Goal: Task Accomplishment & Management: Complete application form

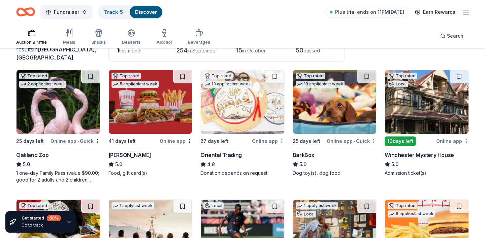
scroll to position [66, 0]
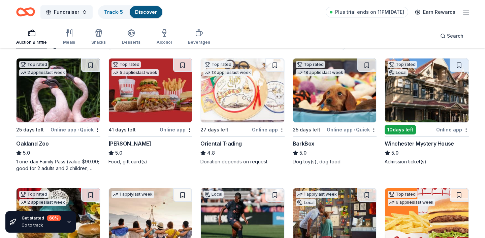
click at [44, 94] on img at bounding box center [59, 91] width 84 height 64
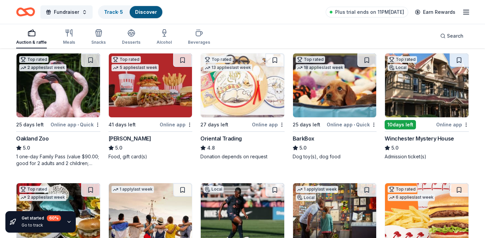
scroll to position [74, 0]
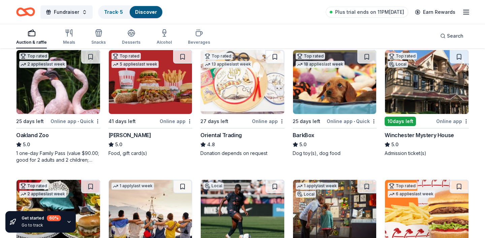
click at [329, 85] on img at bounding box center [335, 82] width 84 height 64
click at [432, 89] on img at bounding box center [427, 82] width 84 height 64
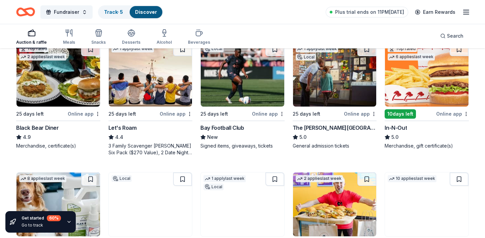
scroll to position [232, 0]
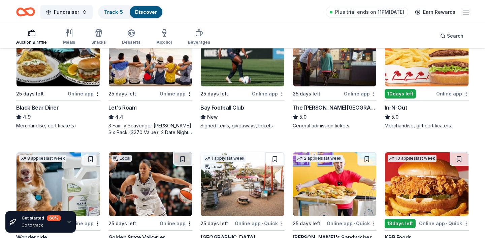
click at [73, 72] on img at bounding box center [59, 55] width 84 height 64
click at [149, 77] on img at bounding box center [151, 55] width 84 height 64
click at [247, 75] on img at bounding box center [243, 55] width 84 height 64
click at [326, 80] on img at bounding box center [335, 55] width 84 height 64
click at [407, 70] on img at bounding box center [427, 55] width 84 height 64
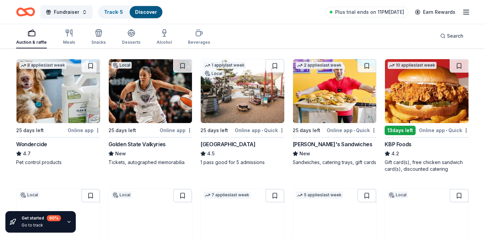
scroll to position [325, 0]
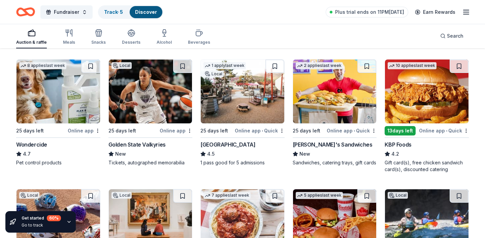
click at [54, 91] on img at bounding box center [59, 92] width 84 height 64
click at [158, 92] on img at bounding box center [151, 92] width 84 height 64
click at [244, 93] on img at bounding box center [243, 92] width 84 height 64
click at [342, 93] on img at bounding box center [335, 92] width 84 height 64
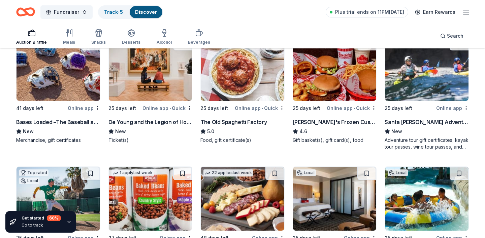
scroll to position [478, 0]
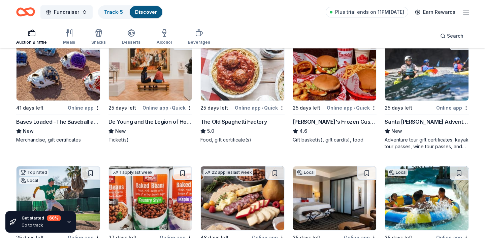
click at [147, 83] on img at bounding box center [151, 69] width 84 height 64
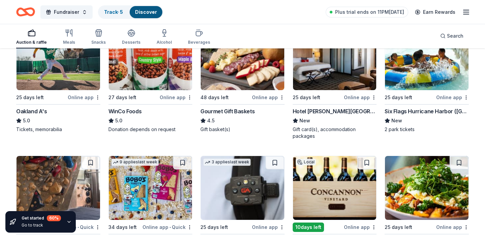
scroll to position [619, 0]
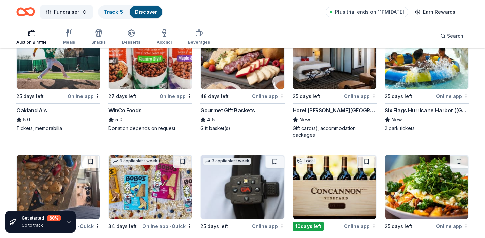
click at [222, 76] on img at bounding box center [243, 57] width 84 height 64
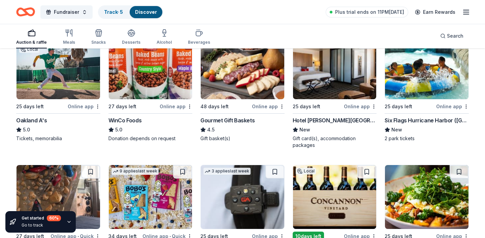
scroll to position [608, 0]
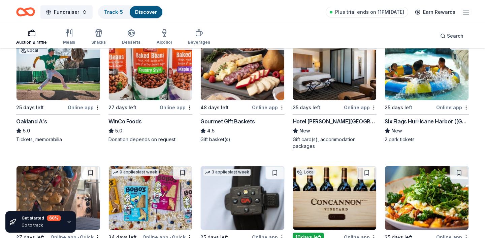
click at [402, 82] on img at bounding box center [427, 68] width 84 height 64
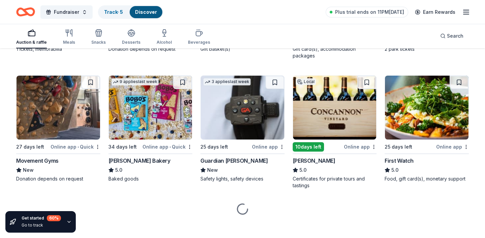
scroll to position [703, 0]
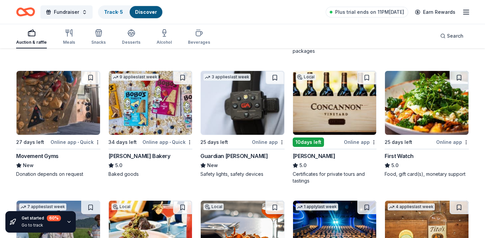
click at [39, 109] on img at bounding box center [59, 103] width 84 height 64
click at [142, 111] on img at bounding box center [151, 103] width 84 height 64
click at [303, 103] on img at bounding box center [335, 103] width 84 height 64
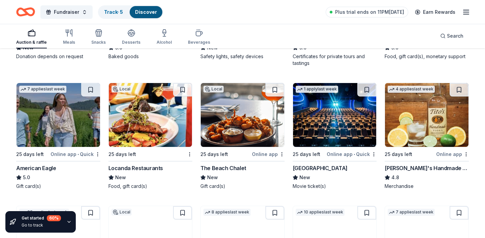
scroll to position [840, 0]
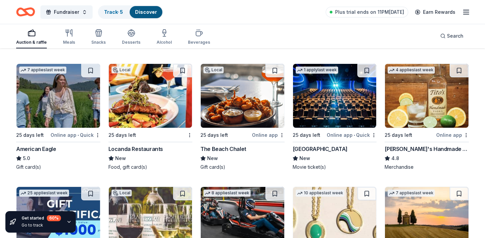
click at [176, 102] on img at bounding box center [151, 96] width 84 height 64
click at [244, 104] on img at bounding box center [243, 96] width 84 height 64
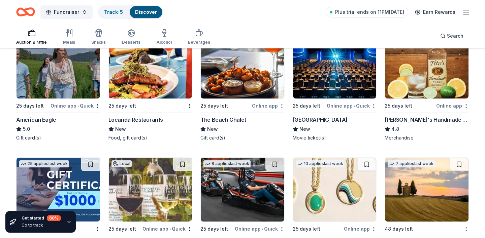
scroll to position [894, 0]
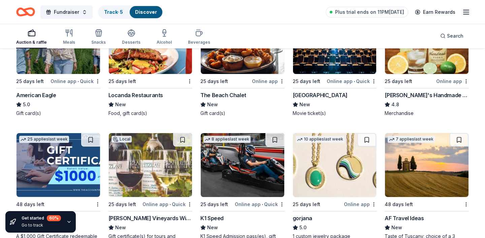
click at [411, 67] on img at bounding box center [427, 42] width 84 height 64
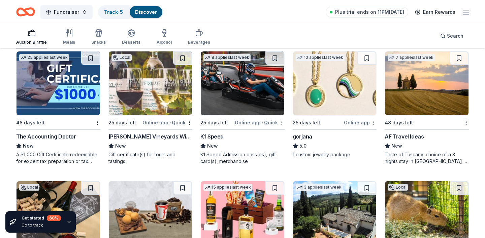
scroll to position [976, 0]
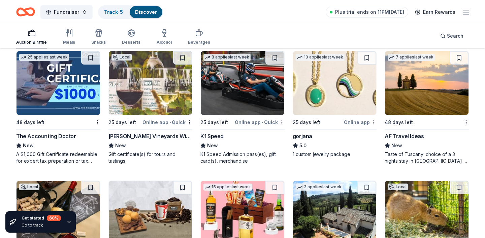
click at [46, 82] on img at bounding box center [59, 83] width 84 height 64
click at [165, 78] on img at bounding box center [151, 83] width 84 height 64
click at [248, 88] on img at bounding box center [243, 83] width 84 height 64
click at [337, 88] on img at bounding box center [335, 83] width 84 height 64
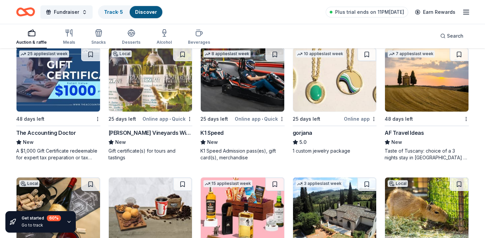
scroll to position [951, 0]
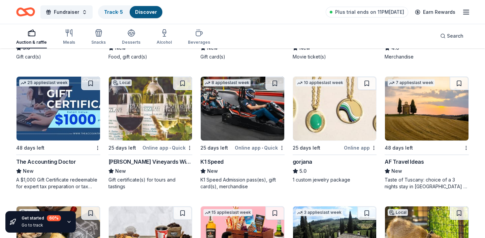
click at [437, 103] on img at bounding box center [427, 109] width 84 height 64
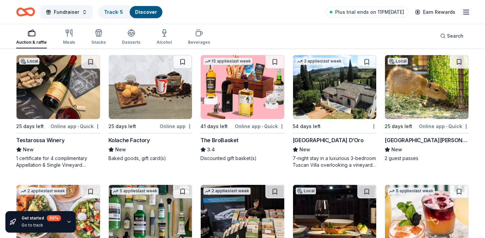
scroll to position [1101, 0]
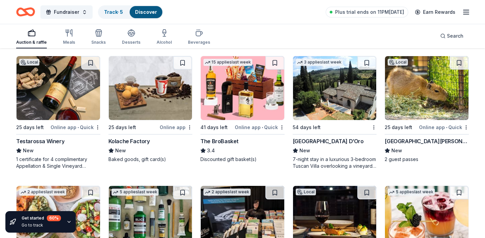
click at [54, 101] on img at bounding box center [59, 88] width 84 height 64
click at [160, 92] on img at bounding box center [151, 88] width 84 height 64
click at [251, 89] on img at bounding box center [243, 88] width 84 height 64
click at [329, 91] on img at bounding box center [335, 88] width 84 height 64
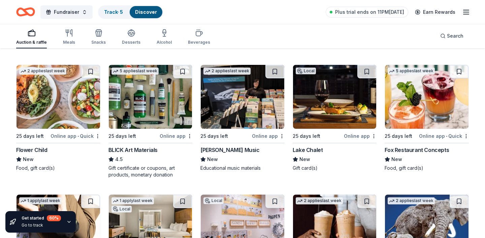
scroll to position [1224, 0]
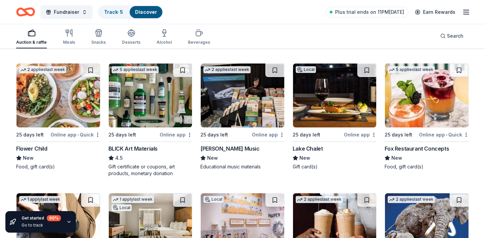
click at [60, 108] on img at bounding box center [59, 96] width 84 height 64
click at [159, 101] on img at bounding box center [151, 96] width 84 height 64
click at [422, 88] on img at bounding box center [427, 96] width 84 height 64
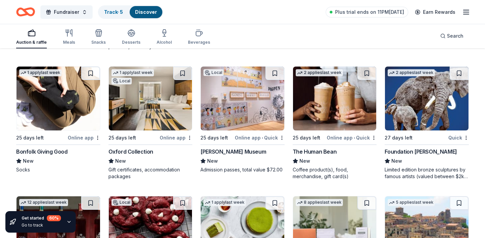
scroll to position [1351, 0]
click at [57, 101] on img at bounding box center [59, 98] width 84 height 64
click at [326, 98] on img at bounding box center [335, 98] width 84 height 64
click at [423, 107] on img at bounding box center [427, 98] width 84 height 64
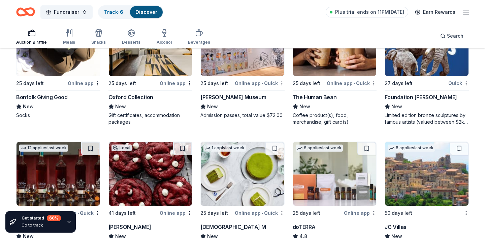
scroll to position [1465, 0]
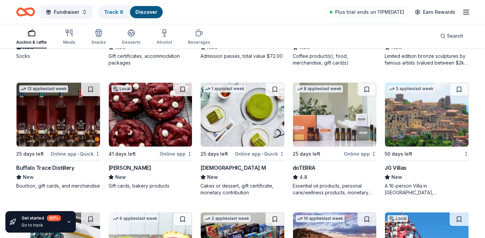
click at [154, 117] on img at bounding box center [151, 115] width 84 height 64
click at [54, 126] on img at bounding box center [59, 115] width 84 height 64
click at [244, 127] on img at bounding box center [243, 115] width 84 height 64
click at [326, 119] on img at bounding box center [335, 115] width 84 height 64
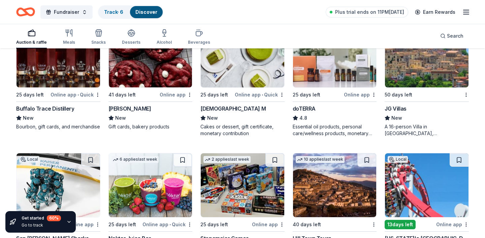
scroll to position [1521, 0]
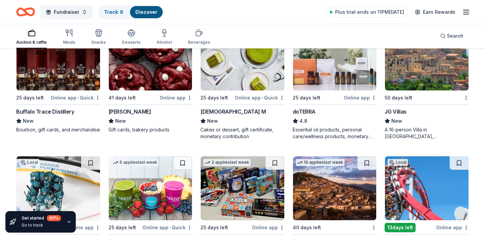
click at [404, 68] on img at bounding box center [427, 59] width 84 height 64
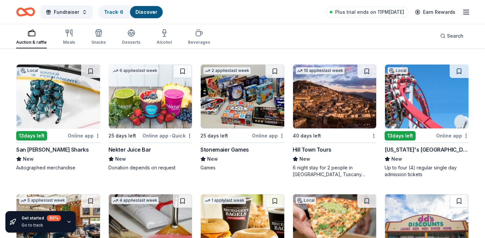
click at [76, 86] on img at bounding box center [59, 97] width 84 height 64
click at [239, 101] on img at bounding box center [243, 97] width 84 height 64
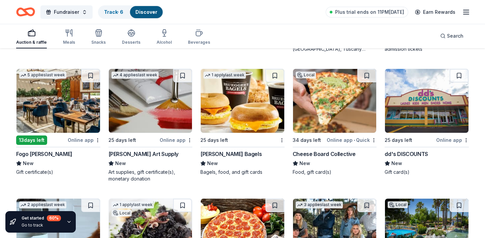
scroll to position [1739, 0]
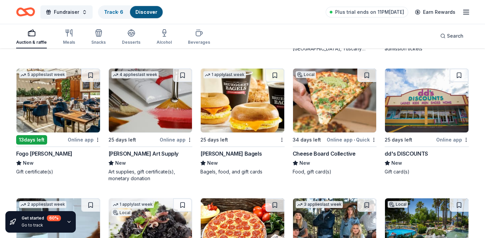
click at [139, 110] on img at bounding box center [151, 101] width 84 height 64
click at [249, 109] on img at bounding box center [243, 101] width 84 height 64
click at [329, 102] on img at bounding box center [335, 101] width 84 height 64
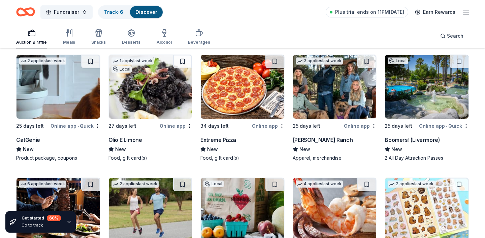
scroll to position [1883, 0]
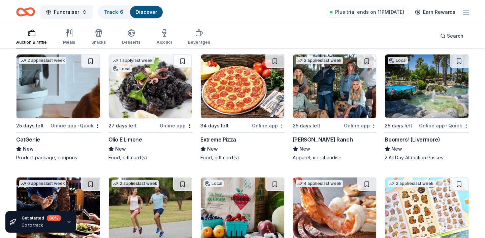
click at [45, 88] on img at bounding box center [59, 87] width 84 height 64
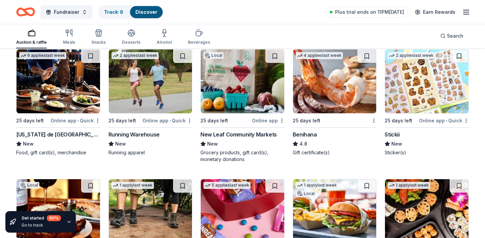
scroll to position [2019, 0]
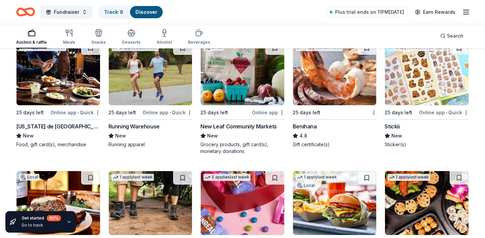
click at [147, 75] on img at bounding box center [151, 73] width 84 height 64
click at [428, 90] on img at bounding box center [427, 73] width 84 height 64
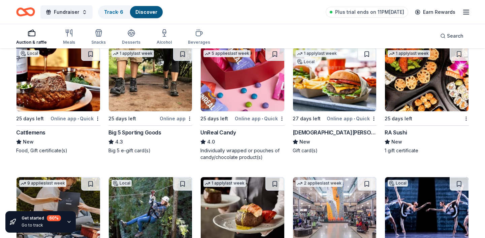
scroll to position [2149, 0]
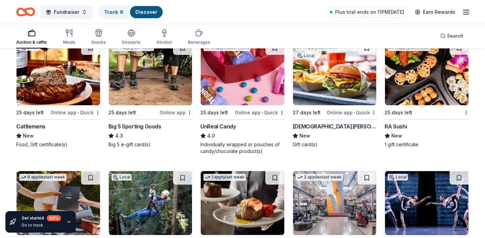
click at [243, 75] on img at bounding box center [243, 73] width 84 height 64
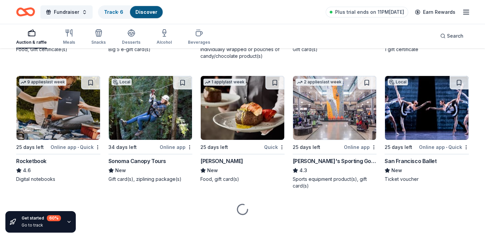
scroll to position [2250, 0]
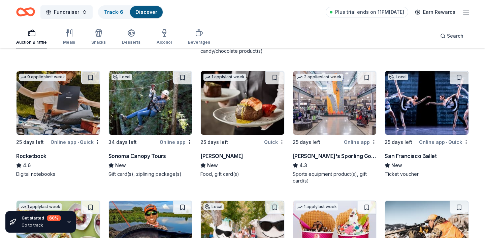
click at [69, 103] on img at bounding box center [59, 103] width 84 height 64
click at [148, 103] on img at bounding box center [151, 103] width 84 height 64
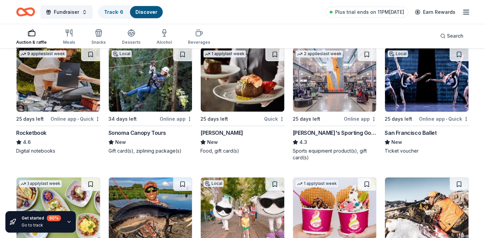
scroll to position [2275, 0]
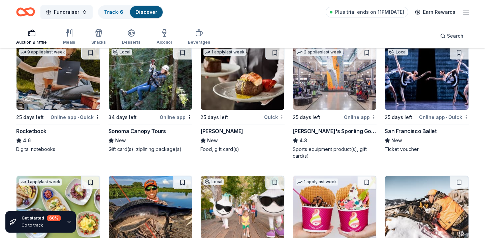
click at [335, 72] on img at bounding box center [335, 78] width 84 height 64
click at [398, 78] on img at bounding box center [427, 78] width 84 height 64
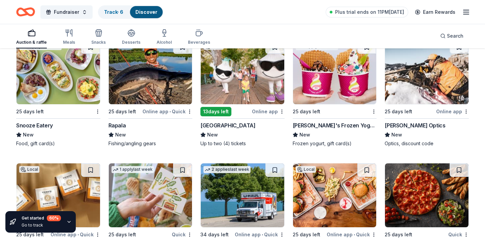
scroll to position [2411, 0]
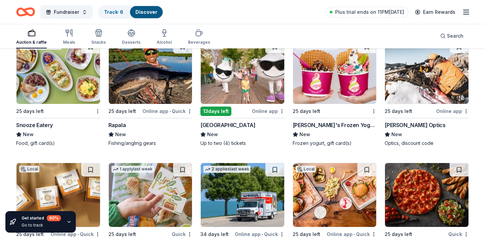
click at [144, 85] on img at bounding box center [151, 72] width 84 height 64
click at [234, 68] on img at bounding box center [243, 72] width 84 height 64
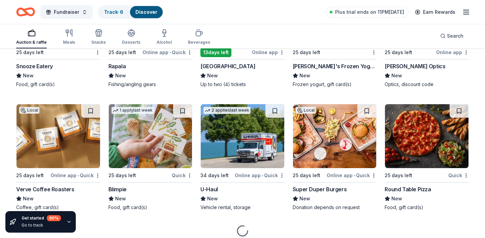
scroll to position [2496, 0]
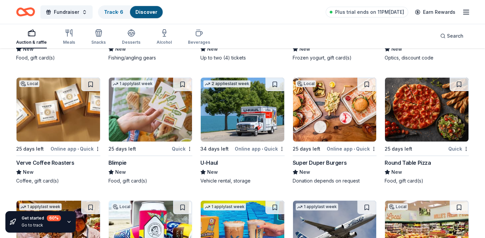
click at [48, 123] on img at bounding box center [59, 110] width 84 height 64
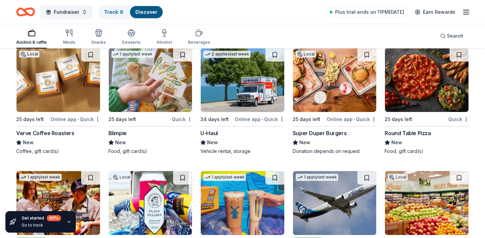
scroll to position [2527, 0]
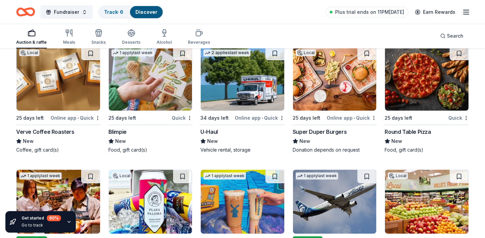
click at [236, 89] on img at bounding box center [243, 79] width 84 height 64
click at [336, 83] on img at bounding box center [335, 79] width 84 height 64
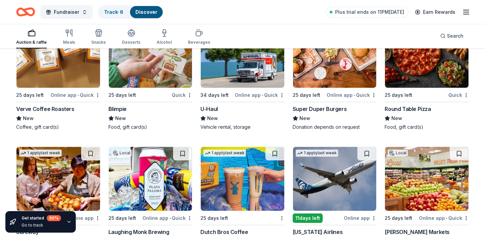
scroll to position [2548, 0]
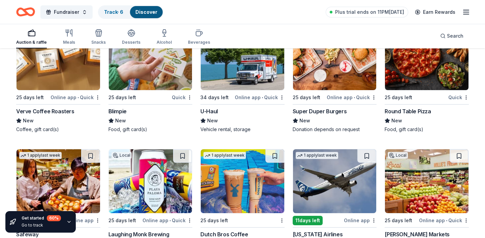
click at [438, 76] on img at bounding box center [427, 58] width 84 height 64
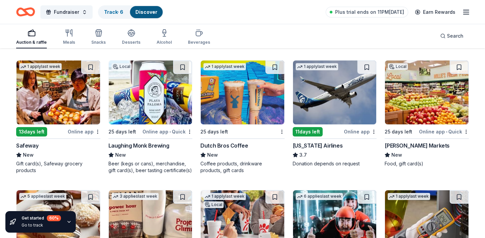
scroll to position [2637, 0]
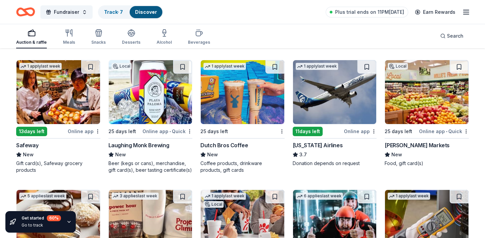
click at [73, 95] on img at bounding box center [59, 92] width 84 height 64
click at [163, 96] on img at bounding box center [151, 92] width 84 height 64
click at [252, 96] on img at bounding box center [243, 92] width 84 height 64
click at [337, 91] on img at bounding box center [335, 92] width 84 height 64
click at [413, 94] on img at bounding box center [427, 92] width 84 height 64
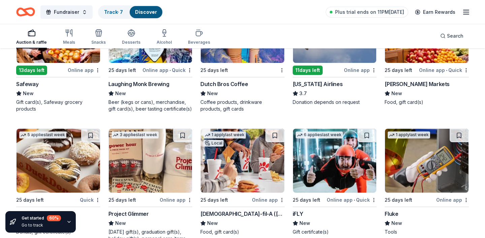
scroll to position [2756, 0]
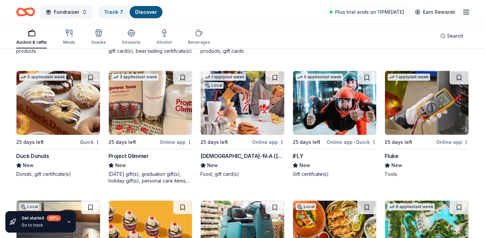
click at [133, 98] on img at bounding box center [151, 103] width 84 height 64
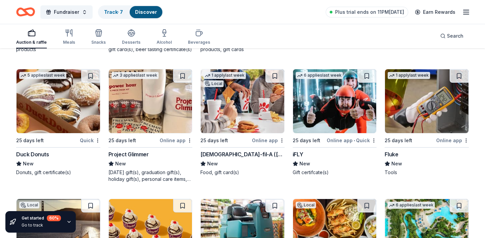
scroll to position [2757, 0]
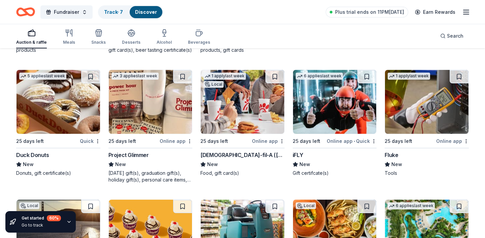
click at [414, 106] on img at bounding box center [427, 102] width 84 height 64
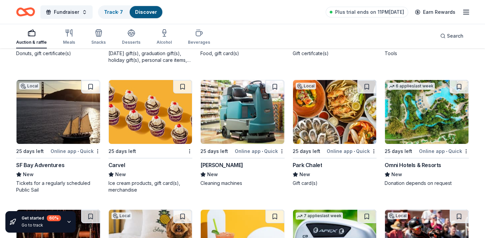
scroll to position [2879, 0]
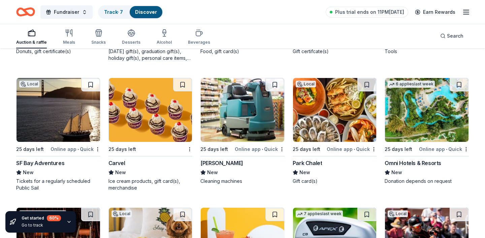
click at [78, 119] on img at bounding box center [59, 110] width 84 height 64
click at [156, 114] on img at bounding box center [151, 110] width 84 height 64
click at [234, 101] on img at bounding box center [243, 110] width 84 height 64
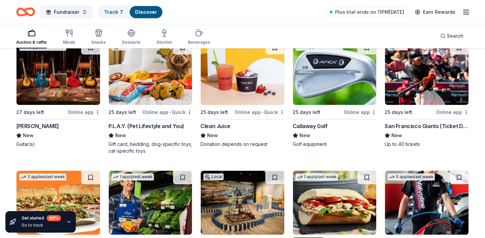
scroll to position [3052, 0]
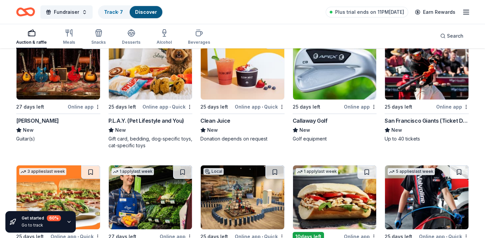
click at [149, 76] on img at bounding box center [151, 68] width 84 height 64
click at [247, 82] on img at bounding box center [243, 68] width 84 height 64
click at [403, 67] on img at bounding box center [427, 68] width 84 height 64
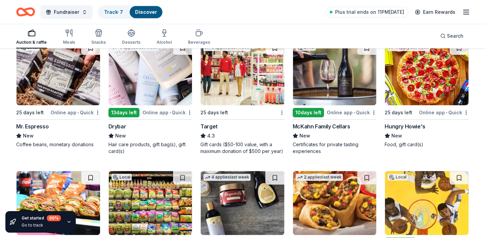
scroll to position [3306, 0]
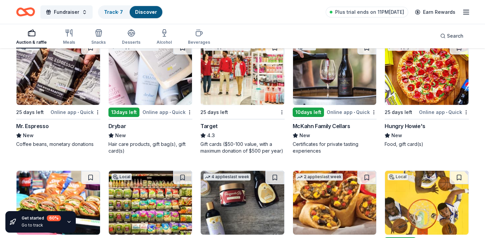
click at [52, 85] on img at bounding box center [59, 73] width 84 height 64
click at [169, 89] on img at bounding box center [151, 73] width 84 height 64
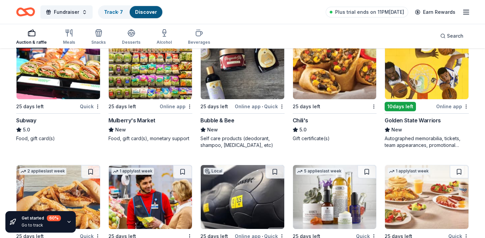
scroll to position [3441, 0]
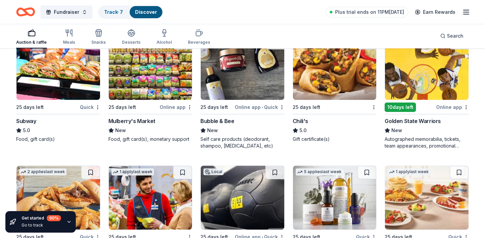
click at [237, 78] on img at bounding box center [243, 68] width 84 height 64
click at [413, 75] on img at bounding box center [427, 68] width 84 height 64
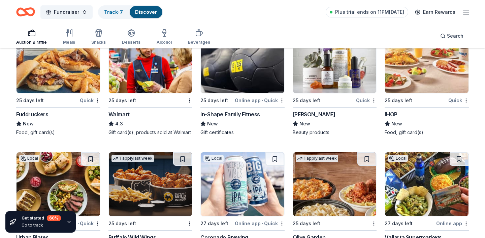
scroll to position [3580, 0]
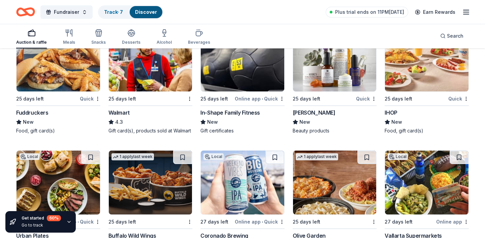
click at [133, 76] on img at bounding box center [151, 60] width 84 height 64
click at [336, 80] on img at bounding box center [335, 60] width 84 height 64
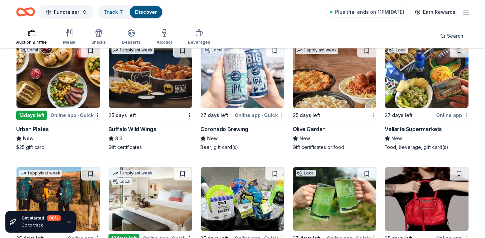
scroll to position [3689, 0]
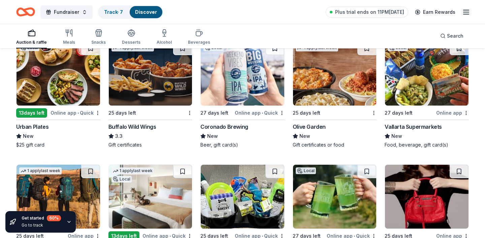
click at [230, 84] on img at bounding box center [243, 74] width 84 height 64
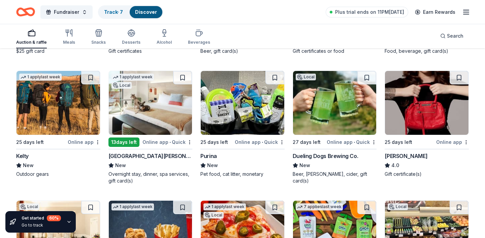
click at [66, 110] on img at bounding box center [59, 103] width 84 height 64
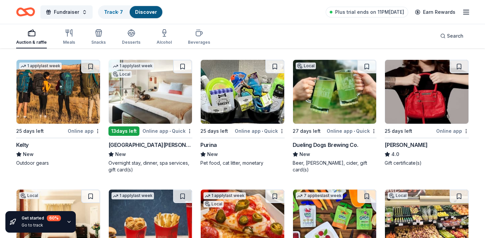
scroll to position [3795, 0]
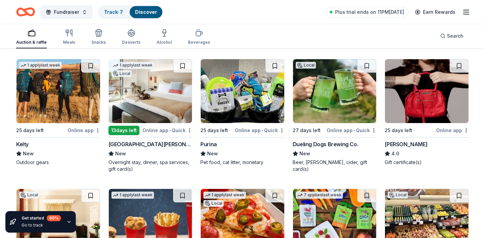
click at [340, 103] on img at bounding box center [335, 91] width 84 height 64
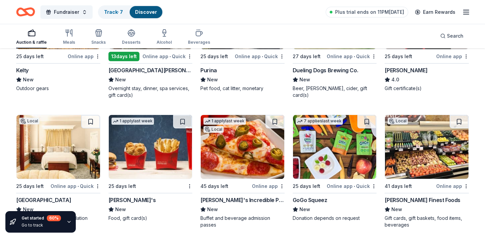
scroll to position [3805, 0]
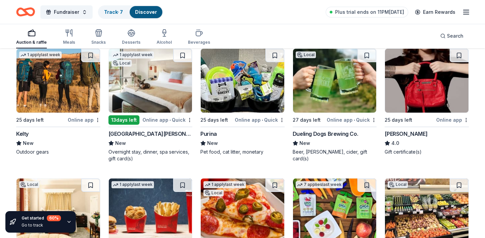
click at [410, 89] on img at bounding box center [427, 81] width 84 height 64
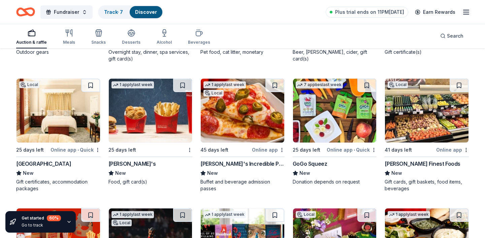
scroll to position [3905, 0]
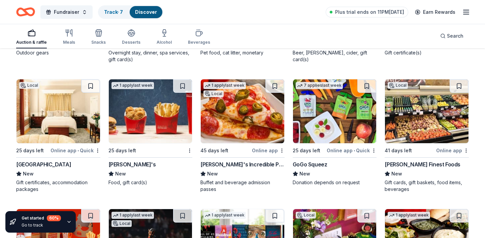
click at [408, 118] on img at bounding box center [427, 111] width 84 height 64
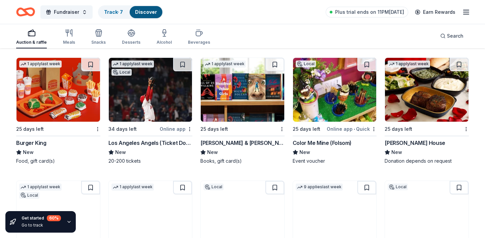
scroll to position [4060, 0]
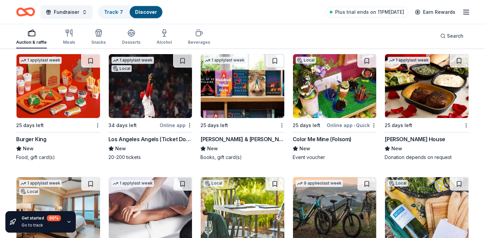
click at [243, 92] on img at bounding box center [243, 86] width 84 height 64
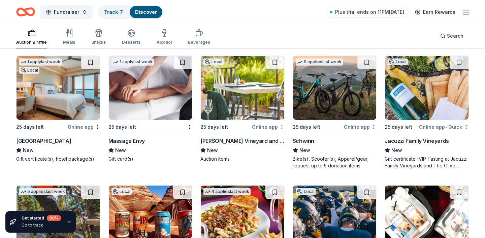
scroll to position [4182, 0]
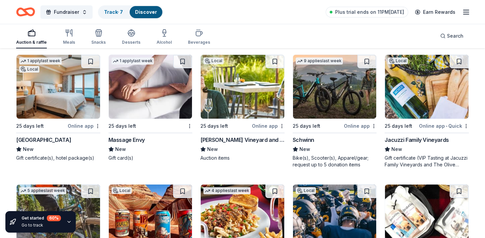
click at [124, 100] on img at bounding box center [151, 87] width 84 height 64
click at [338, 96] on img at bounding box center [335, 87] width 84 height 64
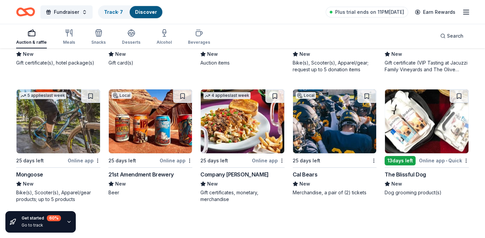
scroll to position [4298, 0]
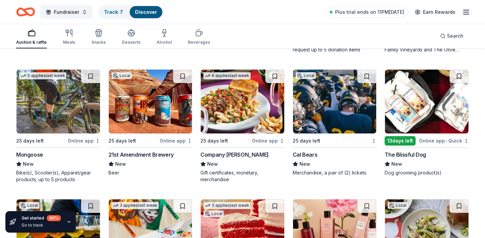
click at [47, 102] on img at bounding box center [59, 102] width 84 height 64
click at [157, 117] on img at bounding box center [151, 102] width 84 height 64
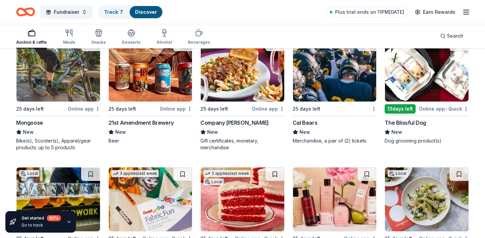
scroll to position [4331, 0]
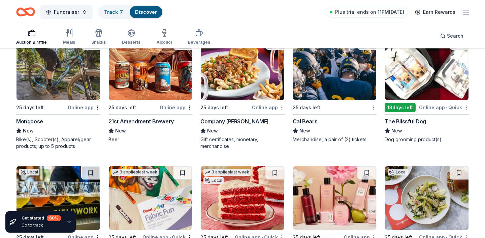
click at [325, 84] on img at bounding box center [335, 68] width 84 height 64
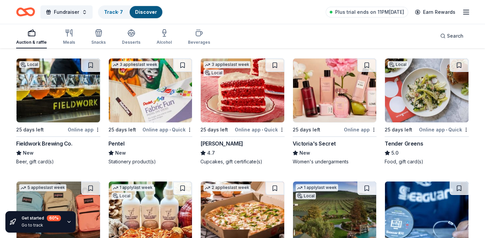
scroll to position [4437, 0]
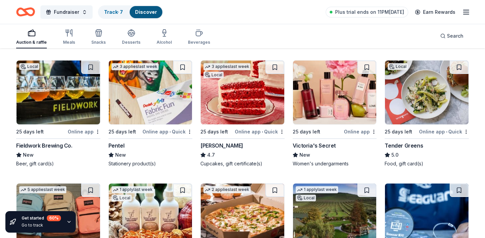
click at [163, 108] on img at bounding box center [151, 93] width 84 height 64
click at [259, 105] on img at bounding box center [243, 93] width 84 height 64
click at [321, 102] on img at bounding box center [335, 93] width 84 height 64
click at [398, 98] on img at bounding box center [427, 93] width 84 height 64
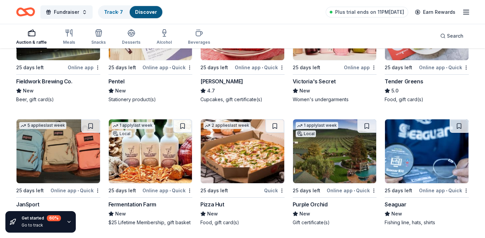
scroll to position [4543, 0]
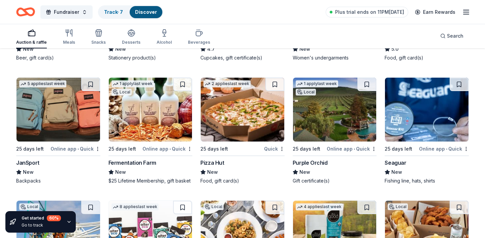
click at [79, 109] on img at bounding box center [59, 110] width 84 height 64
click at [138, 119] on img at bounding box center [151, 110] width 84 height 64
click at [247, 116] on img at bounding box center [243, 110] width 84 height 64
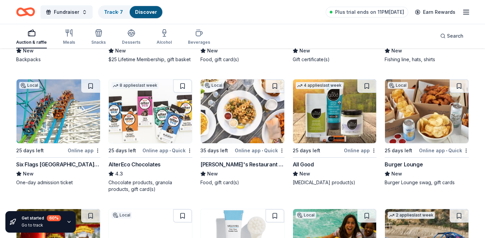
scroll to position [4663, 0]
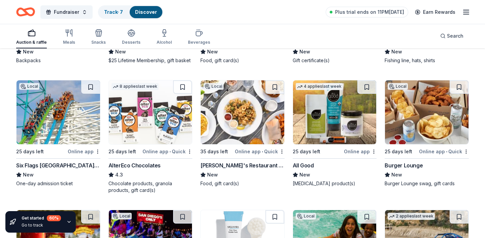
click at [161, 119] on img at bounding box center [151, 112] width 84 height 64
click at [337, 123] on img at bounding box center [335, 112] width 84 height 64
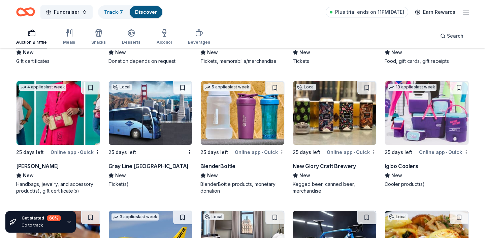
scroll to position [5040, 0]
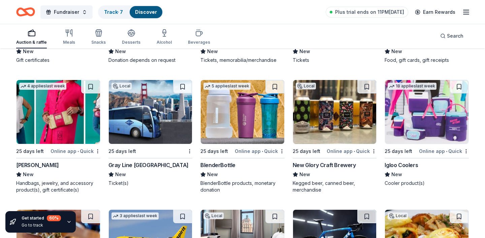
click at [245, 111] on img at bounding box center [243, 112] width 84 height 64
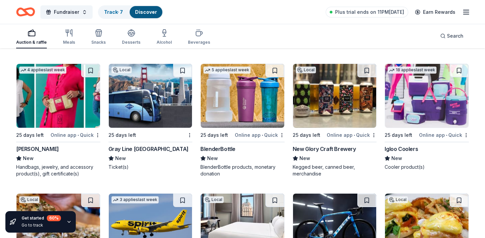
scroll to position [5057, 0]
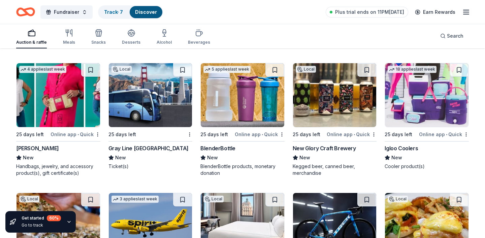
click at [406, 100] on img at bounding box center [427, 95] width 84 height 64
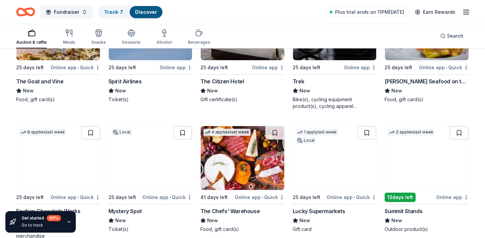
scroll to position [5308, 0]
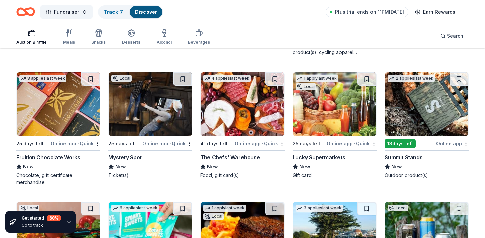
click at [61, 104] on img at bounding box center [59, 104] width 84 height 64
click at [143, 116] on img at bounding box center [151, 104] width 84 height 64
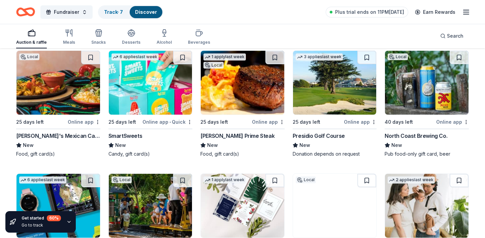
scroll to position [5461, 0]
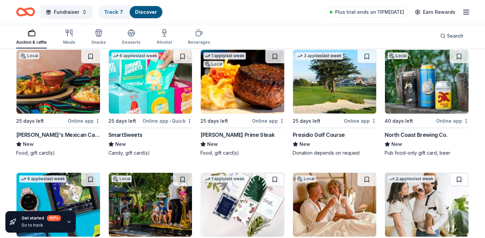
click at [150, 77] on img at bounding box center [151, 82] width 84 height 64
click at [329, 78] on img at bounding box center [335, 82] width 84 height 64
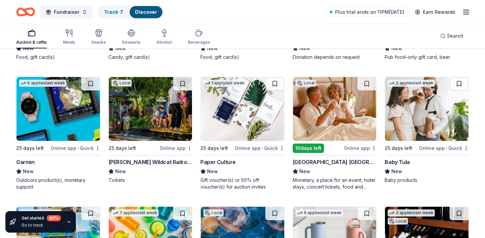
scroll to position [5563, 0]
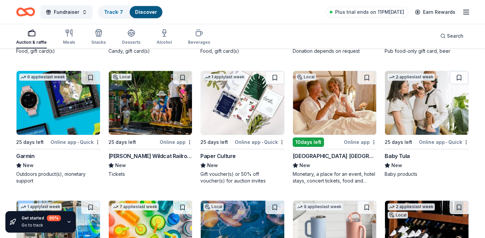
click at [63, 109] on img at bounding box center [59, 103] width 84 height 64
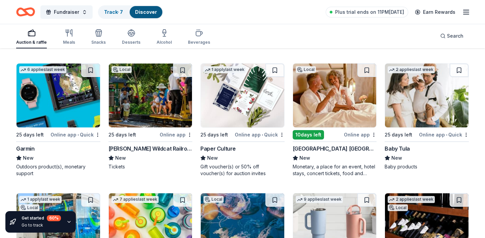
scroll to position [5570, 0]
click at [418, 111] on img at bounding box center [427, 96] width 84 height 64
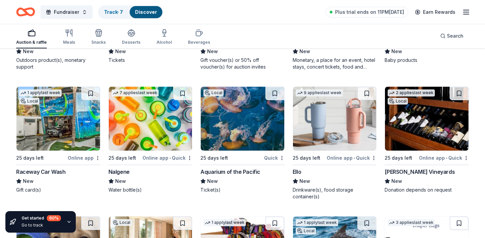
scroll to position [5722, 0]
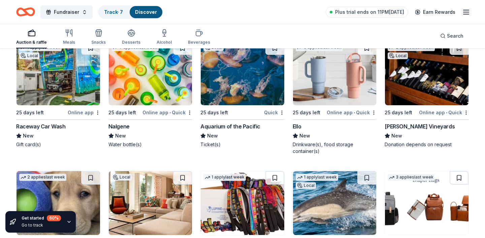
click at [137, 80] on img at bounding box center [151, 73] width 84 height 64
click at [222, 85] on img at bounding box center [243, 73] width 84 height 64
click at [333, 84] on img at bounding box center [335, 73] width 84 height 64
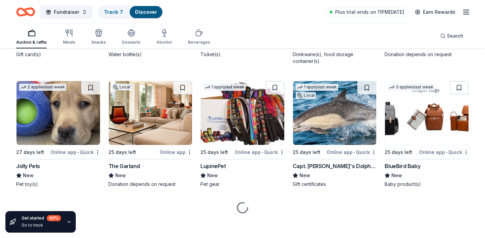
scroll to position [5811, 0]
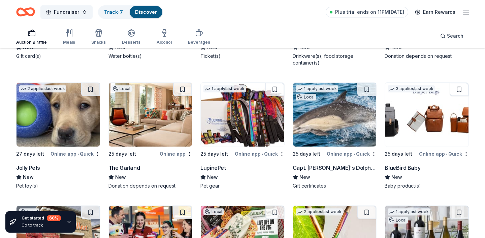
click at [53, 129] on img at bounding box center [59, 115] width 84 height 64
click at [231, 118] on img at bounding box center [243, 115] width 84 height 64
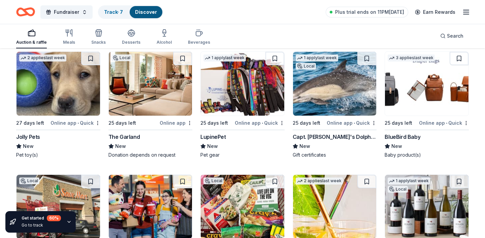
click at [430, 85] on img at bounding box center [427, 84] width 84 height 64
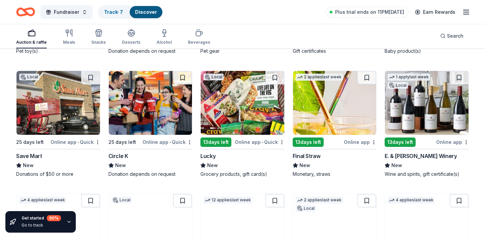
scroll to position [5951, 0]
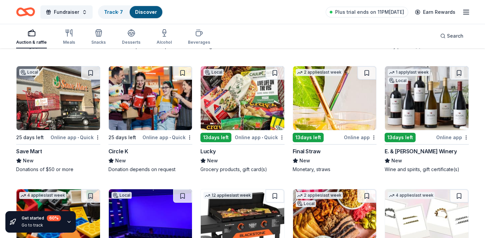
click at [351, 115] on img at bounding box center [335, 98] width 84 height 64
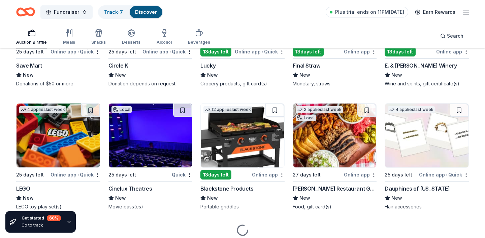
scroll to position [5975, 0]
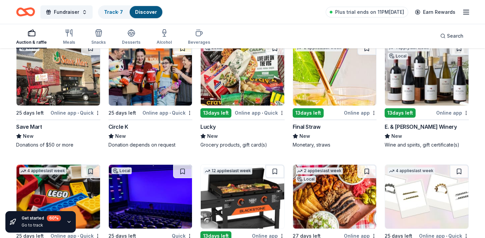
click at [421, 79] on img at bounding box center [427, 74] width 84 height 64
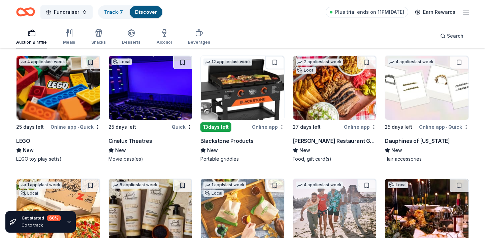
scroll to position [6090, 0]
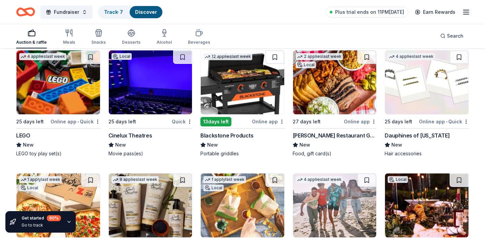
click at [72, 92] on img at bounding box center [59, 83] width 84 height 64
click at [238, 85] on img at bounding box center [243, 83] width 84 height 64
click at [400, 86] on img at bounding box center [427, 83] width 84 height 64
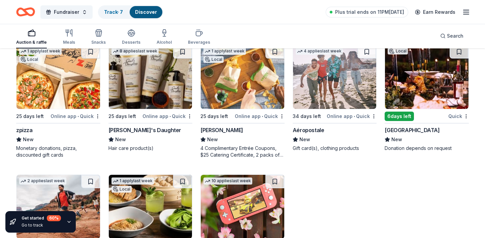
scroll to position [6219, 0]
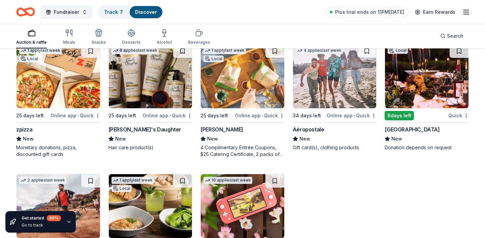
click at [142, 80] on img at bounding box center [151, 76] width 84 height 64
click at [337, 88] on img at bounding box center [335, 76] width 84 height 64
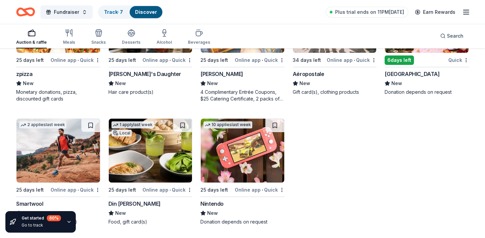
scroll to position [6316, 0]
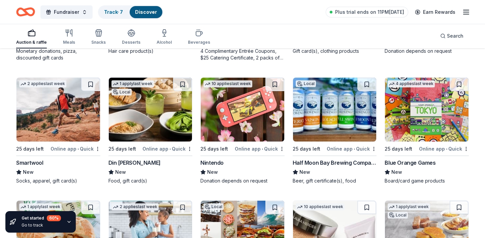
click at [53, 114] on img at bounding box center [59, 110] width 84 height 64
click at [232, 119] on img at bounding box center [243, 110] width 84 height 64
click at [389, 108] on img at bounding box center [427, 110] width 84 height 64
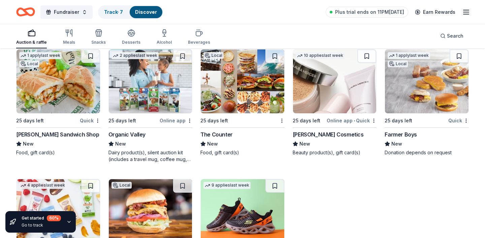
scroll to position [6469, 0]
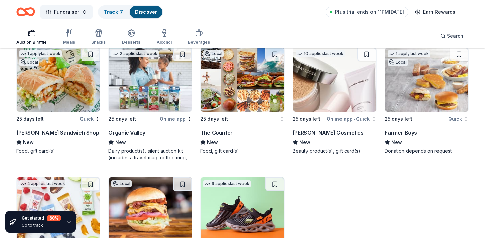
click at [166, 78] on img at bounding box center [151, 80] width 84 height 64
click at [325, 78] on img at bounding box center [335, 80] width 84 height 64
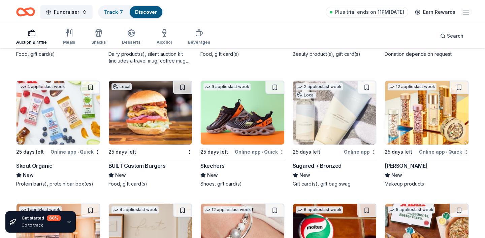
click at [42, 128] on img at bounding box center [59, 113] width 84 height 64
click at [205, 119] on img at bounding box center [243, 113] width 84 height 64
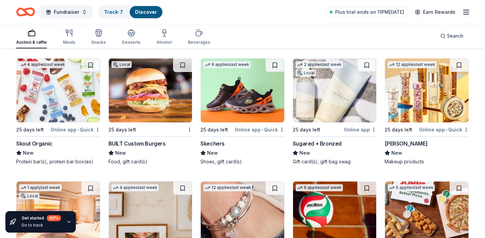
scroll to position [6618, 0]
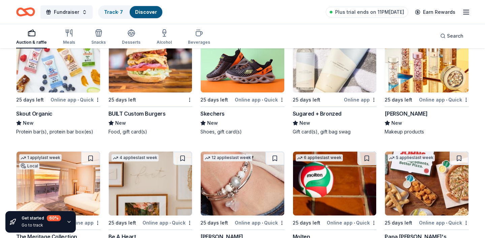
click at [329, 74] on img at bounding box center [335, 61] width 84 height 64
click at [441, 67] on img at bounding box center [427, 61] width 84 height 64
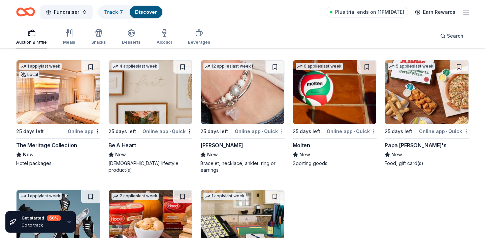
scroll to position [6710, 0]
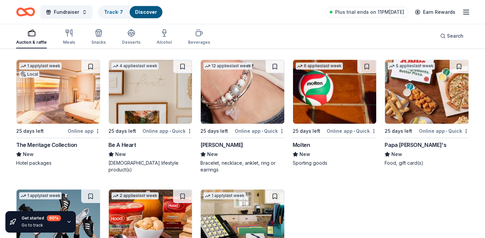
click at [260, 98] on img at bounding box center [243, 92] width 84 height 64
click at [342, 92] on img at bounding box center [335, 92] width 84 height 64
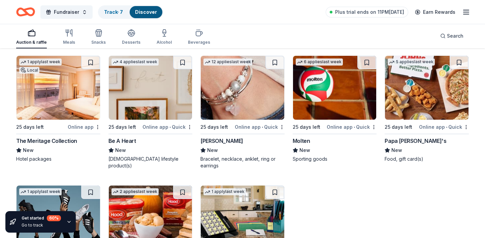
scroll to position [6704, 0]
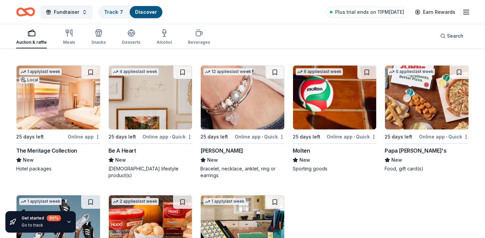
click at [425, 91] on img at bounding box center [427, 98] width 84 height 64
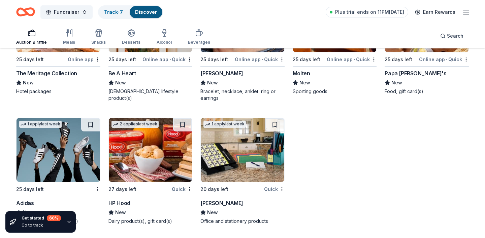
click at [83, 162] on img at bounding box center [59, 150] width 84 height 64
click at [238, 157] on img at bounding box center [243, 150] width 84 height 64
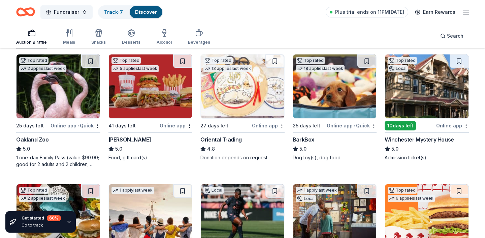
scroll to position [0, 0]
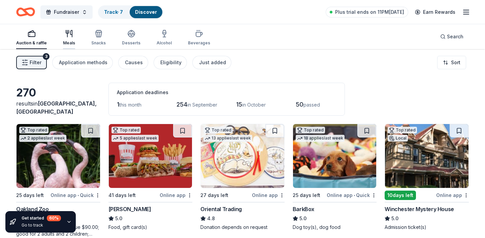
click at [69, 35] on icon "button" at bounding box center [69, 34] width 8 height 8
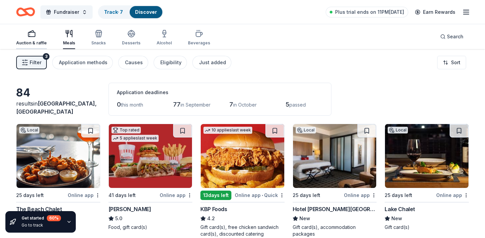
click at [34, 41] on div "Auction & raffle" at bounding box center [31, 42] width 31 height 5
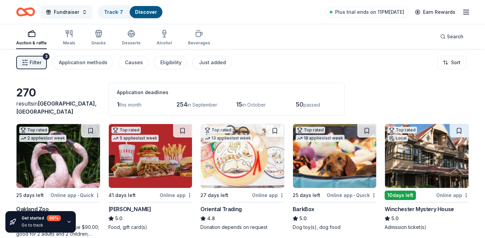
click at [80, 12] on button "Fundraiser" at bounding box center [66, 11] width 52 height 13
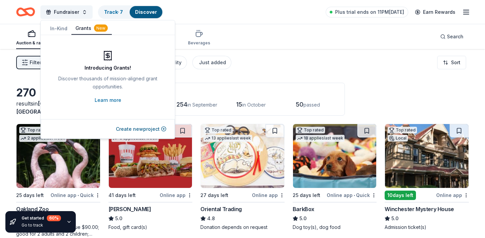
click at [81, 32] on button "Grants New" at bounding box center [91, 28] width 40 height 13
click at [138, 131] on button "Create new project" at bounding box center [141, 129] width 51 height 8
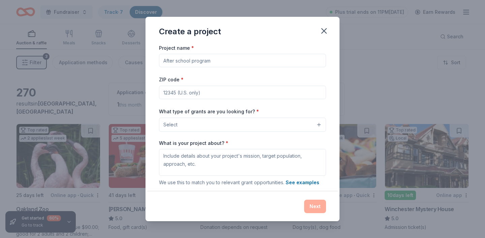
click at [191, 63] on input "Project name *" at bounding box center [242, 60] width 167 height 13
type input "Microgrants"
type input "94703"
click at [176, 126] on span "Select" at bounding box center [170, 125] width 14 height 8
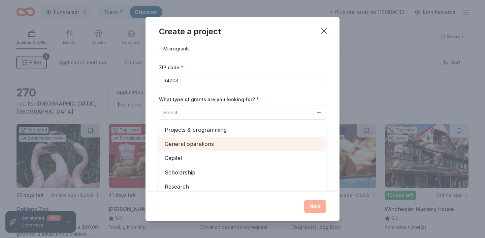
click at [188, 144] on span "General operations" at bounding box center [243, 144] width 156 height 9
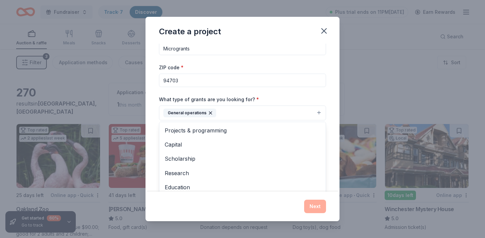
click at [154, 134] on div "Project name * Microgrants ZIP code * 94703 What type of grants are you looking…" at bounding box center [243, 118] width 194 height 148
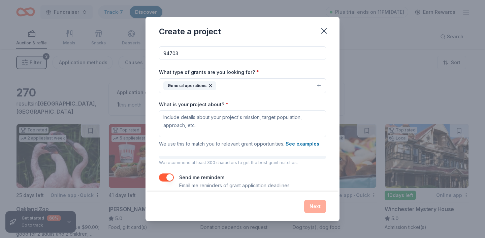
scroll to position [46, 0]
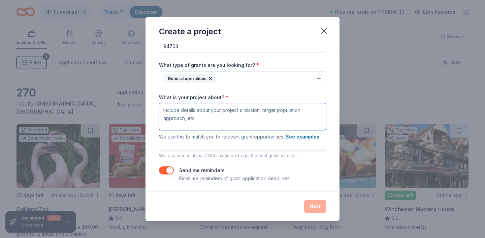
click at [179, 115] on textarea "What is your project about? *" at bounding box center [242, 116] width 167 height 27
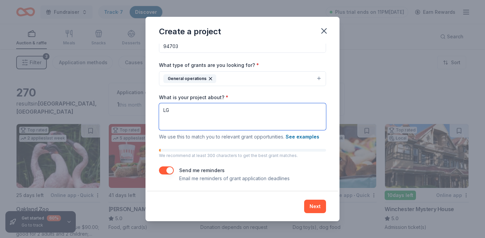
type textarea "L"
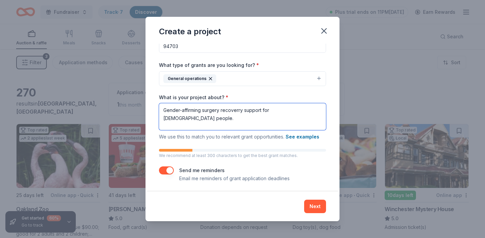
click at [240, 113] on textarea "Gender-affirming surgery recoverry support for trans people." at bounding box center [242, 116] width 167 height 27
type textarea "Gender-affirming surgery recovery support for trans people."
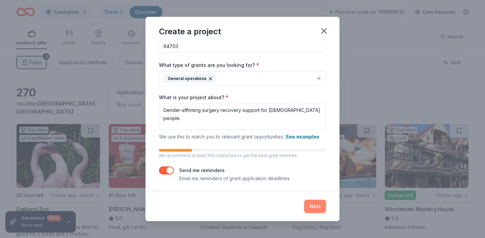
click at [316, 206] on button "Next" at bounding box center [315, 206] width 22 height 13
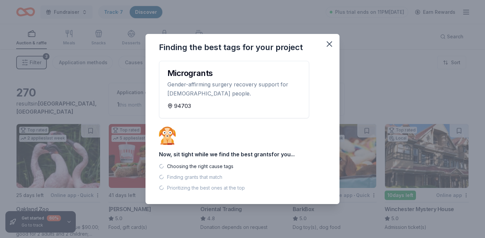
scroll to position [0, 0]
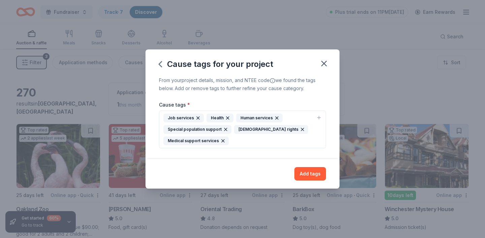
click at [199, 120] on icon "button" at bounding box center [197, 118] width 5 height 5
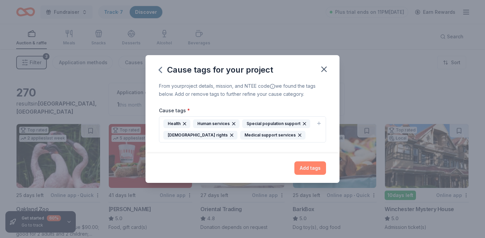
click at [302, 167] on button "Add tags" at bounding box center [310, 168] width 32 height 13
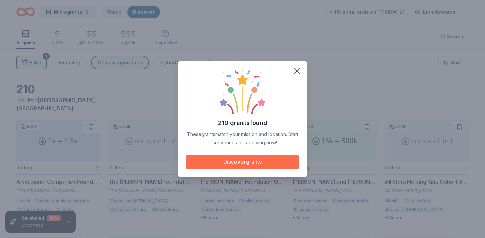
click at [215, 157] on button "Discover grants" at bounding box center [242, 162] width 113 height 15
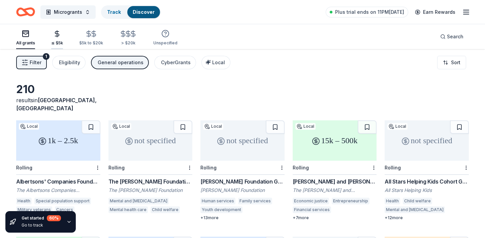
click at [55, 40] on div "≤ $5k" at bounding box center [57, 42] width 12 height 5
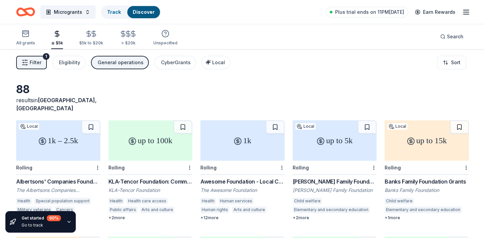
click at [34, 61] on span "Filter" at bounding box center [36, 63] width 12 height 8
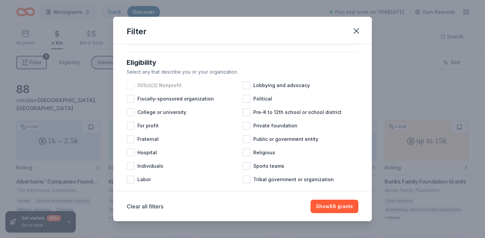
scroll to position [58, 0]
click at [134, 86] on div at bounding box center [131, 86] width 8 height 8
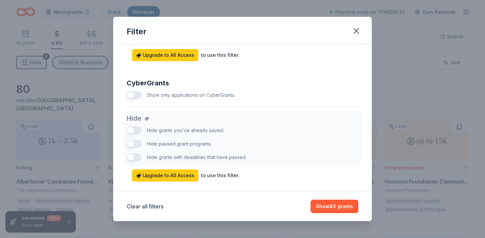
scroll to position [424, 0]
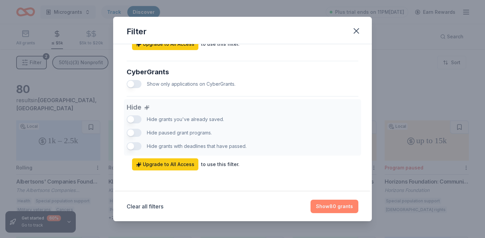
click at [332, 211] on button "Show 80 grants" at bounding box center [335, 206] width 48 height 13
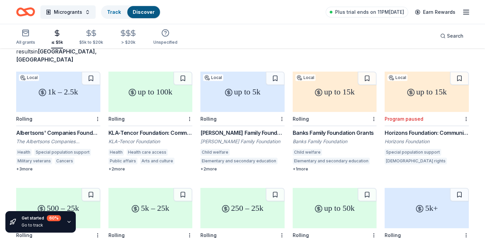
scroll to position [53, 0]
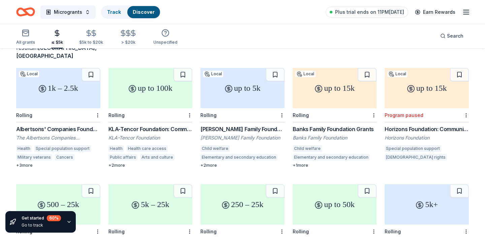
click at [252, 90] on div "up to 5k" at bounding box center [242, 88] width 84 height 40
click at [318, 90] on div "up to 15k" at bounding box center [335, 88] width 84 height 40
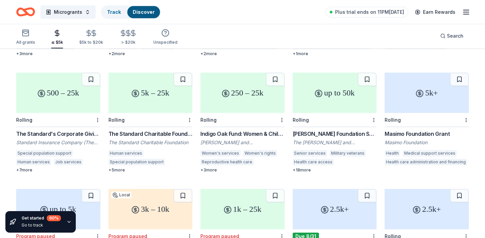
scroll to position [163, 0]
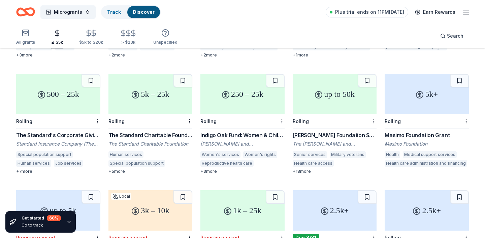
click at [147, 104] on div "5k – 25k" at bounding box center [150, 94] width 84 height 40
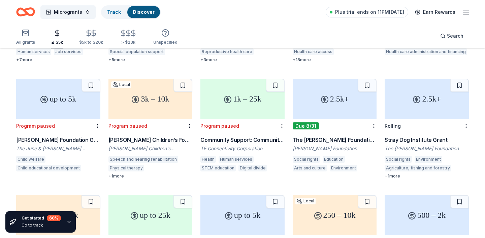
scroll to position [277, 0]
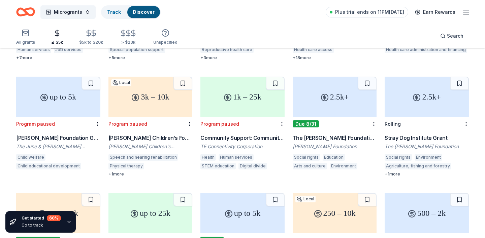
click at [315, 98] on div "2.5k+" at bounding box center [335, 97] width 84 height 40
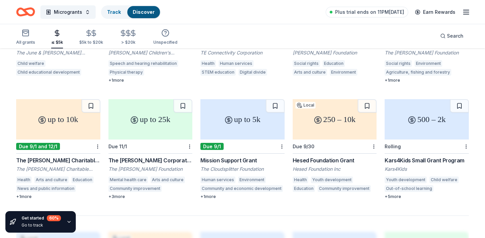
scroll to position [371, 0]
click at [243, 108] on div "up to 5k" at bounding box center [242, 119] width 84 height 40
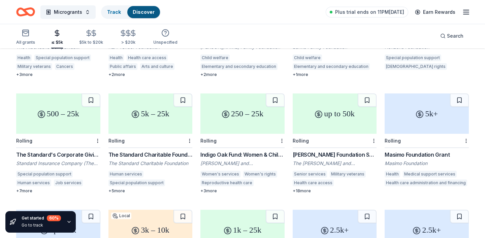
scroll to position [0, 0]
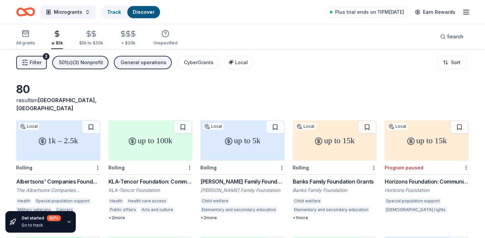
click at [33, 61] on span "Filter" at bounding box center [36, 63] width 12 height 8
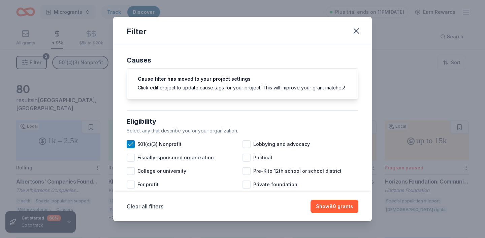
click at [32, 61] on div "Filter Causes Cause filter has moved to your project settings Click edit projec…" at bounding box center [242, 119] width 485 height 238
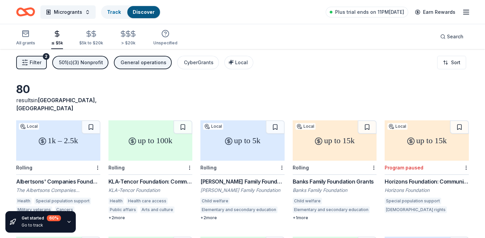
click at [73, 132] on div "1k – 2.5k" at bounding box center [58, 141] width 84 height 40
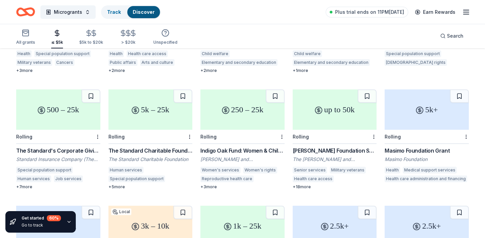
scroll to position [147, 0]
click at [152, 103] on div "5k – 25k" at bounding box center [150, 110] width 84 height 40
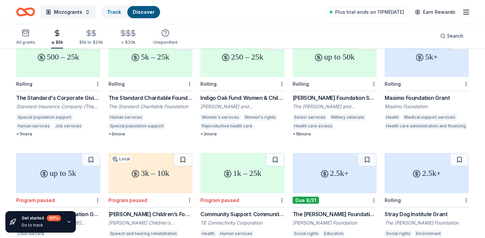
scroll to position [203, 0]
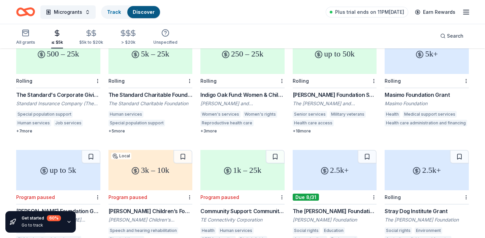
click at [424, 62] on div "5k+" at bounding box center [427, 54] width 84 height 40
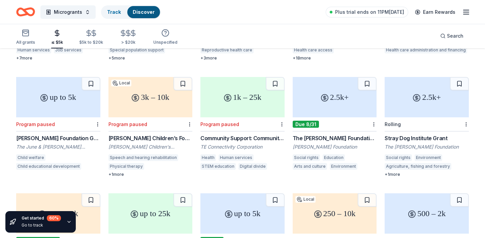
scroll to position [282, 0]
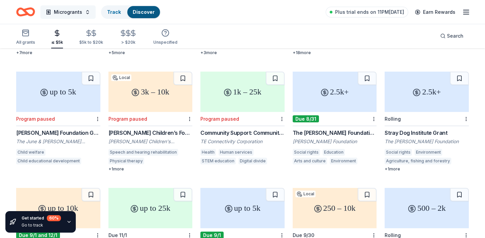
click at [63, 14] on span "Microgrants" at bounding box center [68, 12] width 28 height 8
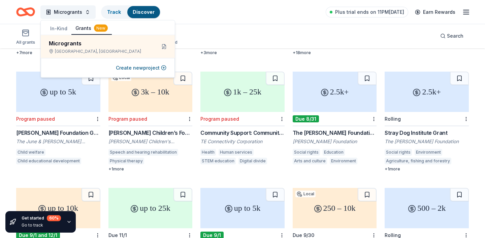
click at [57, 29] on button "In-Kind" at bounding box center [58, 29] width 25 height 12
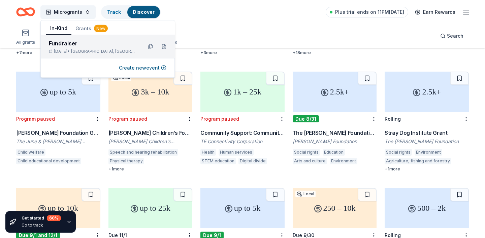
click at [72, 48] on div "Fundraiser Oct 18, 2025 • Berkeley, CA" at bounding box center [93, 46] width 88 height 15
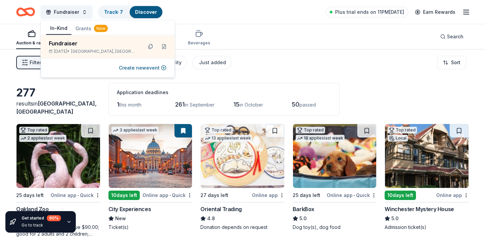
click at [49, 75] on div "Create new event" at bounding box center [108, 68] width 134 height 20
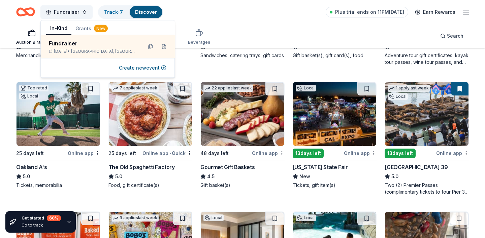
scroll to position [562, 0]
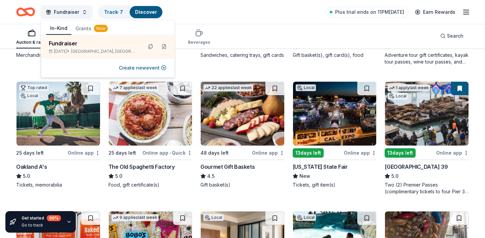
click at [324, 111] on img at bounding box center [335, 114] width 84 height 64
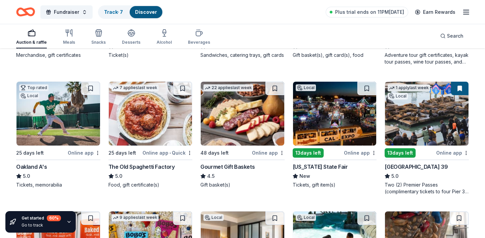
click at [421, 124] on img at bounding box center [427, 114] width 84 height 64
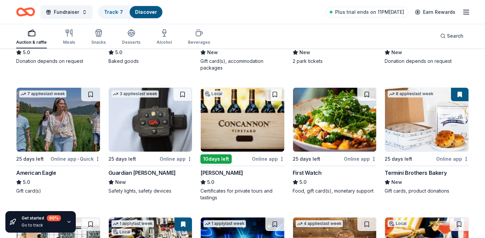
scroll to position [816, 0]
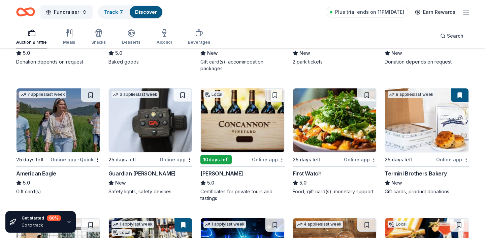
click at [421, 124] on img at bounding box center [427, 121] width 84 height 64
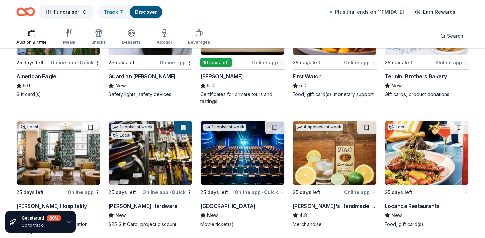
scroll to position [843, 0]
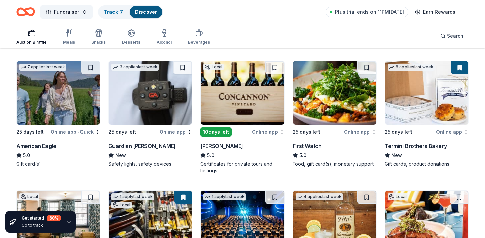
click at [59, 90] on img at bounding box center [59, 93] width 84 height 64
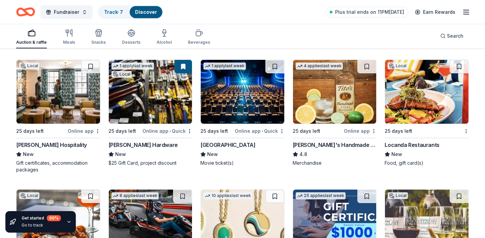
scroll to position [976, 0]
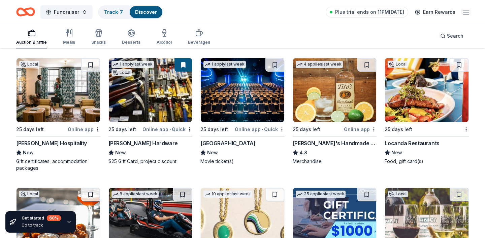
click at [158, 89] on img at bounding box center [151, 90] width 84 height 64
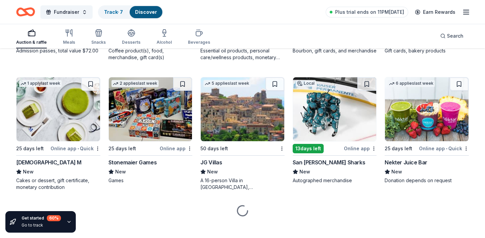
scroll to position [1743, 0]
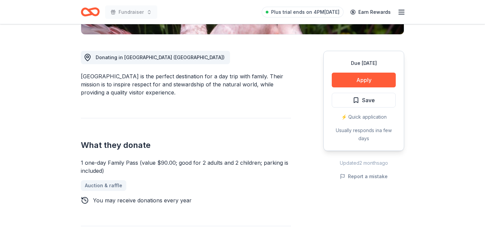
scroll to position [169, 0]
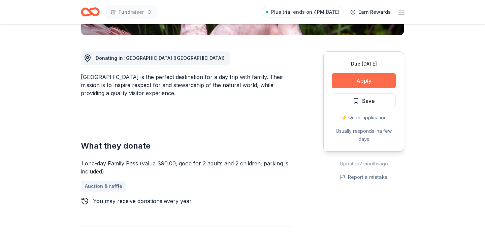
click at [368, 80] on button "Apply" at bounding box center [364, 80] width 64 height 15
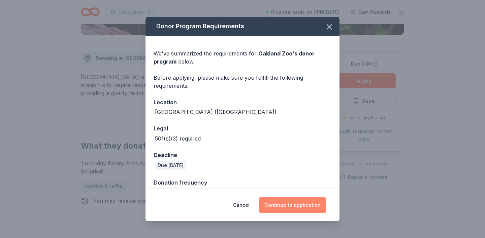
click at [297, 204] on button "Continue to application" at bounding box center [292, 205] width 67 height 16
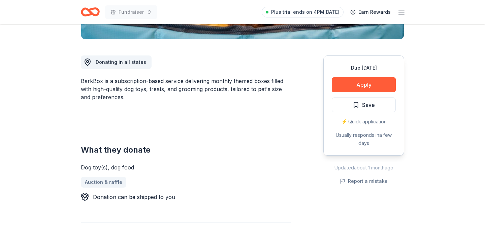
scroll to position [161, 0]
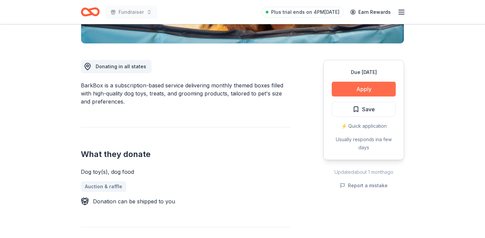
click at [355, 93] on button "Apply" at bounding box center [364, 89] width 64 height 15
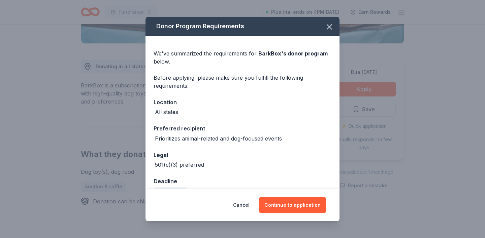
scroll to position [15, 0]
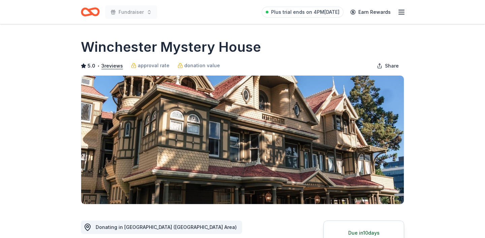
scroll to position [183, 0]
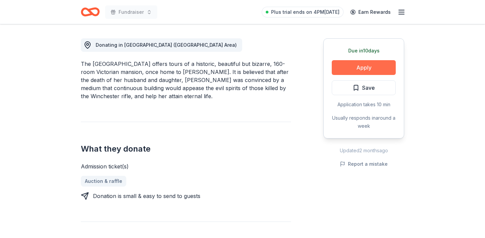
click at [371, 70] on button "Apply" at bounding box center [364, 67] width 64 height 15
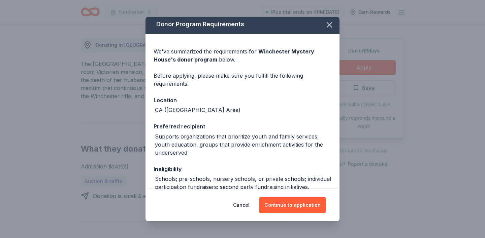
scroll to position [0, 0]
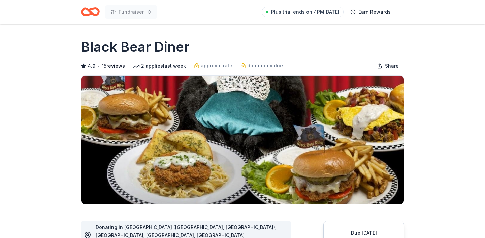
scroll to position [124, 0]
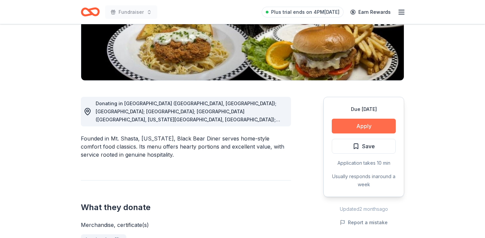
click at [362, 126] on button "Apply" at bounding box center [364, 126] width 64 height 15
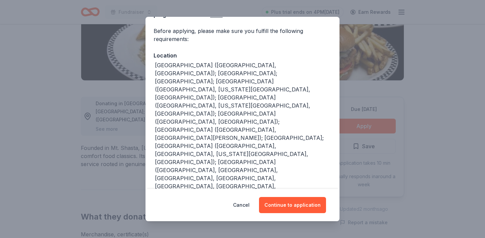
scroll to position [0, 0]
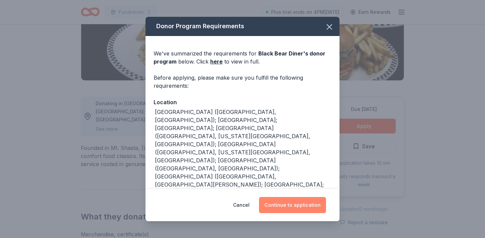
click at [299, 206] on button "Continue to application" at bounding box center [292, 205] width 67 height 16
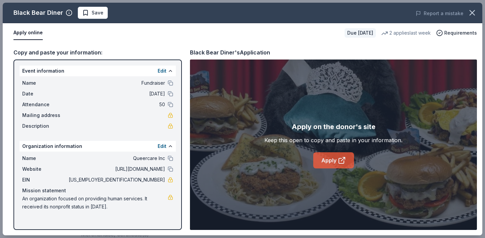
click at [341, 162] on icon at bounding box center [342, 161] width 8 height 8
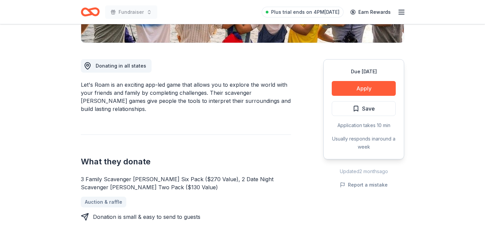
scroll to position [162, 0]
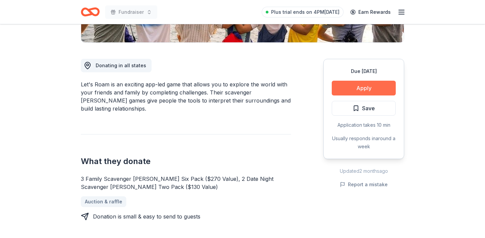
click at [359, 91] on button "Apply" at bounding box center [364, 88] width 64 height 15
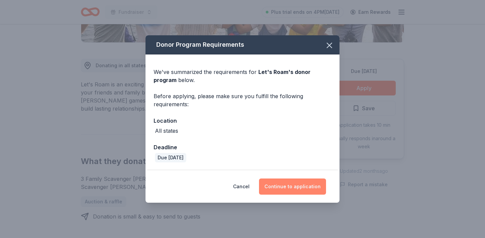
click at [299, 189] on button "Continue to application" at bounding box center [292, 187] width 67 height 16
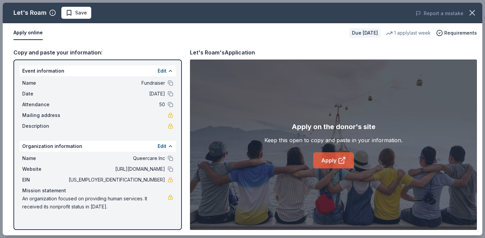
click at [338, 158] on icon at bounding box center [342, 161] width 8 height 8
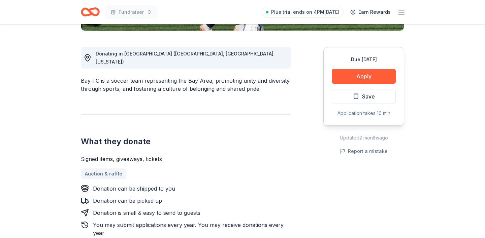
scroll to position [171, 0]
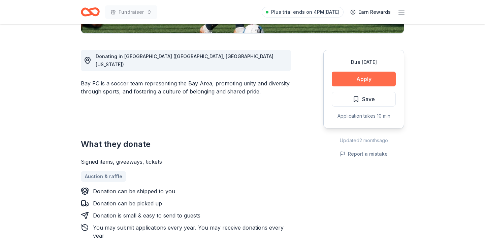
click at [373, 79] on button "Apply" at bounding box center [364, 79] width 64 height 15
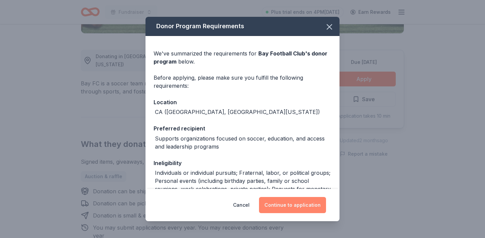
click at [284, 209] on button "Continue to application" at bounding box center [292, 205] width 67 height 16
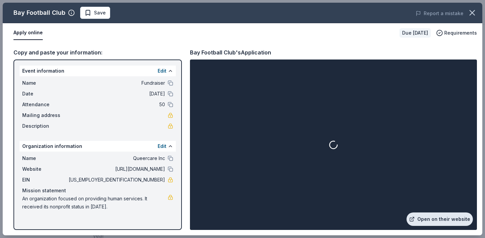
click at [424, 217] on link "Open on their website" at bounding box center [440, 219] width 66 height 13
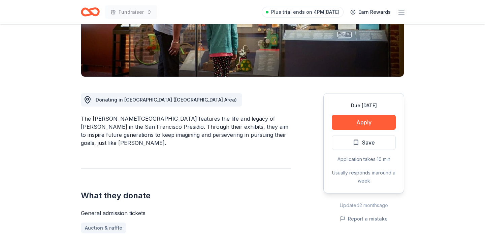
scroll to position [128, 0]
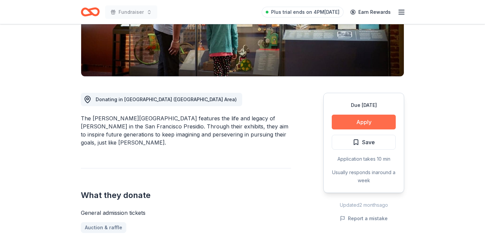
click at [353, 123] on button "Apply" at bounding box center [364, 122] width 64 height 15
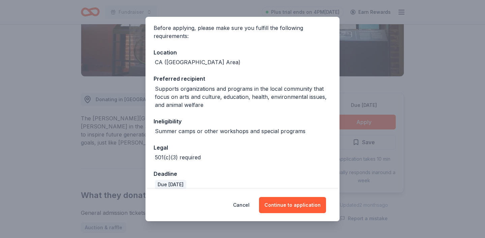
scroll to position [62, 0]
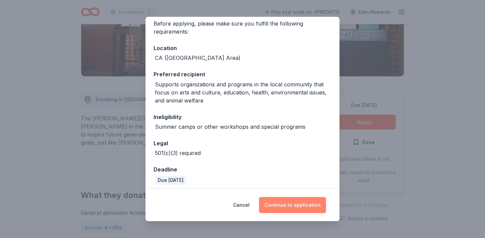
click at [290, 205] on button "Continue to application" at bounding box center [292, 205] width 67 height 16
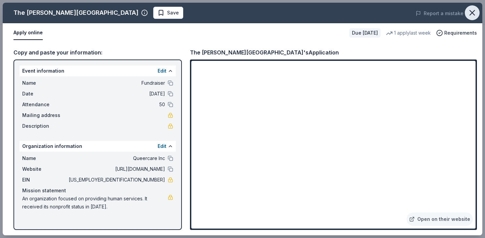
click at [473, 13] on icon "button" at bounding box center [472, 12] width 5 height 5
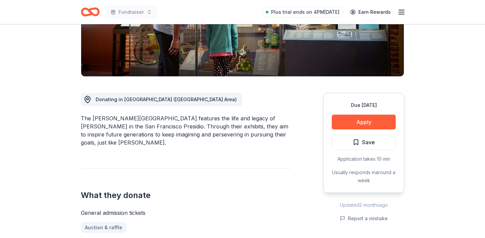
scroll to position [172, 0]
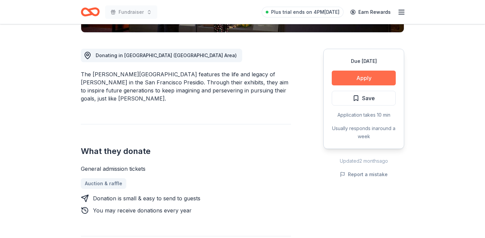
click at [377, 83] on button "Apply" at bounding box center [364, 78] width 64 height 15
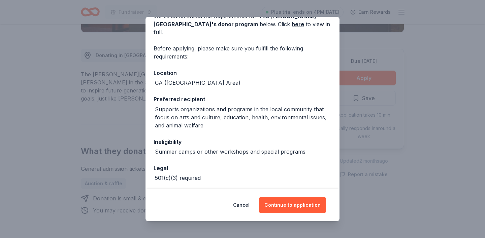
scroll to position [45, 0]
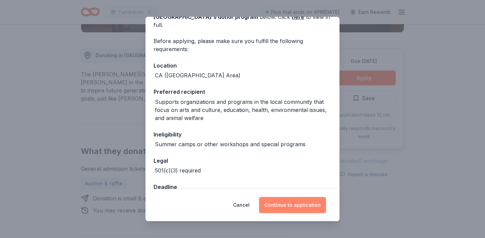
click at [301, 202] on button "Continue to application" at bounding box center [292, 205] width 67 height 16
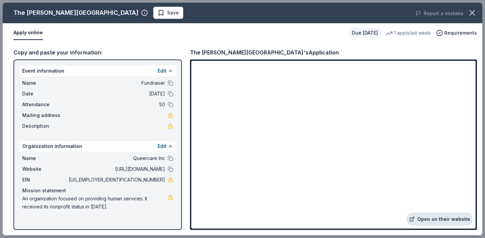
click at [419, 220] on link "Open on their website" at bounding box center [440, 219] width 66 height 13
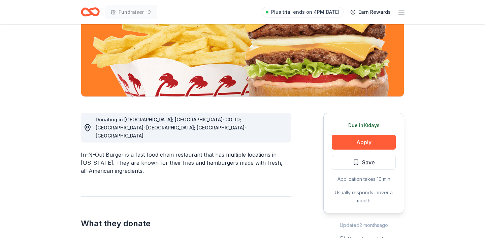
scroll to position [109, 0]
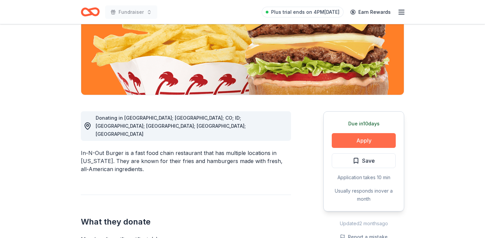
click at [363, 142] on button "Apply" at bounding box center [364, 140] width 64 height 15
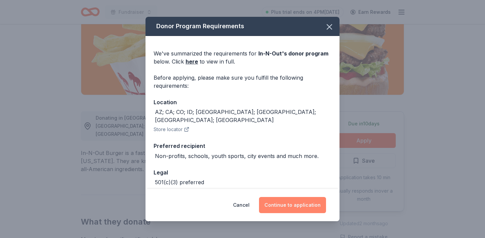
click at [305, 204] on button "Continue to application" at bounding box center [292, 205] width 67 height 16
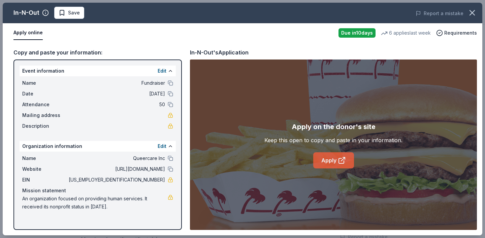
click at [328, 162] on link "Apply" at bounding box center [333, 161] width 41 height 16
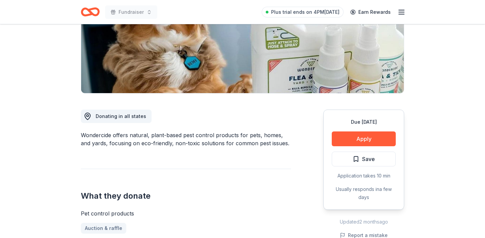
scroll to position [111, 0]
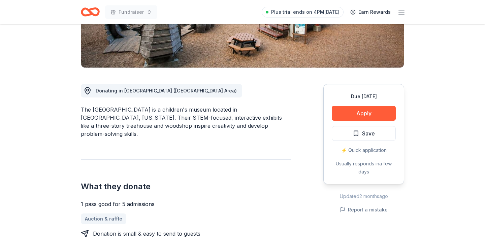
scroll to position [151, 0]
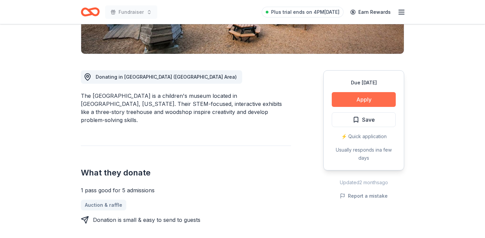
click at [365, 105] on button "Apply" at bounding box center [364, 99] width 64 height 15
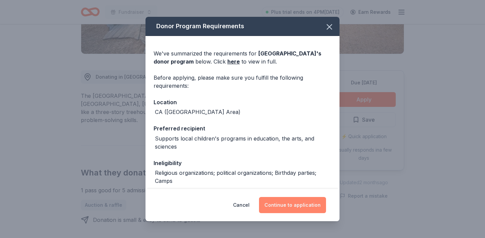
click at [302, 206] on button "Continue to application" at bounding box center [292, 205] width 67 height 16
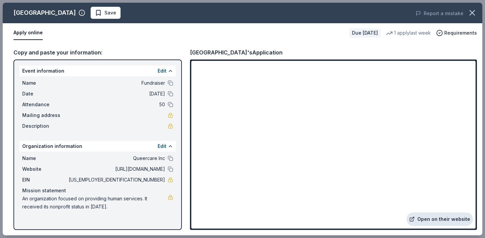
click at [449, 222] on link "Open on their website" at bounding box center [440, 219] width 66 height 13
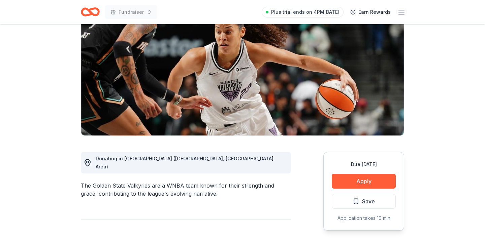
scroll to position [122, 0]
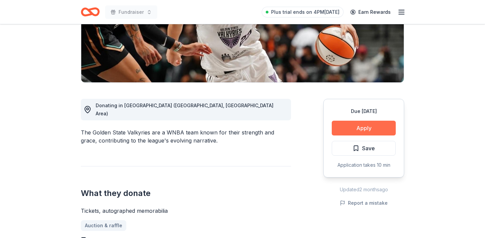
click at [369, 127] on button "Apply" at bounding box center [364, 128] width 64 height 15
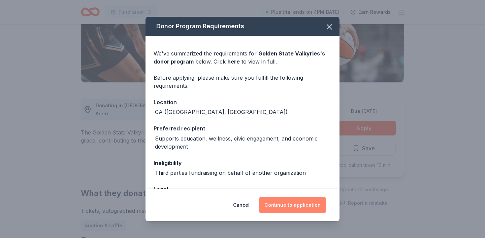
click at [288, 208] on button "Continue to application" at bounding box center [292, 205] width 67 height 16
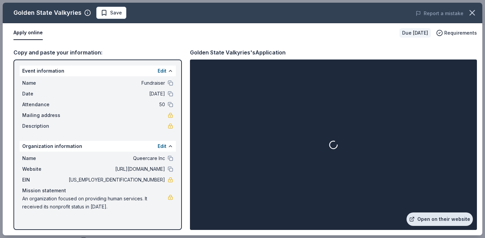
click at [443, 217] on link "Open on their website" at bounding box center [440, 219] width 66 height 13
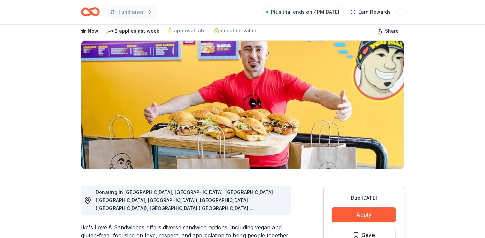
scroll to position [35, 0]
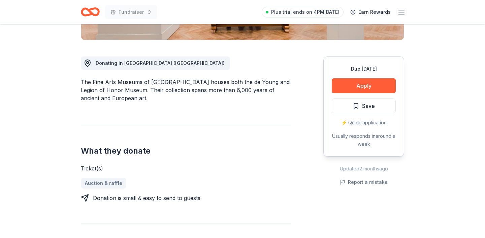
scroll to position [165, 0]
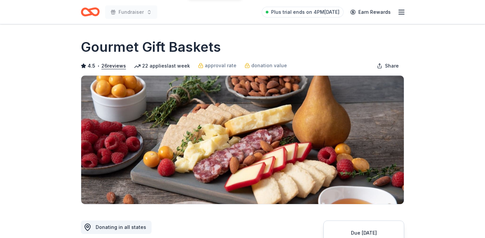
scroll to position [140, 0]
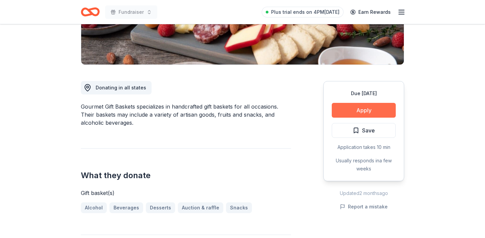
click at [374, 108] on button "Apply" at bounding box center [364, 110] width 64 height 15
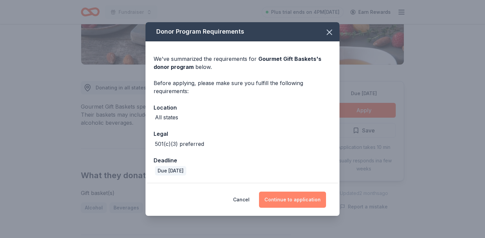
click at [295, 200] on button "Continue to application" at bounding box center [292, 200] width 67 height 16
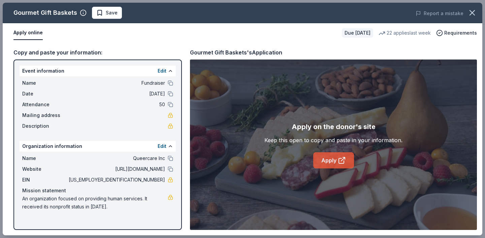
click at [335, 163] on link "Apply" at bounding box center [333, 161] width 41 height 16
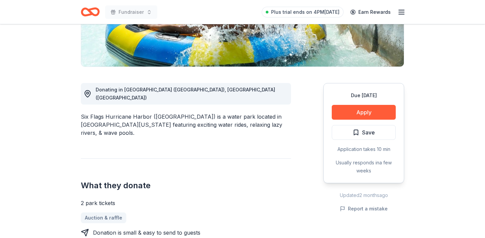
scroll to position [157, 0]
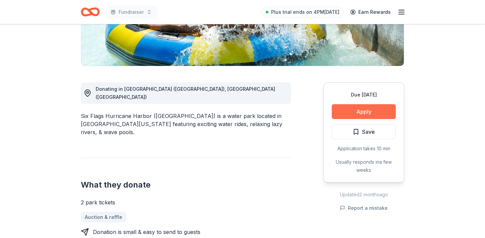
click at [364, 104] on button "Apply" at bounding box center [364, 111] width 64 height 15
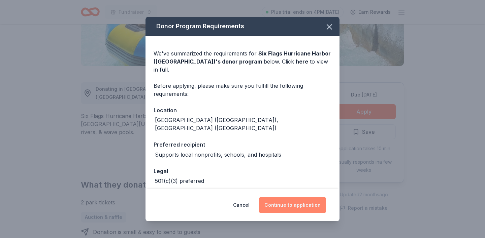
click at [288, 206] on button "Continue to application" at bounding box center [292, 205] width 67 height 16
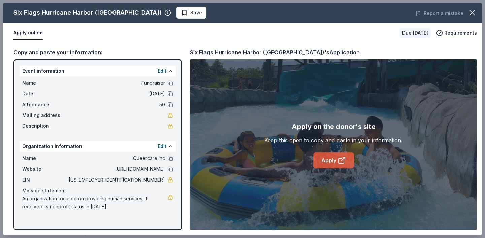
click at [337, 160] on link "Apply" at bounding box center [333, 161] width 41 height 16
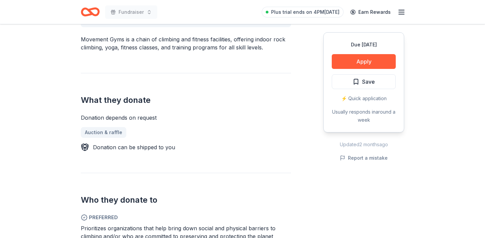
scroll to position [228, 0]
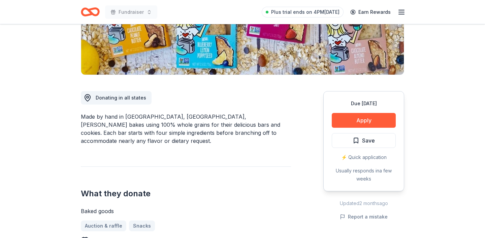
scroll to position [129, 0]
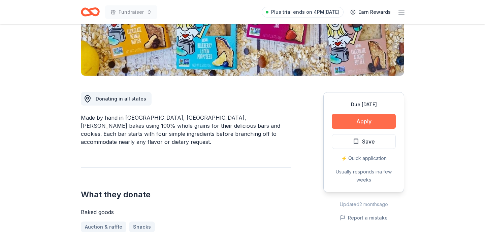
click at [364, 125] on button "Apply" at bounding box center [364, 121] width 64 height 15
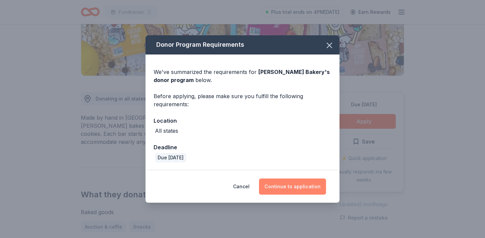
click at [281, 185] on button "Continue to application" at bounding box center [292, 187] width 67 height 16
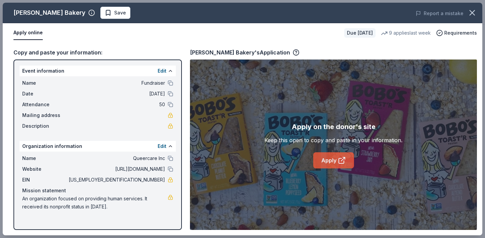
click at [328, 163] on link "Apply" at bounding box center [333, 161] width 41 height 16
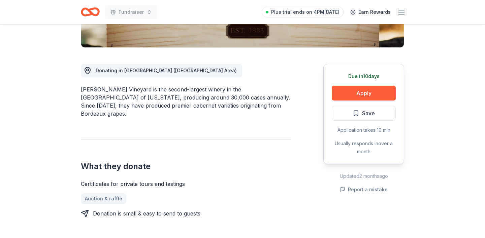
scroll to position [157, 0]
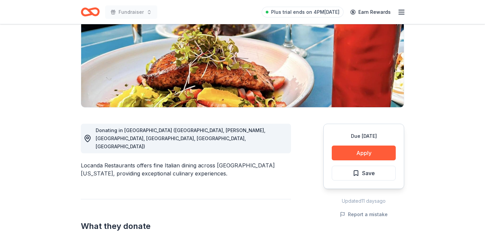
scroll to position [160, 0]
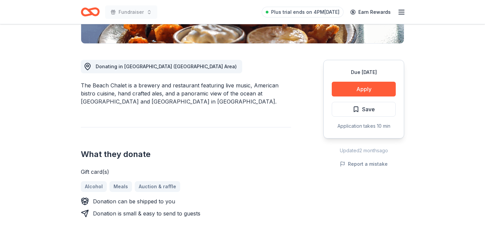
scroll to position [169, 0]
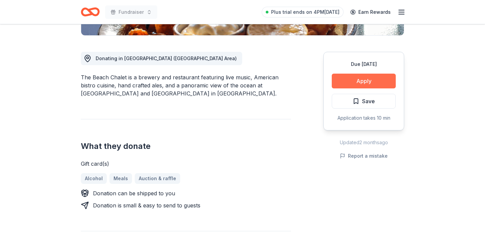
click at [351, 82] on button "Apply" at bounding box center [364, 81] width 64 height 15
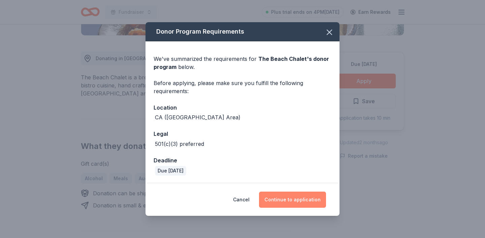
click at [294, 199] on button "Continue to application" at bounding box center [292, 200] width 67 height 16
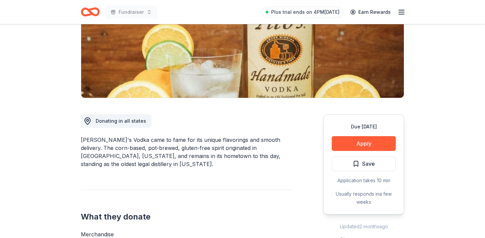
scroll to position [166, 0]
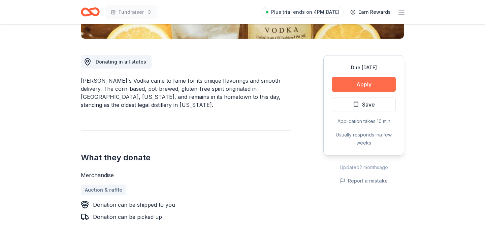
click at [375, 85] on button "Apply" at bounding box center [364, 84] width 64 height 15
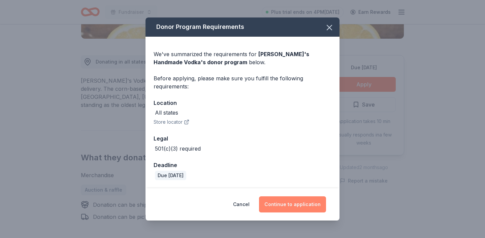
click at [283, 199] on button "Continue to application" at bounding box center [292, 205] width 67 height 16
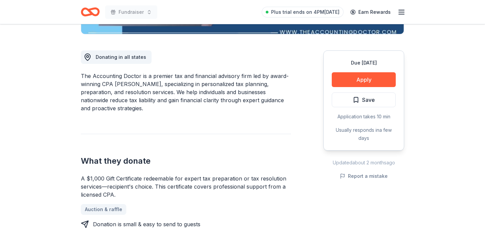
scroll to position [171, 0]
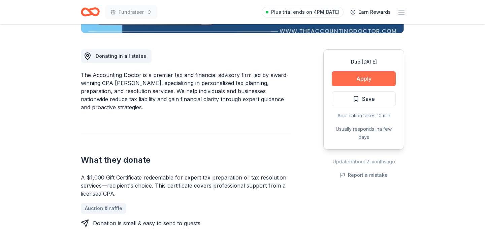
click at [364, 78] on button "Apply" at bounding box center [364, 78] width 64 height 15
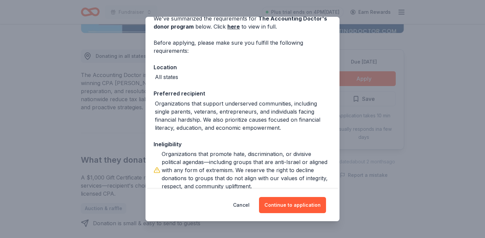
scroll to position [35, 0]
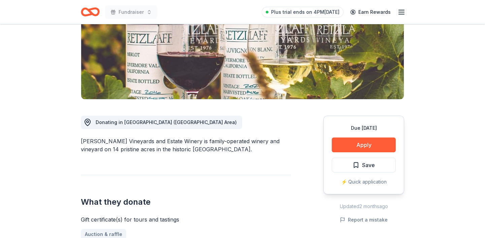
scroll to position [106, 0]
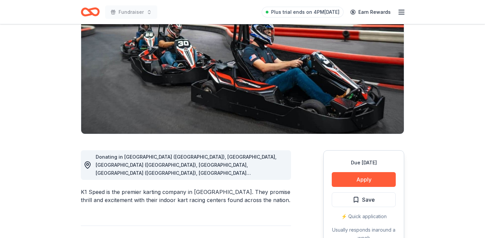
scroll to position [104, 0]
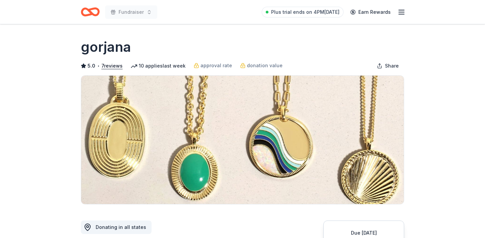
scroll to position [117, 0]
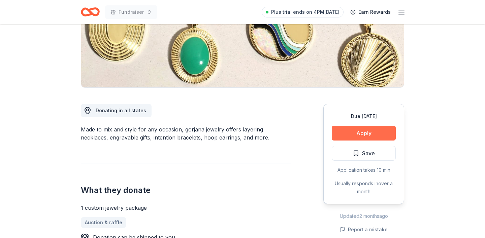
click at [355, 136] on button "Apply" at bounding box center [364, 133] width 64 height 15
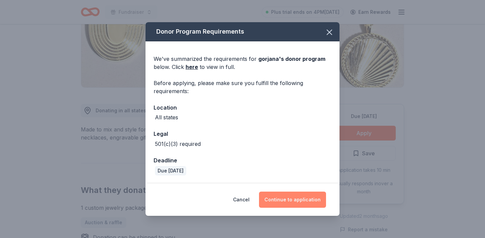
click at [287, 198] on button "Continue to application" at bounding box center [292, 200] width 67 height 16
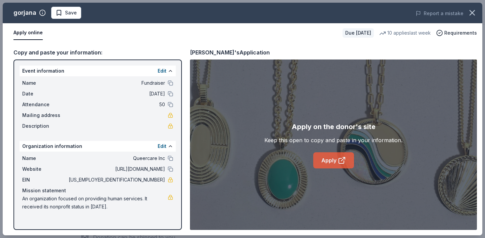
click at [327, 161] on link "Apply" at bounding box center [333, 161] width 41 height 16
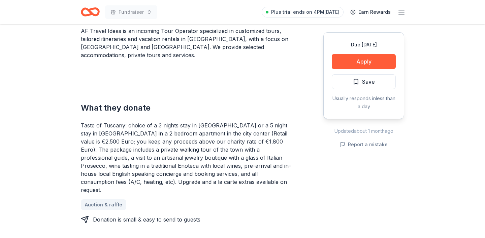
scroll to position [197, 0]
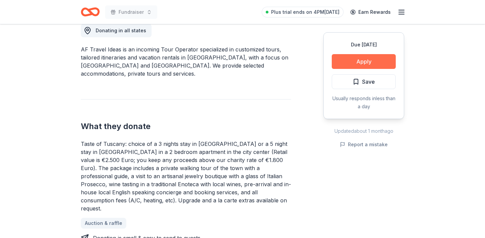
click at [359, 61] on button "Apply" at bounding box center [364, 61] width 64 height 15
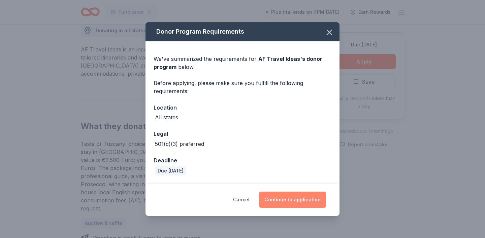
click at [289, 200] on button "Continue to application" at bounding box center [292, 200] width 67 height 16
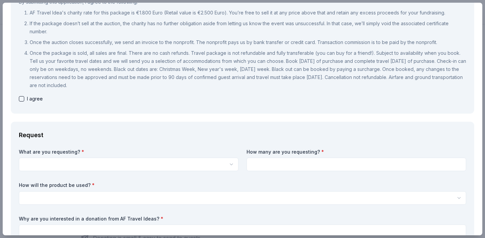
scroll to position [88, 0]
click at [21, 100] on button "button" at bounding box center [21, 98] width 5 height 5
checkbox input "true"
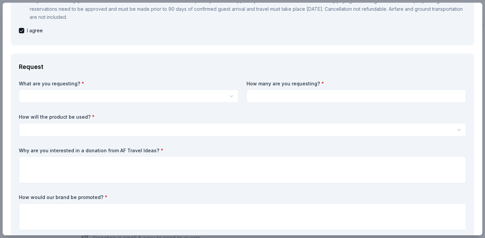
scroll to position [169, 0]
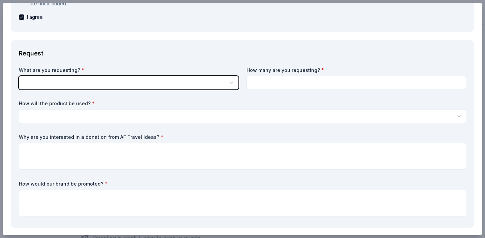
scroll to position [0, 0]
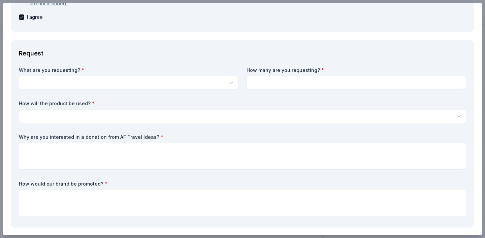
click at [66, 84] on html "Fundraiser Save Apply Due in 48 days Share AF Travel Ideas New 7 applies last w…" at bounding box center [242, 119] width 485 height 238
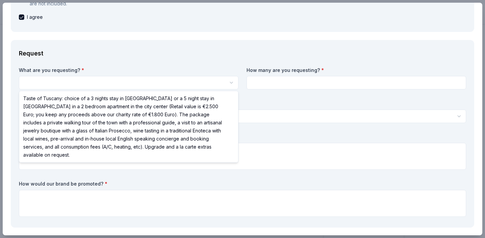
select select "Taste of Tuscany: choice of a 3 nights stay in Florence or a 5 night stay in Co…"
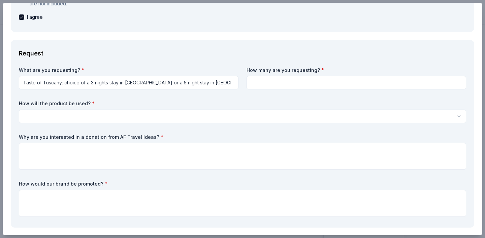
click at [281, 84] on input at bounding box center [357, 82] width 220 height 13
type input "1"
click at [141, 124] on div "What are you requesting? * Taste of Tuscany: choice of a 3 nights stay in Flore…" at bounding box center [242, 143] width 447 height 153
click at [137, 120] on html "Fundraiser Save Apply Due in 48 days Share AF Travel Ideas New 7 applies last w…" at bounding box center [242, 119] width 485 height 238
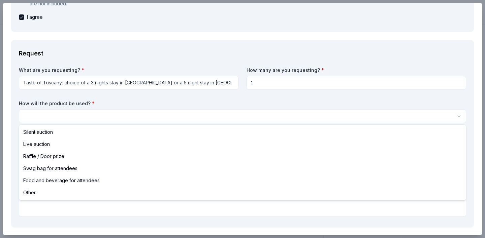
select select "silentAuction"
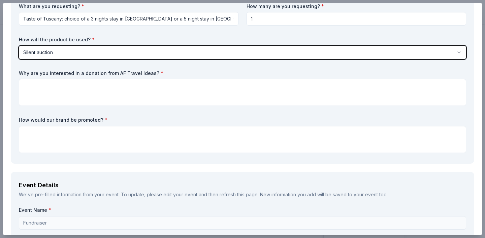
scroll to position [233, 0]
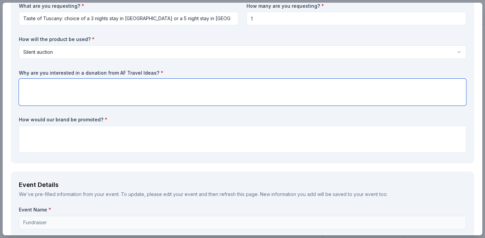
click at [57, 93] on textarea at bounding box center [242, 92] width 447 height 27
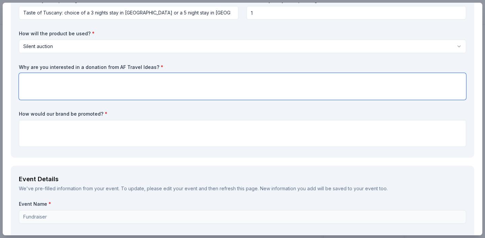
scroll to position [239, 0]
type textarea "I"
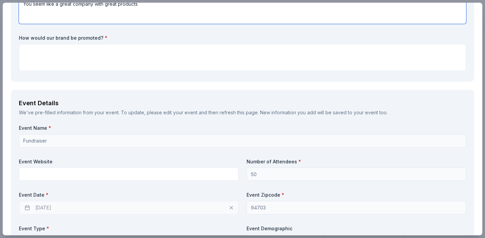
type textarea "You seem like a great company with great products"
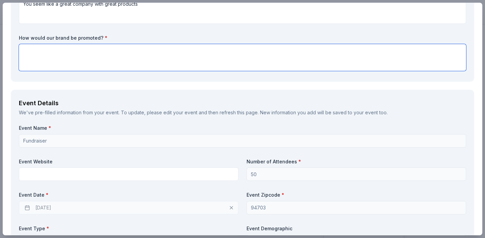
click at [33, 60] on textarea at bounding box center [242, 57] width 447 height 27
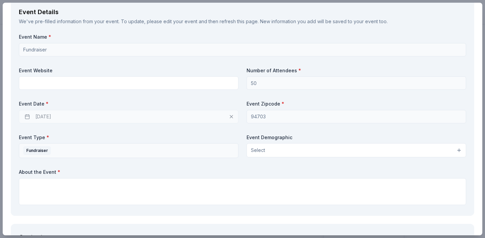
scroll to position [407, 0]
type textarea "Social media, sign"
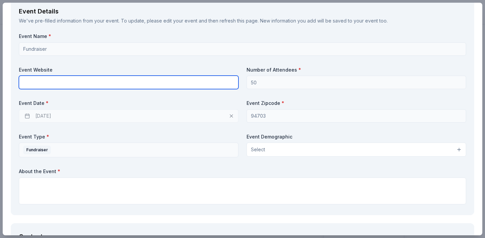
click at [43, 82] on input "text" at bounding box center [129, 82] width 220 height 13
paste input "https://queercareinc.bigcartel.com/"
type input "https://queercareinc.bigcartel.com/"
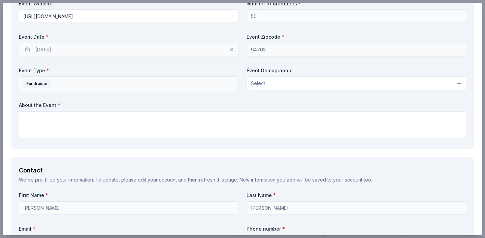
scroll to position [475, 0]
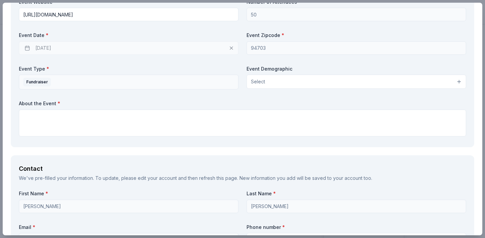
click at [279, 82] on button "Select" at bounding box center [357, 82] width 220 height 14
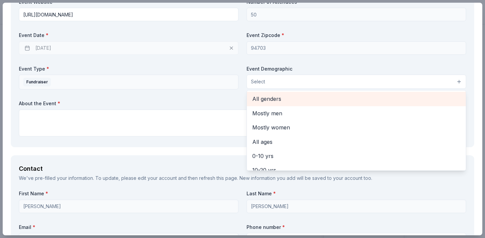
click at [266, 99] on span "All genders" at bounding box center [356, 99] width 208 height 9
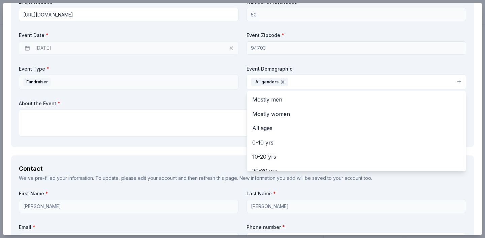
click at [205, 107] on div "Event Name * Fundraiser Event Website https://queercareinc.bigcartel.com/ Numbe…" at bounding box center [242, 52] width 447 height 174
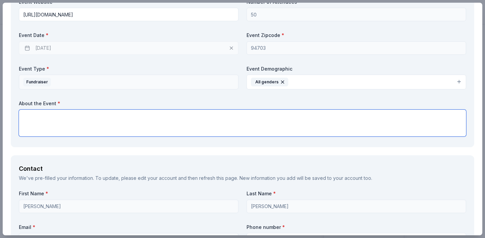
click at [124, 134] on textarea at bounding box center [242, 123] width 447 height 27
paste textarea "We are raising money to cover our work providing financial and logistical suppo…"
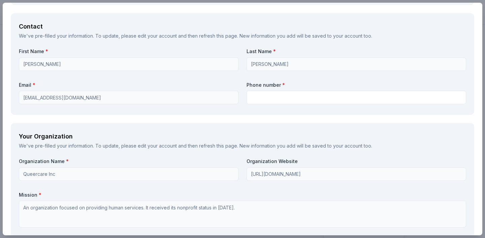
scroll to position [624, 0]
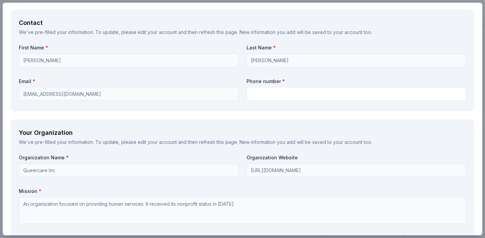
type textarea "We are raising money to cover our work providing financial and logistical suppo…"
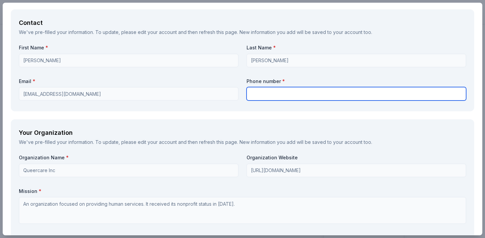
click at [260, 95] on input "text" at bounding box center [357, 93] width 220 height 13
type input "6098027580"
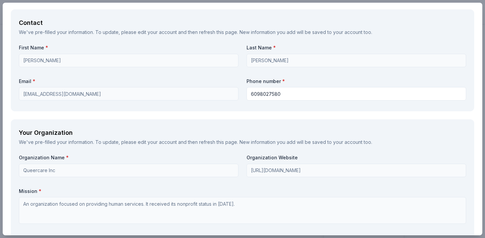
click at [189, 136] on div "Your Organization" at bounding box center [242, 133] width 447 height 11
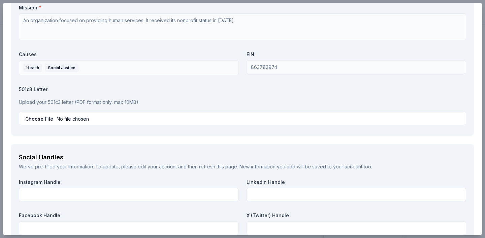
scroll to position [820, 0]
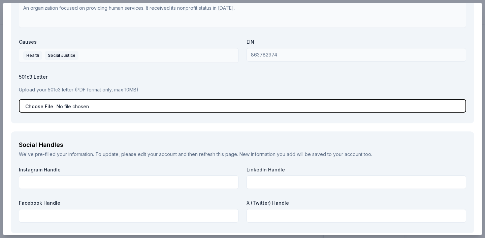
click at [40, 104] on input "file" at bounding box center [242, 105] width 447 height 13
type input "C:\fakepath\Image-1.pdf"
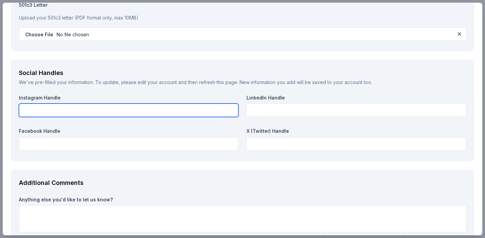
click at [48, 110] on input "text" at bounding box center [129, 110] width 220 height 13
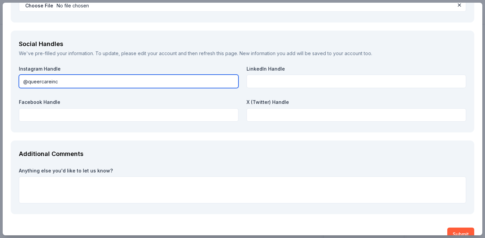
scroll to position [935, 0]
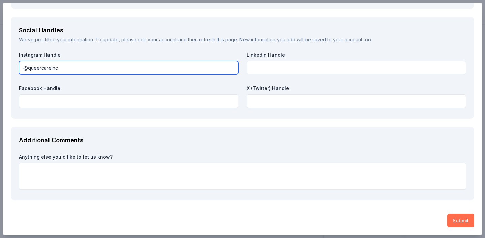
type input "@queercareinc"
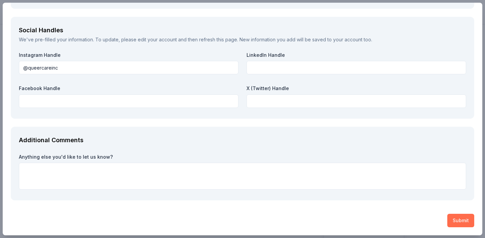
click at [463, 225] on button "Submit" at bounding box center [460, 220] width 27 height 13
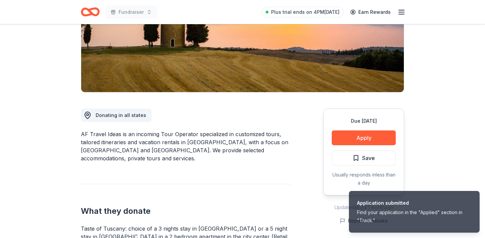
scroll to position [130, 0]
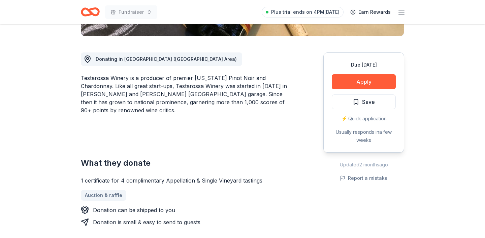
scroll to position [172, 0]
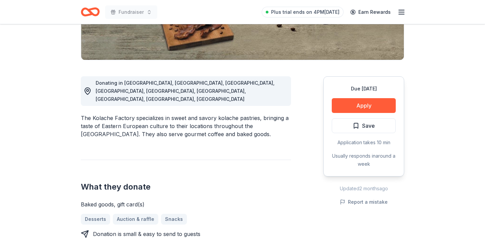
scroll to position [146, 0]
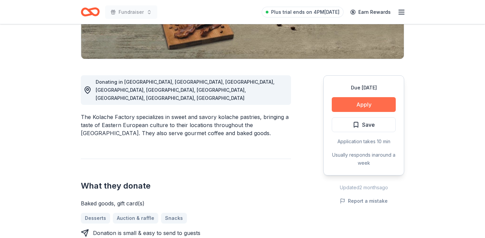
click at [369, 108] on button "Apply" at bounding box center [364, 104] width 64 height 15
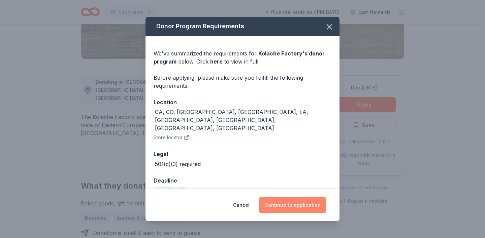
click at [286, 204] on button "Continue to application" at bounding box center [292, 205] width 67 height 16
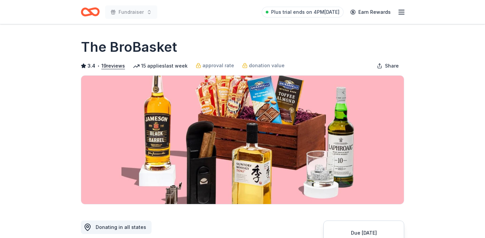
scroll to position [109, 0]
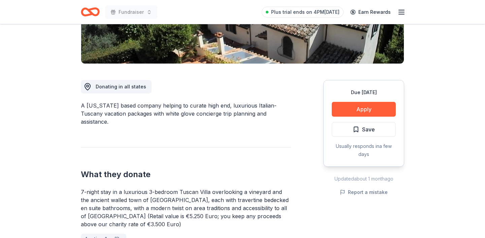
scroll to position [140, 0]
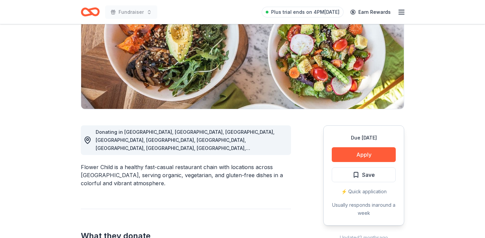
scroll to position [119, 0]
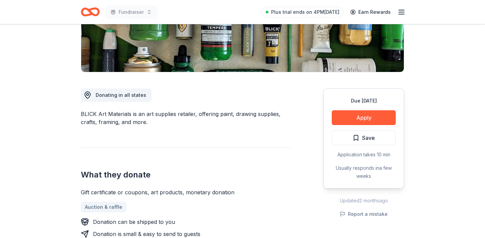
scroll to position [133, 0]
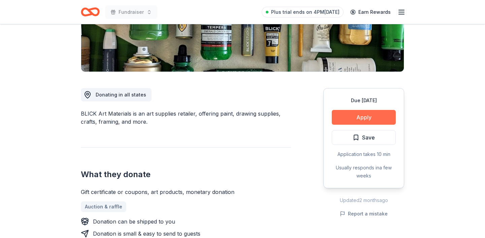
click at [362, 119] on button "Apply" at bounding box center [364, 117] width 64 height 15
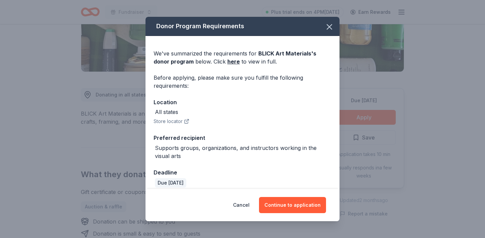
scroll to position [6, 0]
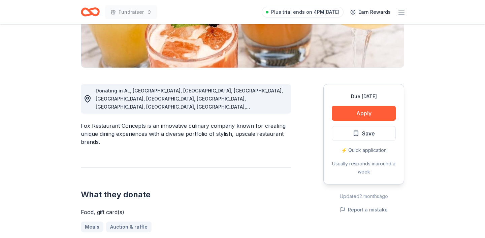
scroll to position [139, 0]
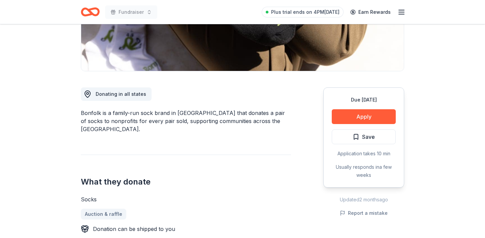
scroll to position [135, 0]
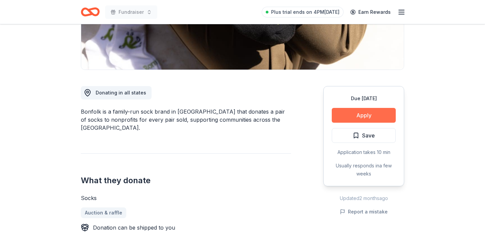
click at [363, 114] on button "Apply" at bounding box center [364, 115] width 64 height 15
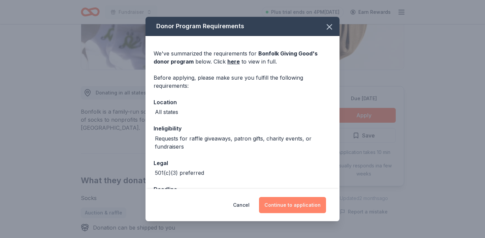
click at [295, 210] on button "Continue to application" at bounding box center [292, 205] width 67 height 16
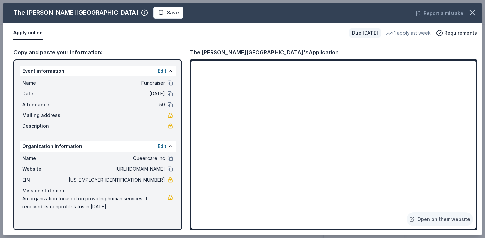
scroll to position [172, 0]
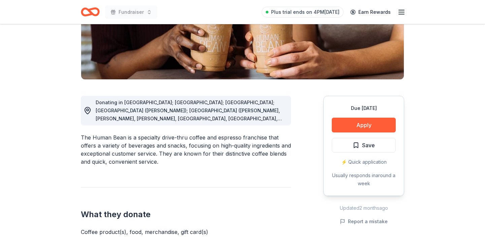
scroll to position [128, 0]
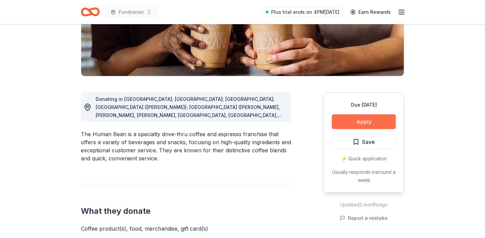
click at [354, 126] on button "Apply" at bounding box center [364, 122] width 64 height 15
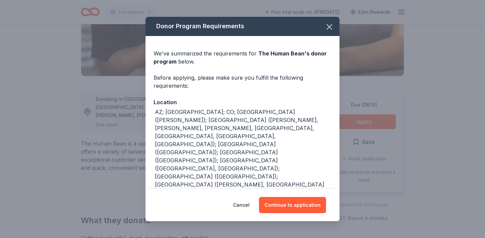
scroll to position [19, 0]
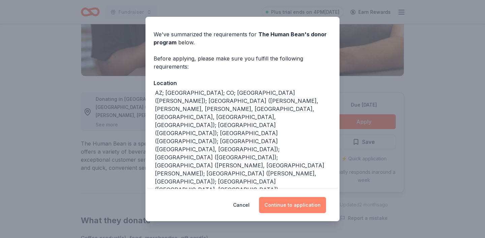
click at [288, 206] on button "Continue to application" at bounding box center [292, 205] width 67 height 16
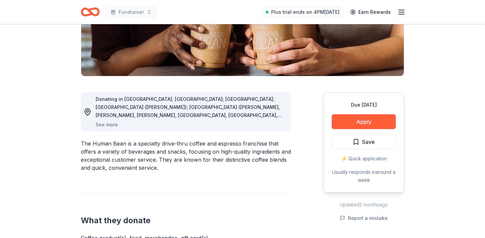
scroll to position [0, 0]
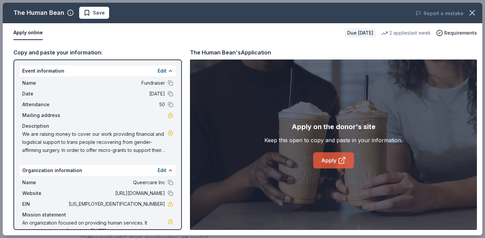
click at [323, 164] on link "Apply" at bounding box center [333, 161] width 41 height 16
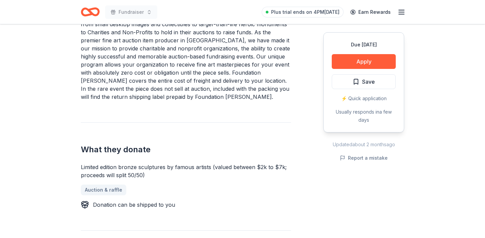
scroll to position [231, 0]
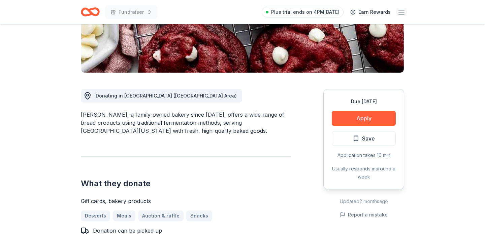
scroll to position [132, 0]
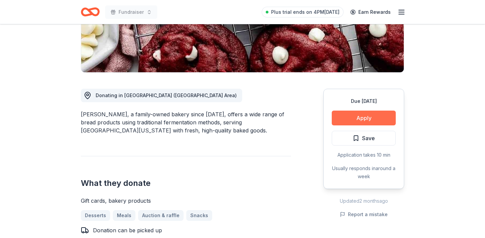
click at [356, 118] on button "Apply" at bounding box center [364, 118] width 64 height 15
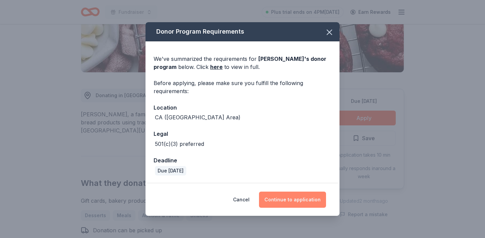
click at [287, 200] on button "Continue to application" at bounding box center [292, 200] width 67 height 16
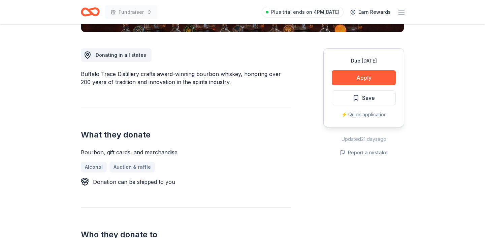
scroll to position [173, 0]
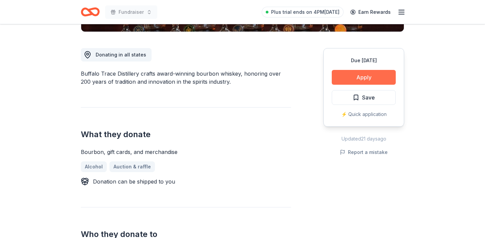
click at [343, 76] on button "Apply" at bounding box center [364, 77] width 64 height 15
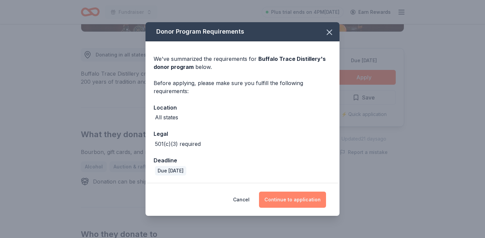
click at [277, 197] on button "Continue to application" at bounding box center [292, 200] width 67 height 16
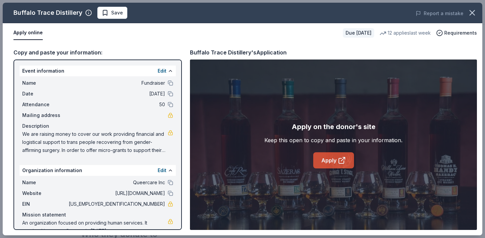
click at [327, 160] on link "Apply" at bounding box center [333, 161] width 41 height 16
click at [328, 163] on link "Apply" at bounding box center [333, 161] width 41 height 16
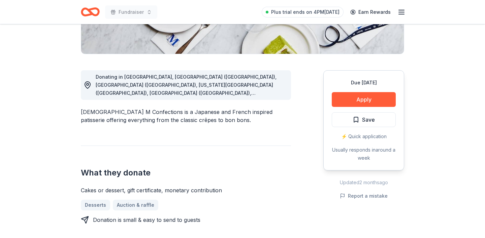
scroll to position [151, 0]
click at [365, 97] on button "Apply" at bounding box center [364, 99] width 64 height 15
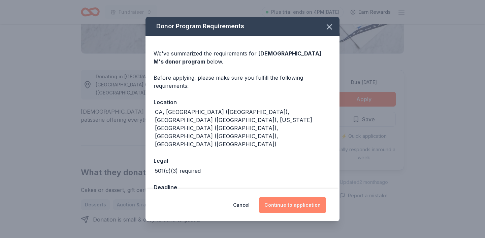
click at [280, 200] on button "Continue to application" at bounding box center [292, 205] width 67 height 16
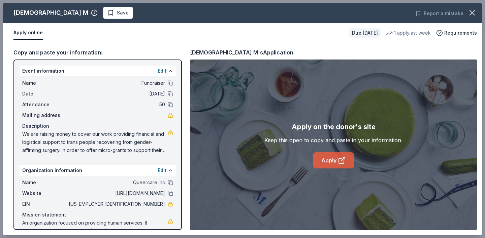
click at [340, 153] on link "Apply" at bounding box center [333, 161] width 41 height 16
click at [330, 162] on link "Apply" at bounding box center [333, 161] width 41 height 16
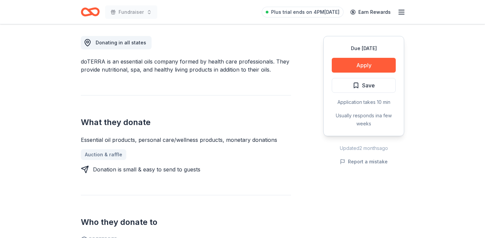
scroll to position [183, 0]
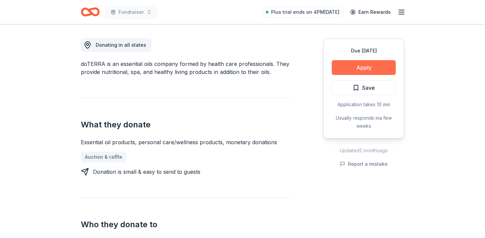
click at [360, 67] on button "Apply" at bounding box center [364, 67] width 64 height 15
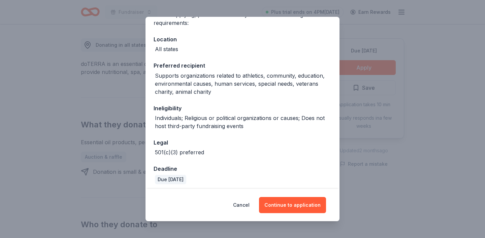
scroll to position [66, 0]
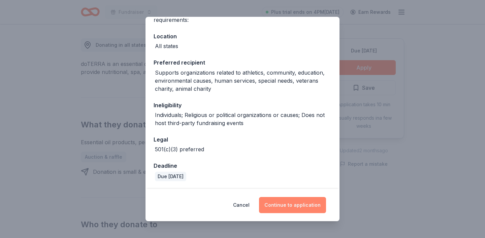
click at [287, 202] on button "Continue to application" at bounding box center [292, 205] width 67 height 16
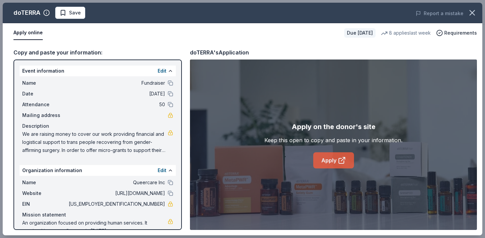
click at [321, 161] on link "Apply" at bounding box center [333, 161] width 41 height 16
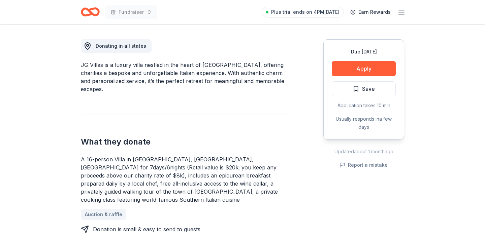
scroll to position [180, 0]
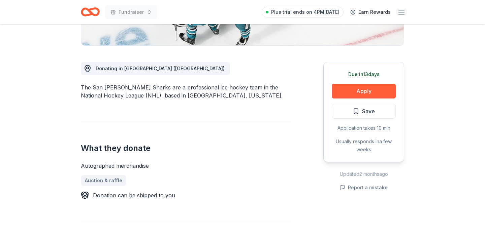
scroll to position [160, 0]
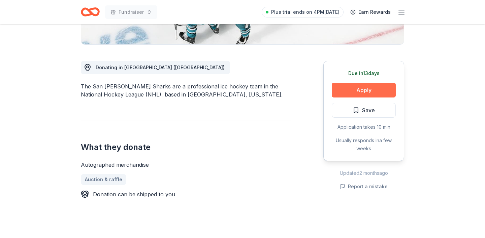
click at [359, 93] on button "Apply" at bounding box center [364, 90] width 64 height 15
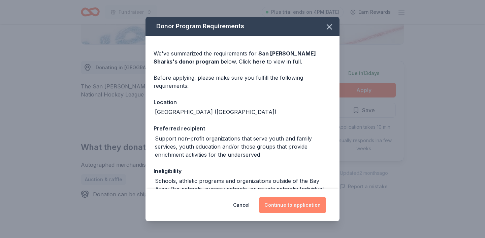
click at [288, 210] on button "Continue to application" at bounding box center [292, 205] width 67 height 16
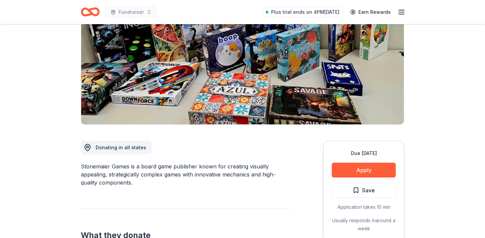
scroll to position [85, 0]
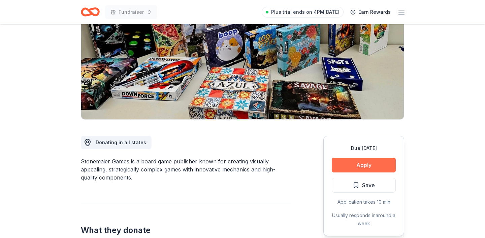
click at [368, 169] on button "Apply" at bounding box center [364, 165] width 64 height 15
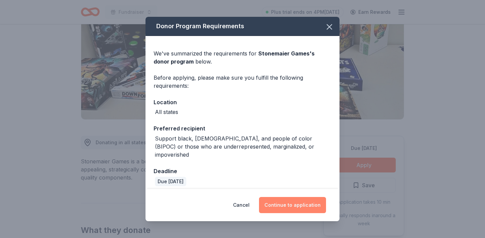
click at [272, 203] on button "Continue to application" at bounding box center [292, 205] width 67 height 16
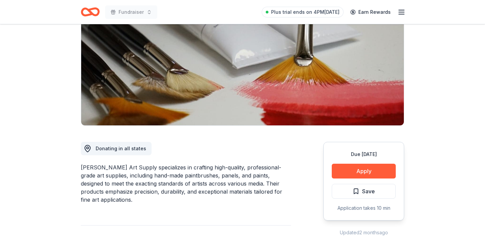
scroll to position [134, 0]
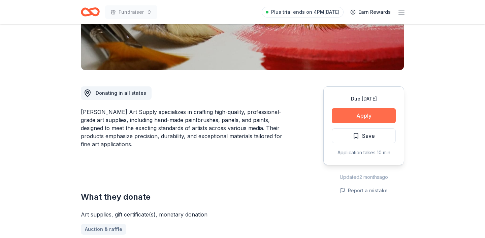
click at [367, 121] on button "Apply" at bounding box center [364, 115] width 64 height 15
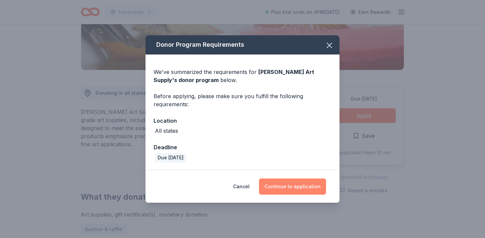
click at [294, 190] on button "Continue to application" at bounding box center [292, 187] width 67 height 16
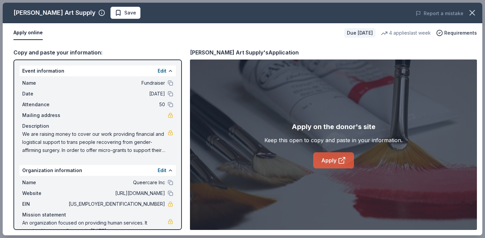
click at [331, 160] on link "Apply" at bounding box center [333, 161] width 41 height 16
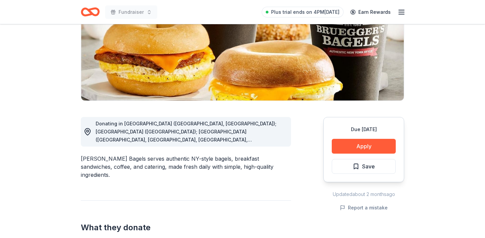
scroll to position [103, 0]
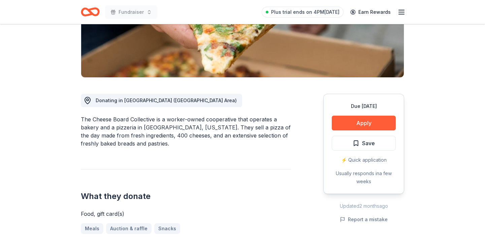
scroll to position [127, 0]
click at [360, 124] on button "Apply" at bounding box center [364, 123] width 64 height 15
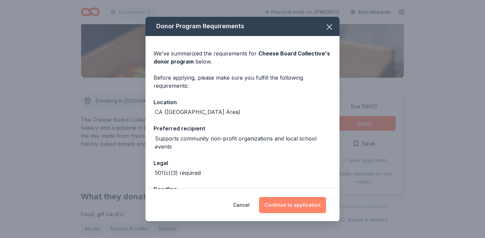
click at [283, 204] on button "Continue to application" at bounding box center [292, 205] width 67 height 16
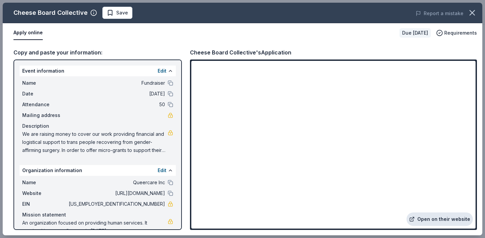
click at [447, 223] on link "Open on their website" at bounding box center [440, 219] width 66 height 13
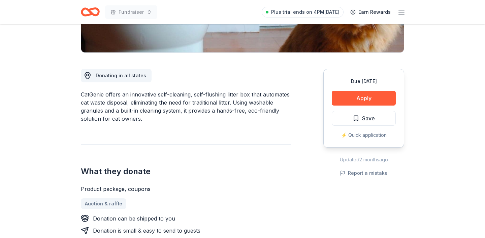
scroll to position [152, 0]
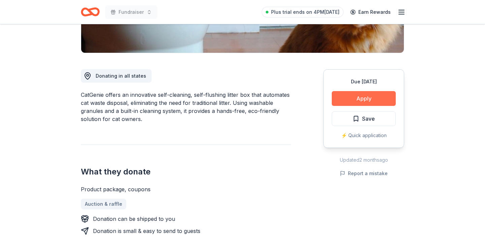
click at [362, 104] on button "Apply" at bounding box center [364, 98] width 64 height 15
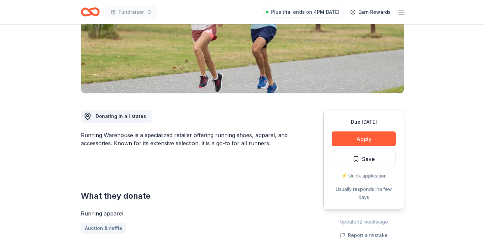
scroll to position [132, 0]
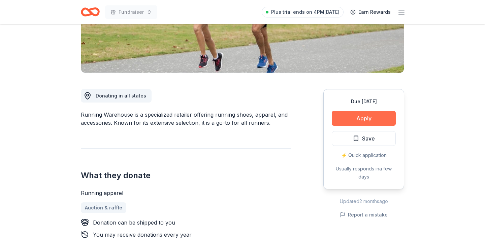
click at [373, 112] on button "Apply" at bounding box center [364, 118] width 64 height 15
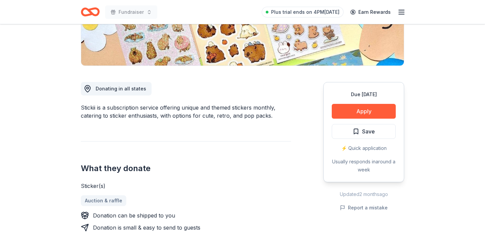
scroll to position [138, 0]
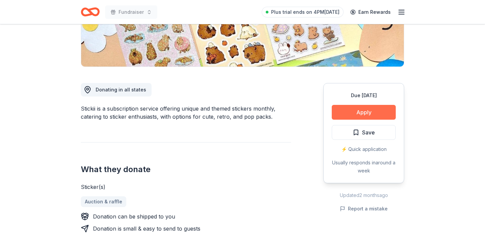
click at [381, 113] on button "Apply" at bounding box center [364, 112] width 64 height 15
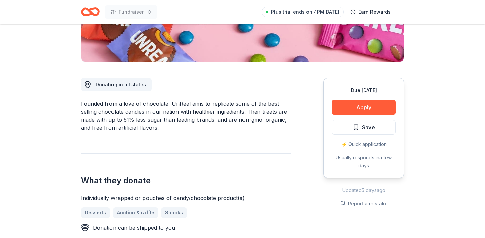
scroll to position [144, 0]
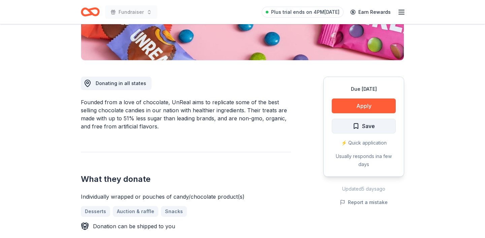
click at [361, 119] on button "Save" at bounding box center [364, 126] width 64 height 15
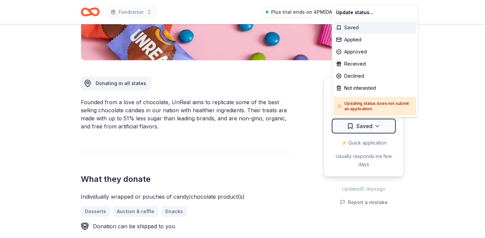
click at [360, 29] on div "Saved" at bounding box center [374, 28] width 83 height 12
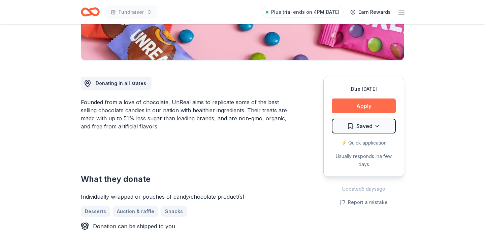
click at [358, 99] on button "Apply" at bounding box center [364, 106] width 64 height 15
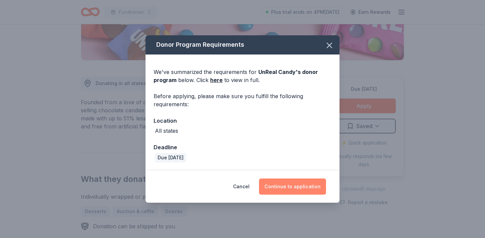
click at [292, 189] on button "Continue to application" at bounding box center [292, 187] width 67 height 16
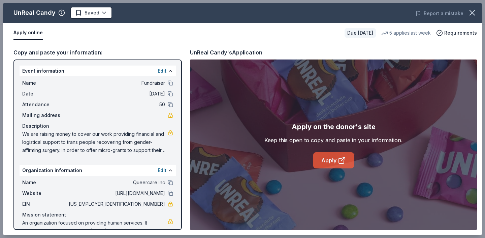
click at [329, 166] on link "Apply" at bounding box center [333, 161] width 41 height 16
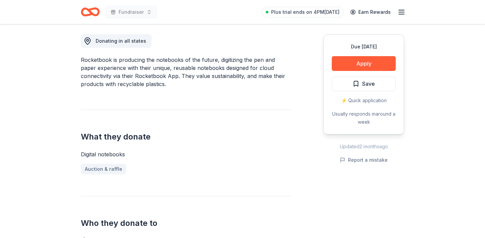
scroll to position [186, 0]
click at [345, 65] on button "Apply" at bounding box center [364, 64] width 64 height 15
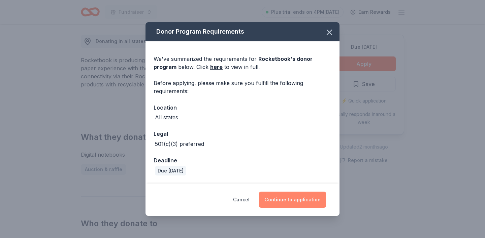
click at [287, 200] on button "Continue to application" at bounding box center [292, 200] width 67 height 16
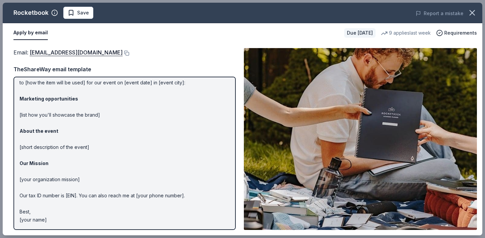
scroll to position [36, 0]
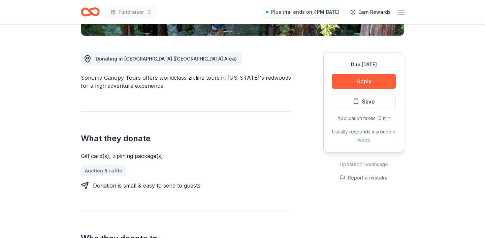
scroll to position [174, 0]
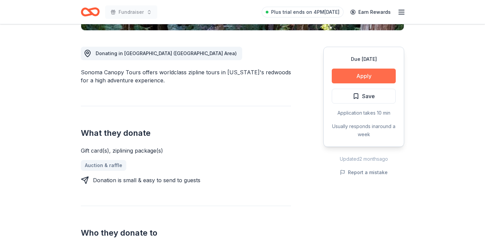
click at [346, 74] on button "Apply" at bounding box center [364, 76] width 64 height 15
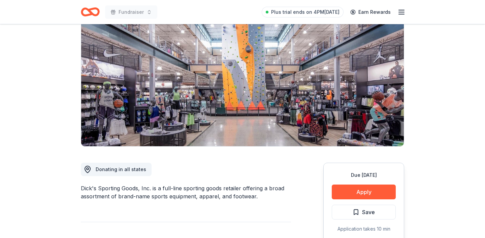
scroll to position [60, 0]
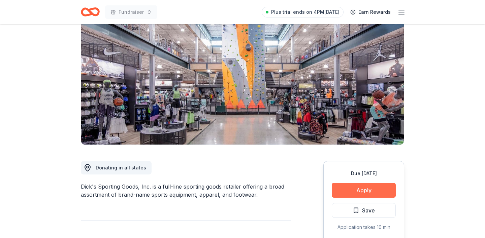
click at [342, 194] on button "Apply" at bounding box center [364, 190] width 64 height 15
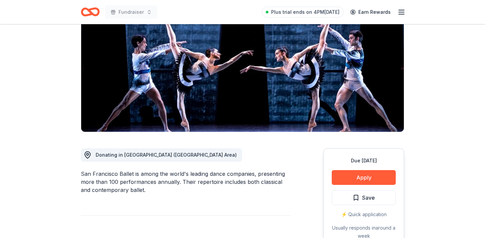
scroll to position [77, 0]
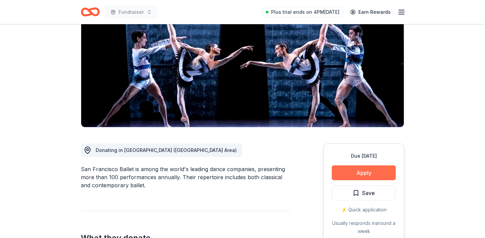
click at [360, 176] on button "Apply" at bounding box center [364, 173] width 64 height 15
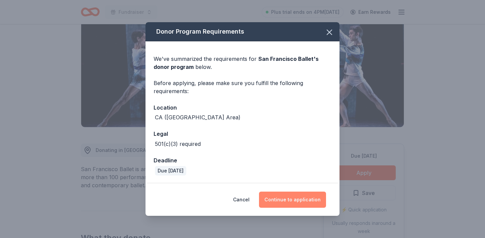
click at [291, 202] on button "Continue to application" at bounding box center [292, 200] width 67 height 16
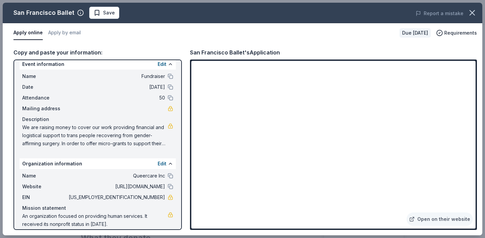
scroll to position [5, 0]
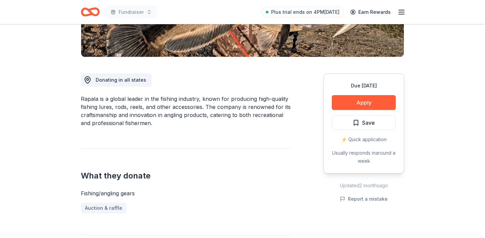
scroll to position [147, 0]
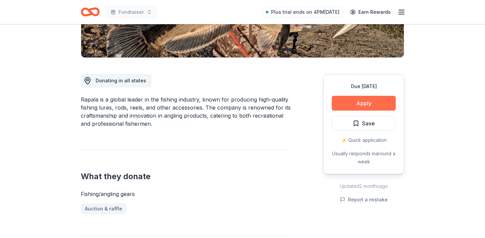
click at [362, 103] on button "Apply" at bounding box center [364, 103] width 64 height 15
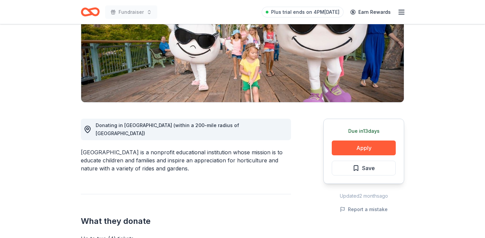
scroll to position [103, 0]
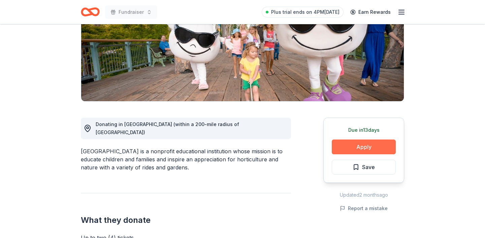
click at [362, 149] on button "Apply" at bounding box center [364, 147] width 64 height 15
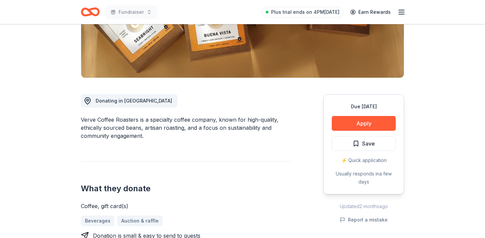
scroll to position [127, 0]
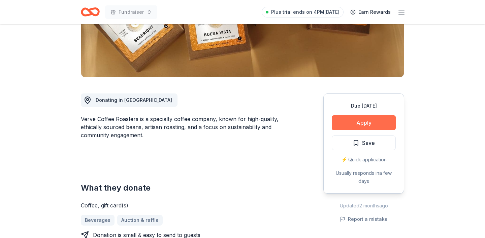
click at [358, 120] on button "Apply" at bounding box center [364, 123] width 64 height 15
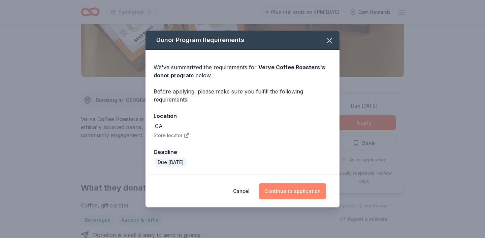
click at [282, 195] on button "Continue to application" at bounding box center [292, 192] width 67 height 16
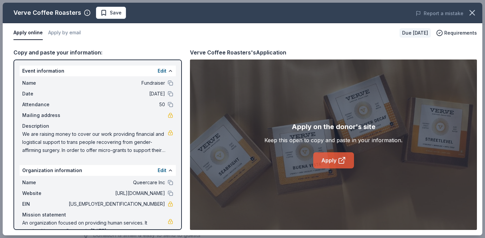
click at [335, 162] on link "Apply" at bounding box center [333, 161] width 41 height 16
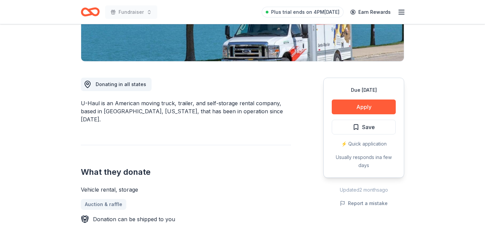
scroll to position [147, 0]
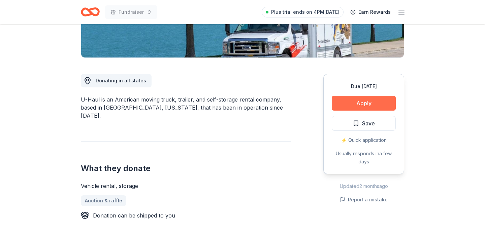
click at [341, 107] on button "Apply" at bounding box center [364, 103] width 64 height 15
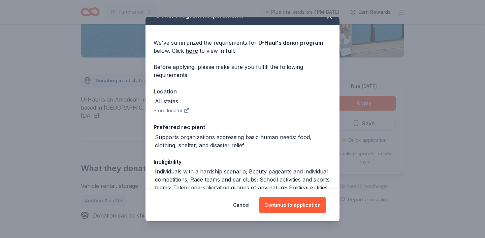
scroll to position [17, 0]
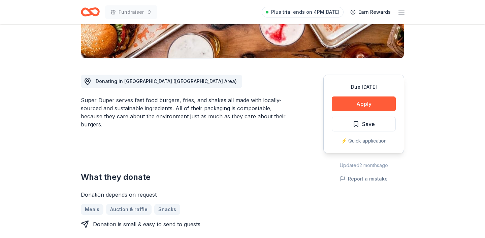
scroll to position [147, 0]
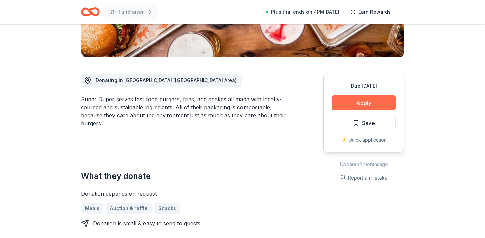
click at [370, 107] on button "Apply" at bounding box center [364, 103] width 64 height 15
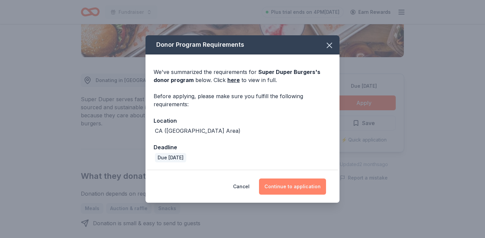
click at [289, 185] on button "Continue to application" at bounding box center [292, 187] width 67 height 16
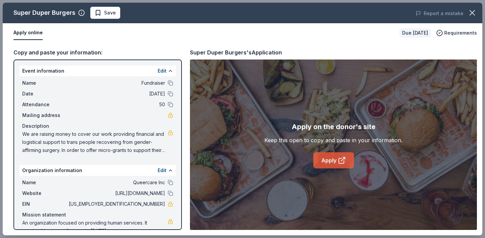
click at [324, 159] on link "Apply" at bounding box center [333, 161] width 41 height 16
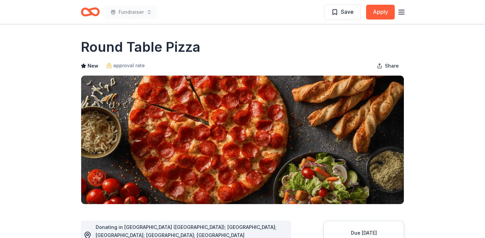
scroll to position [130, 0]
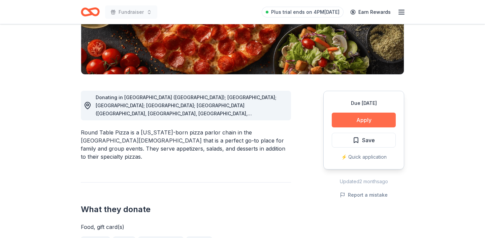
click at [364, 122] on button "Apply" at bounding box center [364, 120] width 64 height 15
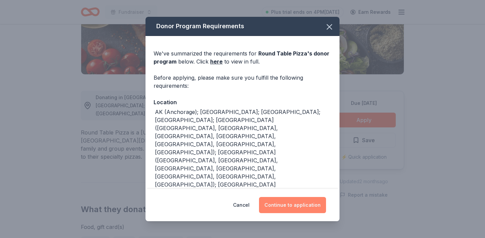
click at [290, 206] on button "Continue to application" at bounding box center [292, 205] width 67 height 16
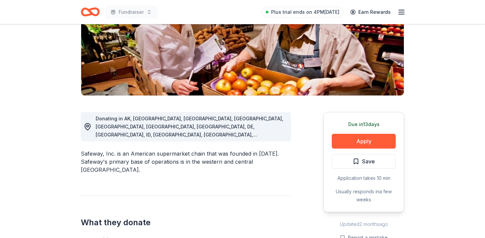
scroll to position [108, 0]
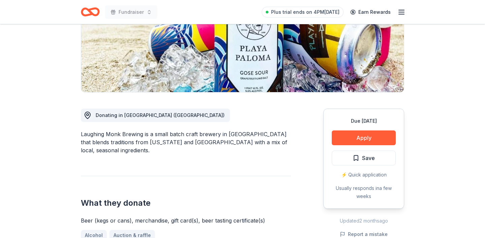
scroll to position [112, 0]
click at [382, 141] on button "Apply" at bounding box center [364, 138] width 64 height 15
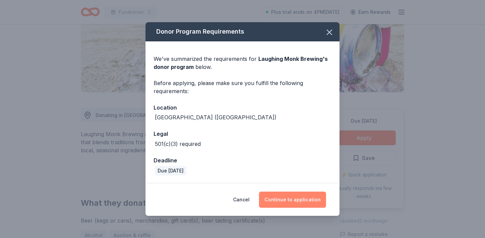
click at [284, 203] on button "Continue to application" at bounding box center [292, 200] width 67 height 16
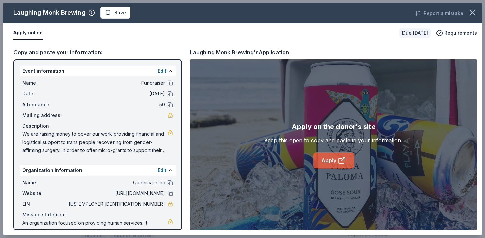
click at [331, 159] on link "Apply" at bounding box center [333, 161] width 41 height 16
click at [332, 163] on link "Apply" at bounding box center [333, 161] width 41 height 16
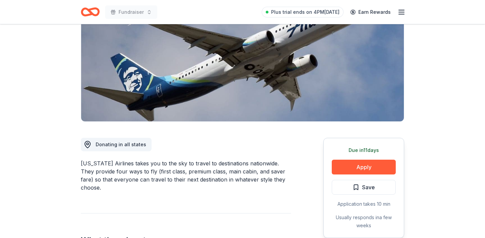
scroll to position [132, 0]
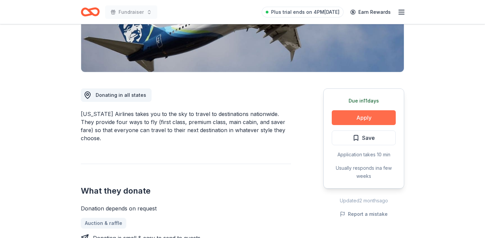
click at [362, 115] on button "Apply" at bounding box center [364, 117] width 64 height 15
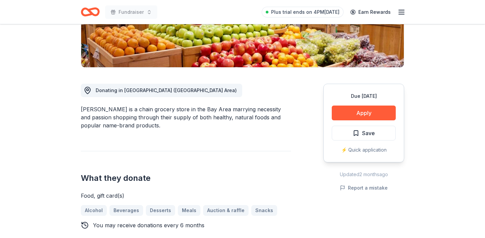
scroll to position [141, 0]
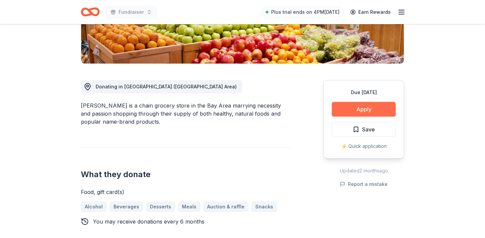
click at [381, 105] on button "Apply" at bounding box center [364, 109] width 64 height 15
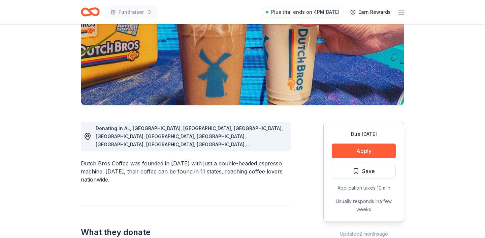
scroll to position [100, 0]
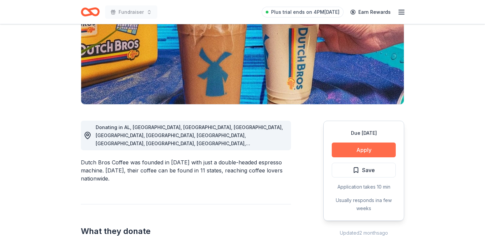
click at [349, 148] on button "Apply" at bounding box center [364, 150] width 64 height 15
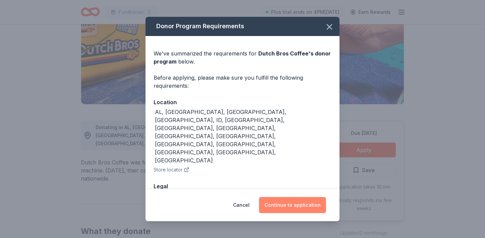
click at [290, 203] on button "Continue to application" at bounding box center [292, 205] width 67 height 16
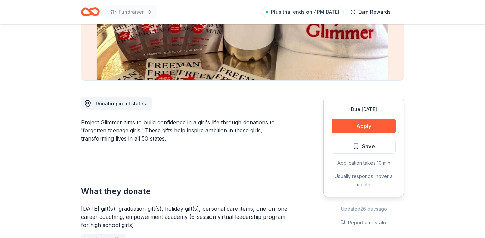
scroll to position [123, 0]
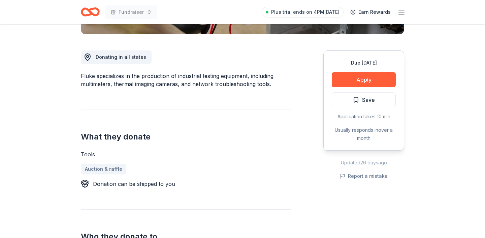
scroll to position [170, 0]
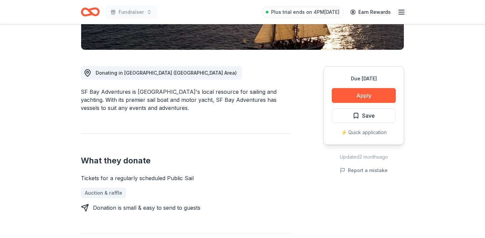
scroll to position [154, 0]
click at [350, 98] on button "Apply" at bounding box center [364, 96] width 64 height 15
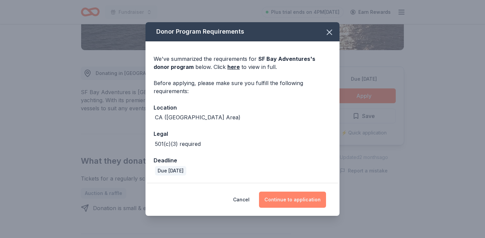
click at [294, 203] on button "Continue to application" at bounding box center [292, 200] width 67 height 16
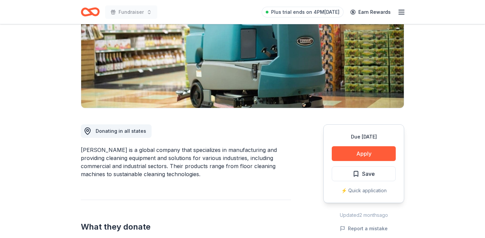
scroll to position [97, 0]
click at [380, 153] on button "Apply" at bounding box center [364, 153] width 64 height 15
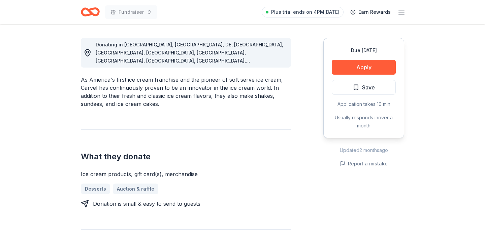
scroll to position [185, 0]
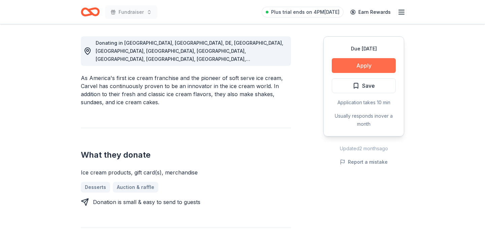
click at [369, 62] on button "Apply" at bounding box center [364, 65] width 64 height 15
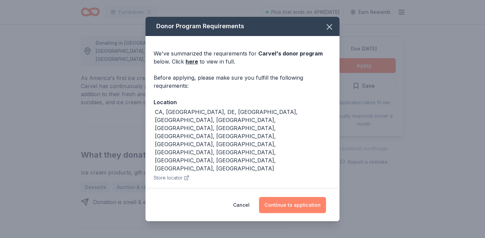
click at [292, 197] on button "Continue to application" at bounding box center [292, 205] width 67 height 16
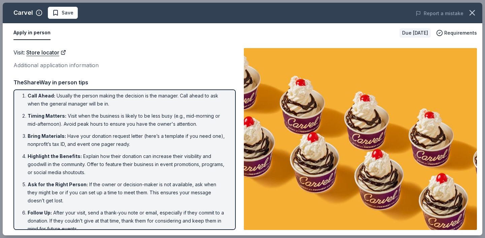
scroll to position [6, 0]
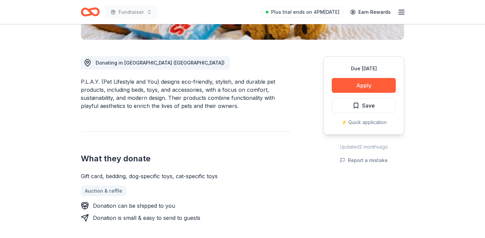
scroll to position [164, 0]
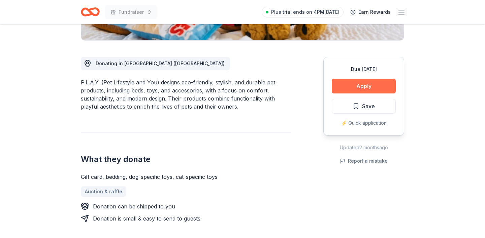
click at [363, 88] on button "Apply" at bounding box center [364, 86] width 64 height 15
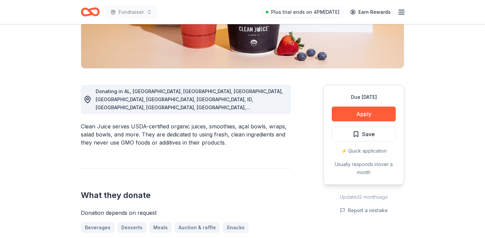
scroll to position [135, 0]
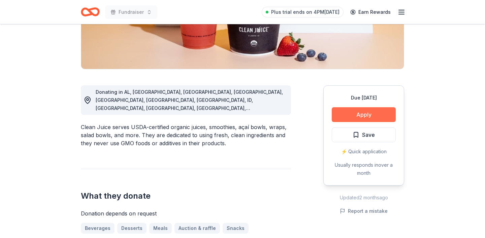
click at [367, 116] on button "Apply" at bounding box center [364, 114] width 64 height 15
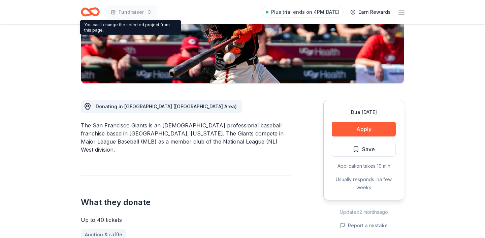
scroll to position [130, 0]
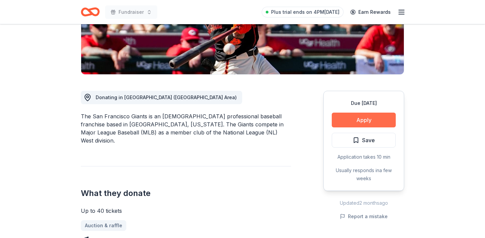
click at [362, 121] on button "Apply" at bounding box center [364, 120] width 64 height 15
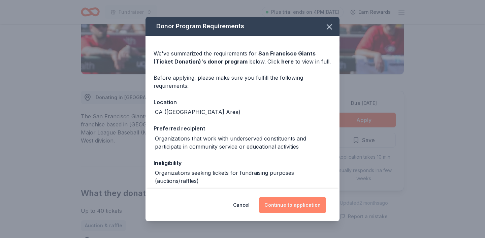
click at [282, 208] on button "Continue to application" at bounding box center [292, 205] width 67 height 16
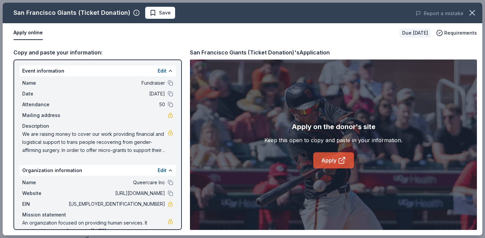
click at [333, 161] on link "Apply" at bounding box center [333, 161] width 41 height 16
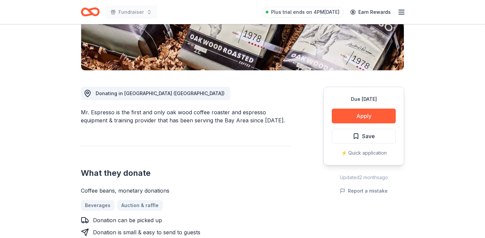
scroll to position [135, 0]
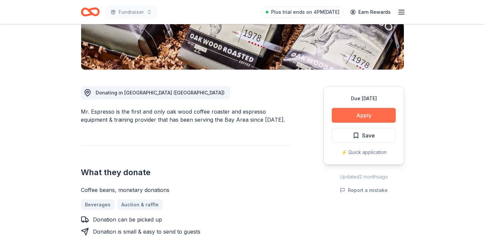
click at [368, 112] on button "Apply" at bounding box center [364, 115] width 64 height 15
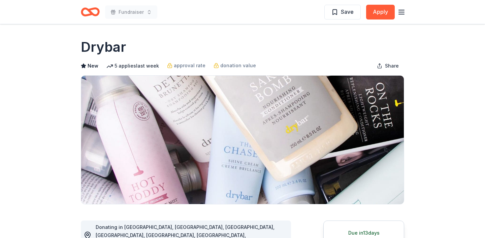
scroll to position [111, 0]
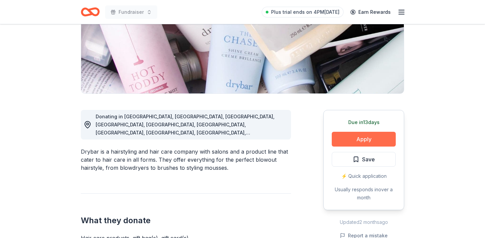
click at [359, 133] on button "Apply" at bounding box center [364, 139] width 64 height 15
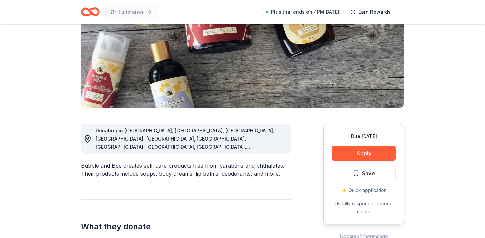
scroll to position [111, 0]
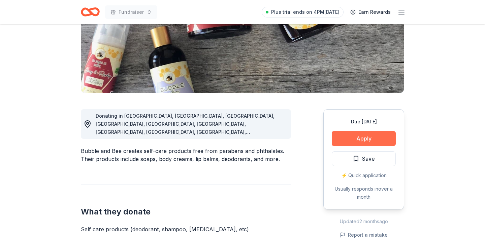
click at [380, 143] on button "Apply" at bounding box center [364, 138] width 64 height 15
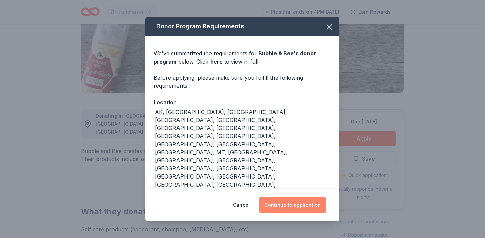
click at [303, 197] on button "Continue to application" at bounding box center [292, 205] width 67 height 16
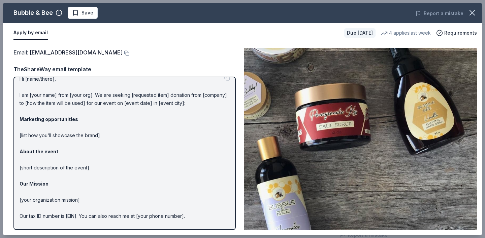
scroll to position [13, 0]
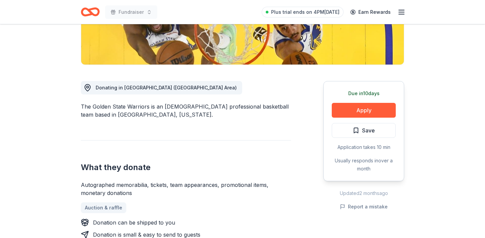
scroll to position [139, 0]
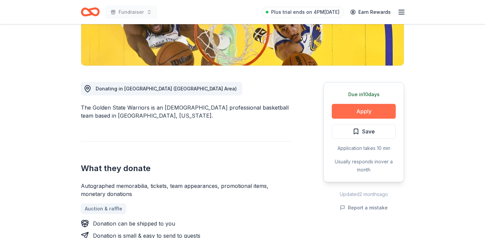
click at [361, 113] on button "Apply" at bounding box center [364, 111] width 64 height 15
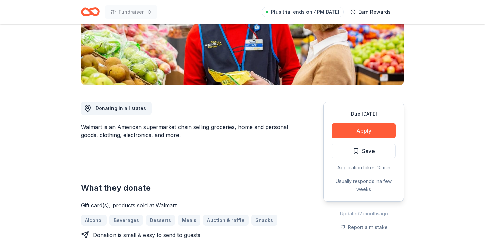
scroll to position [121, 0]
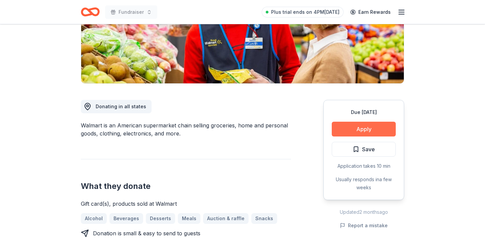
click at [383, 135] on button "Apply" at bounding box center [364, 129] width 64 height 15
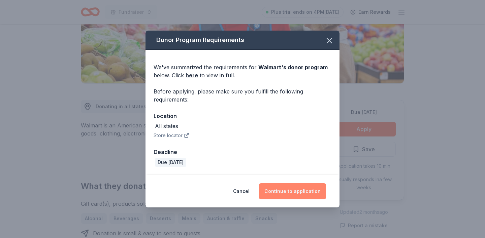
click at [298, 188] on button "Continue to application" at bounding box center [292, 192] width 67 height 16
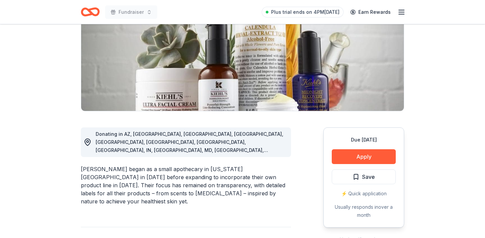
scroll to position [94, 0]
click at [360, 158] on button "Apply" at bounding box center [364, 156] width 64 height 15
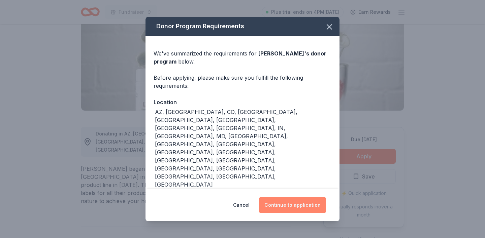
click at [276, 202] on button "Continue to application" at bounding box center [292, 205] width 67 height 16
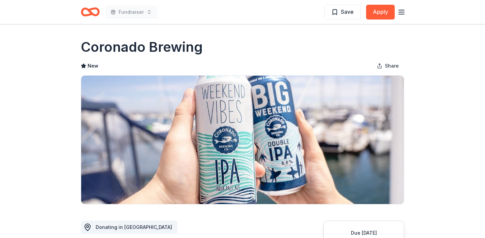
scroll to position [90, 0]
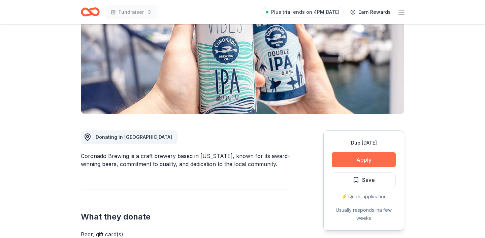
click at [351, 160] on button "Apply" at bounding box center [364, 160] width 64 height 15
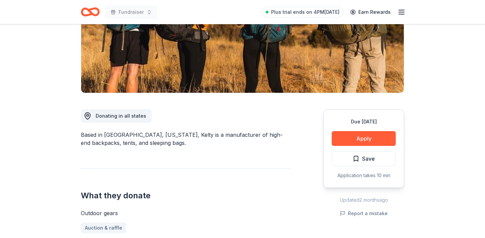
scroll to position [117, 0]
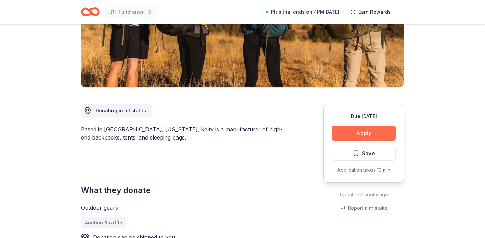
click at [375, 135] on button "Apply" at bounding box center [364, 133] width 64 height 15
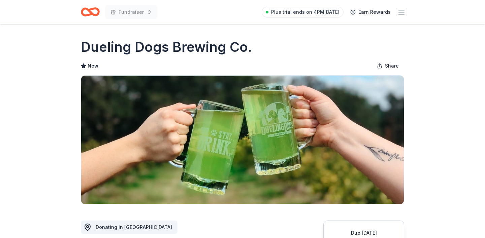
scroll to position [100, 0]
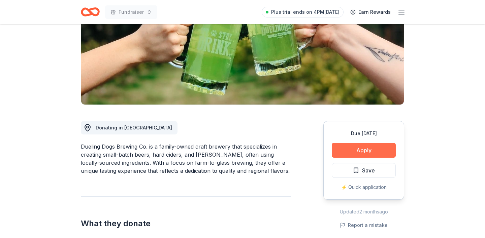
click at [354, 149] on button "Apply" at bounding box center [364, 150] width 64 height 15
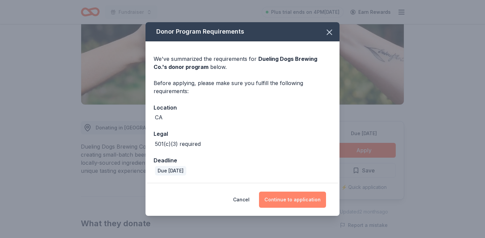
click at [297, 194] on button "Continue to application" at bounding box center [292, 200] width 67 height 16
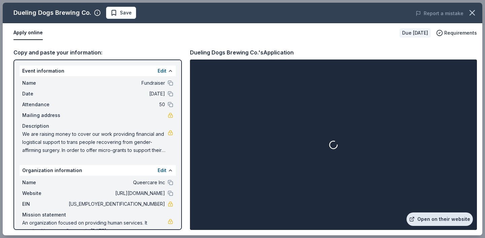
click at [434, 220] on link "Open on their website" at bounding box center [440, 219] width 66 height 13
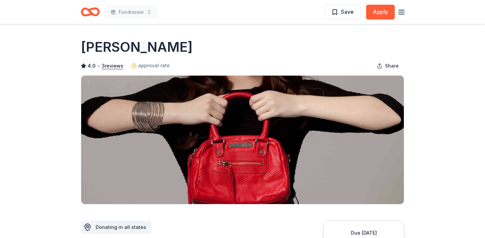
scroll to position [123, 0]
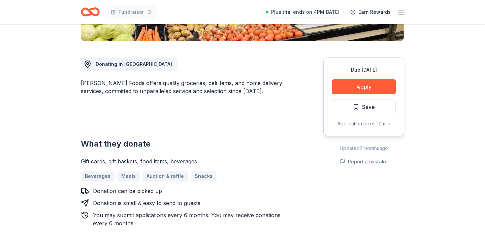
scroll to position [168, 0]
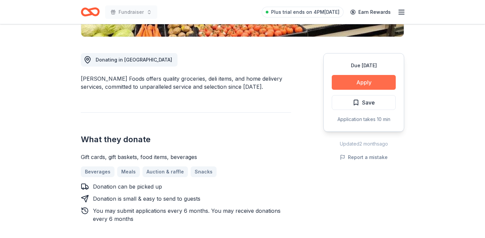
click at [362, 82] on button "Apply" at bounding box center [364, 82] width 64 height 15
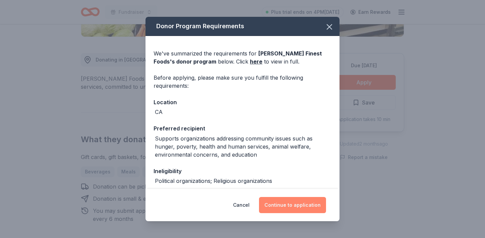
click at [303, 208] on button "Continue to application" at bounding box center [292, 205] width 67 height 16
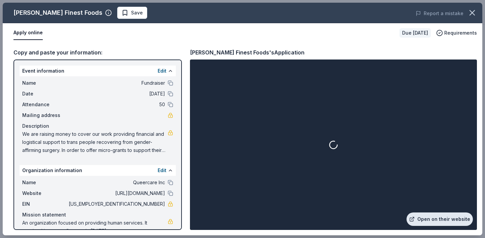
click at [432, 221] on link "Open on their website" at bounding box center [440, 219] width 66 height 13
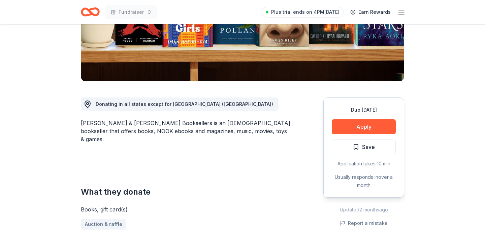
scroll to position [123, 0]
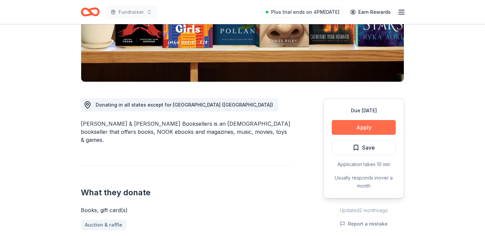
click at [367, 129] on button "Apply" at bounding box center [364, 127] width 64 height 15
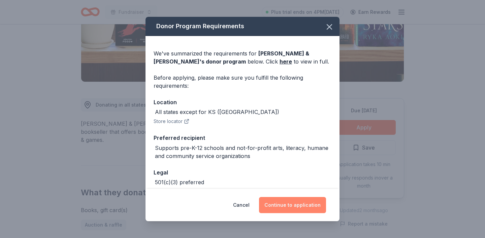
click at [286, 204] on button "Continue to application" at bounding box center [292, 205] width 67 height 16
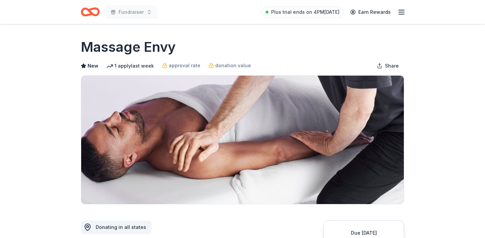
scroll to position [108, 0]
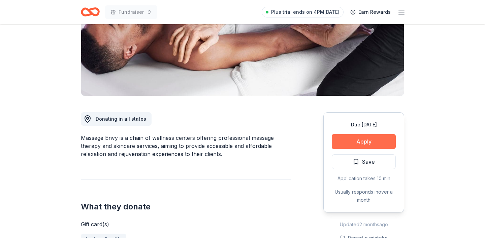
click at [363, 142] on button "Apply" at bounding box center [364, 141] width 64 height 15
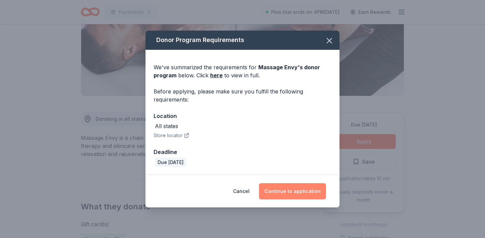
click at [295, 191] on button "Continue to application" at bounding box center [292, 192] width 67 height 16
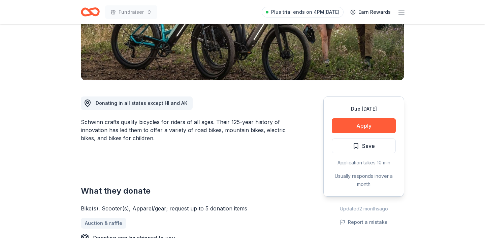
scroll to position [124, 0]
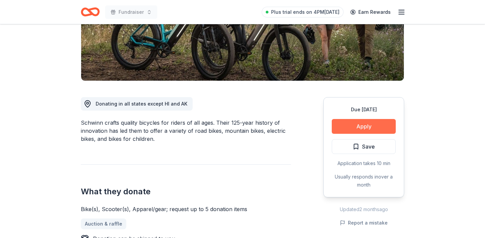
click at [369, 128] on button "Apply" at bounding box center [364, 126] width 64 height 15
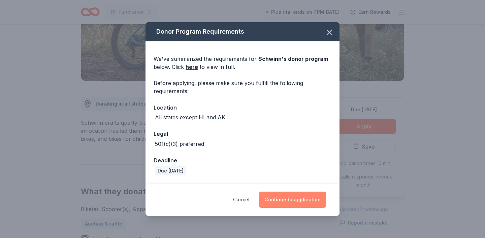
click at [289, 208] on button "Continue to application" at bounding box center [292, 200] width 67 height 16
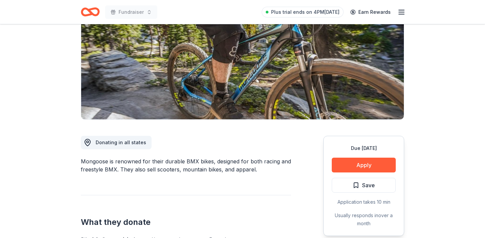
scroll to position [84, 0]
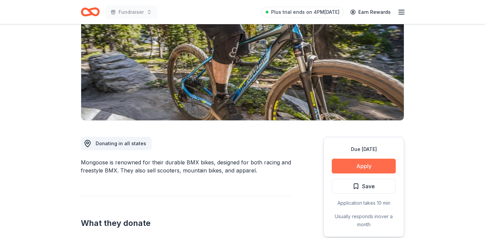
click at [362, 168] on button "Apply" at bounding box center [364, 166] width 64 height 15
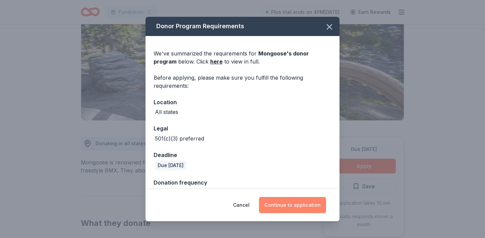
click at [284, 198] on button "Continue to application" at bounding box center [292, 205] width 67 height 16
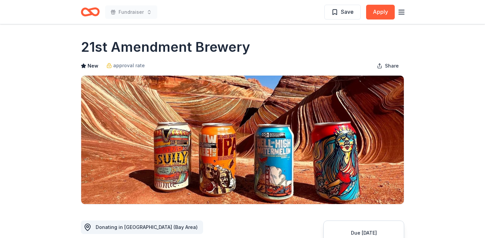
scroll to position [81, 0]
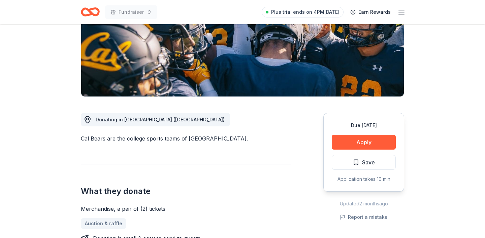
scroll to position [120, 0]
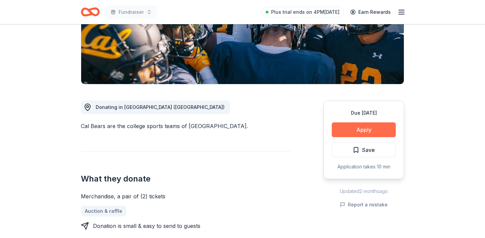
click at [370, 134] on button "Apply" at bounding box center [364, 130] width 64 height 15
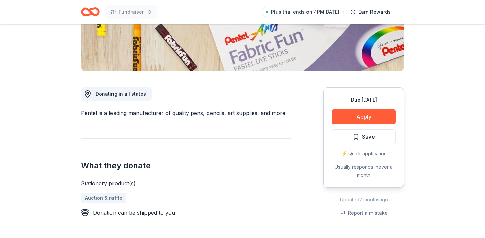
scroll to position [146, 0]
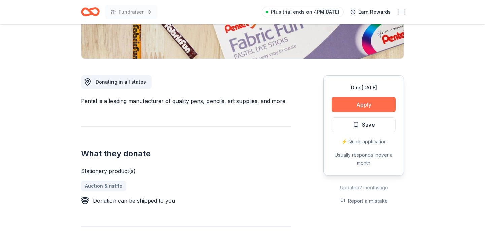
click at [370, 104] on button "Apply" at bounding box center [364, 104] width 64 height 15
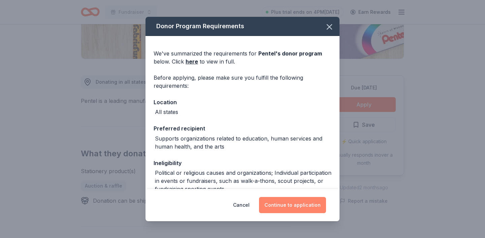
click at [292, 211] on button "Continue to application" at bounding box center [292, 205] width 67 height 16
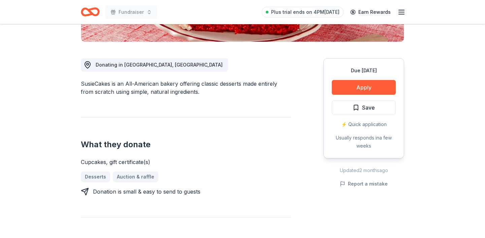
scroll to position [173, 0]
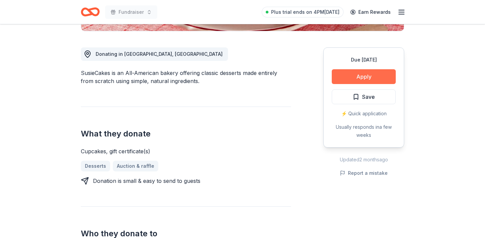
click at [363, 80] on button "Apply" at bounding box center [364, 76] width 64 height 15
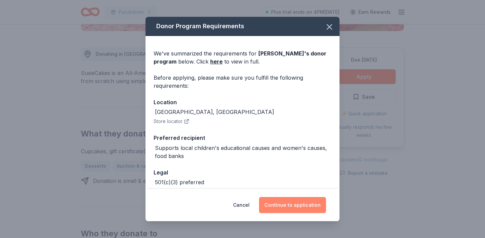
click at [301, 210] on button "Continue to application" at bounding box center [292, 205] width 67 height 16
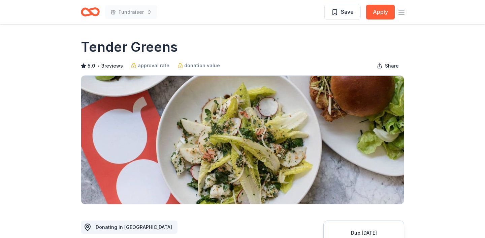
scroll to position [103, 0]
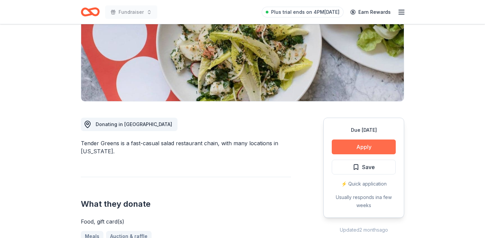
click at [369, 148] on button "Apply" at bounding box center [364, 147] width 64 height 15
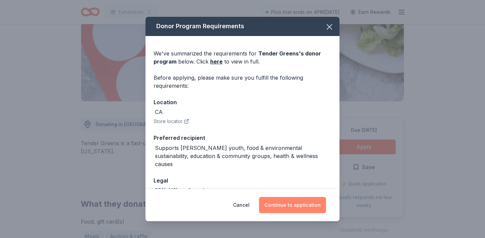
click at [298, 200] on button "Continue to application" at bounding box center [292, 205] width 67 height 16
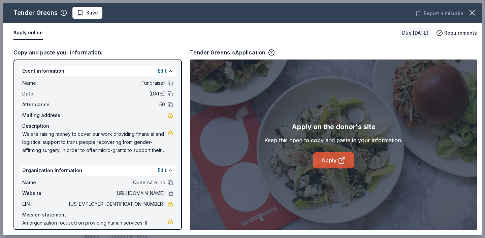
click at [334, 159] on link "Apply" at bounding box center [333, 161] width 41 height 16
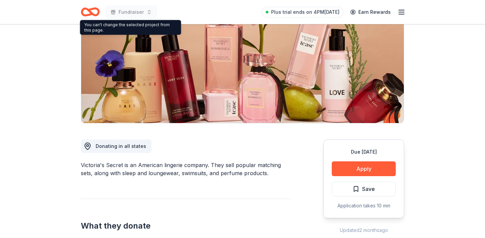
scroll to position [93, 0]
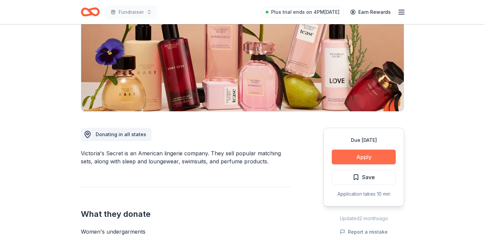
click at [357, 156] on button "Apply" at bounding box center [364, 157] width 64 height 15
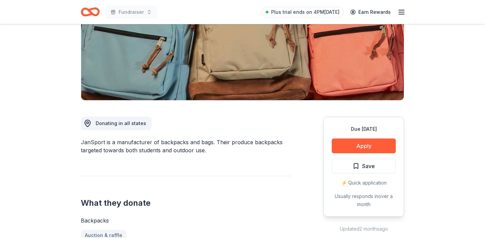
scroll to position [107, 0]
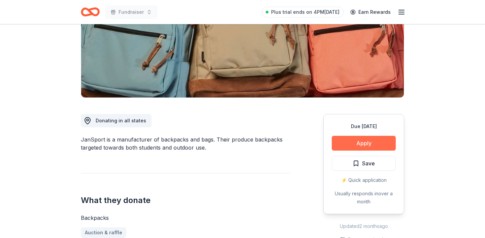
click at [366, 144] on button "Apply" at bounding box center [364, 143] width 64 height 15
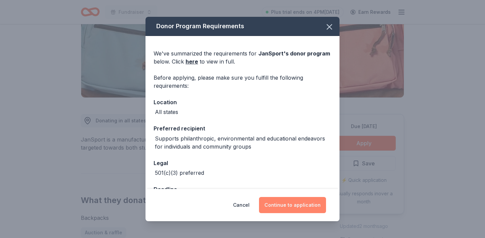
click at [290, 206] on button "Continue to application" at bounding box center [292, 205] width 67 height 16
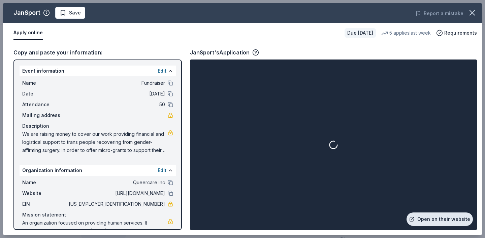
click at [438, 220] on link "Open on their website" at bounding box center [440, 219] width 66 height 13
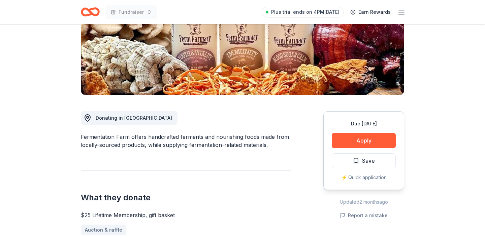
scroll to position [110, 0]
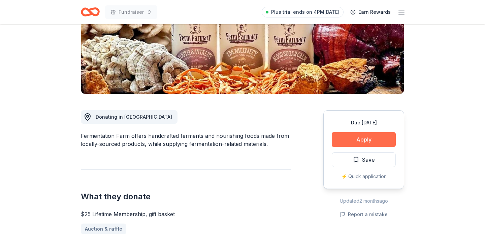
click at [347, 140] on button "Apply" at bounding box center [364, 139] width 64 height 15
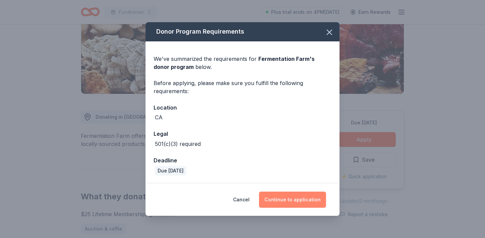
click at [282, 203] on button "Continue to application" at bounding box center [292, 200] width 67 height 16
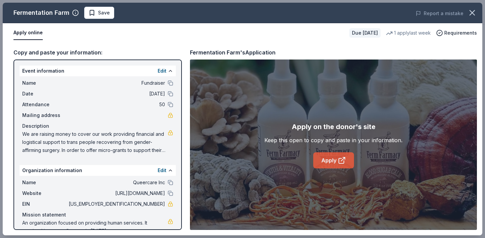
click at [339, 161] on icon at bounding box center [342, 161] width 8 height 8
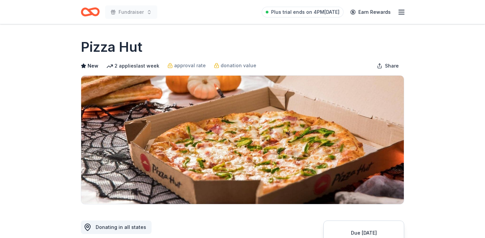
scroll to position [109, 0]
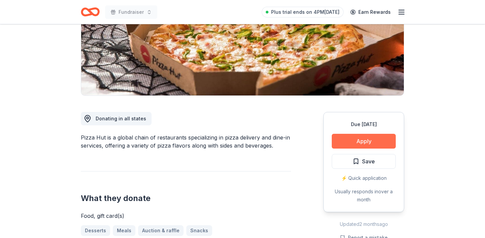
click at [349, 141] on button "Apply" at bounding box center [364, 141] width 64 height 15
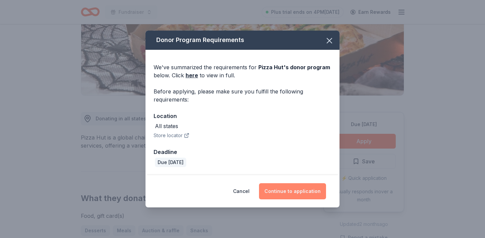
click at [278, 187] on button "Continue to application" at bounding box center [292, 192] width 67 height 16
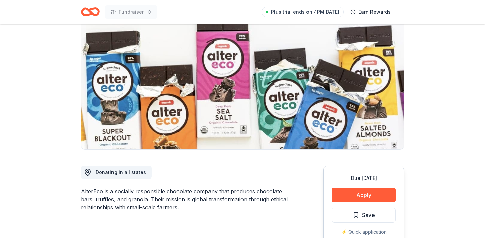
scroll to position [67, 0]
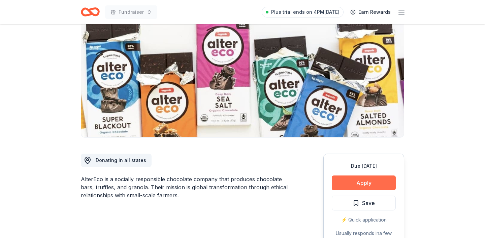
click at [369, 180] on button "Apply" at bounding box center [364, 183] width 64 height 15
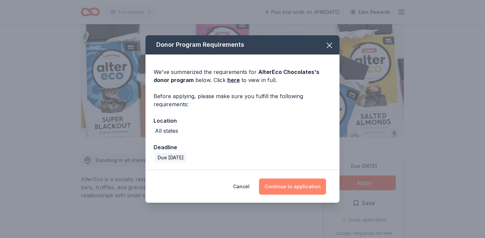
click at [275, 186] on button "Continue to application" at bounding box center [292, 187] width 67 height 16
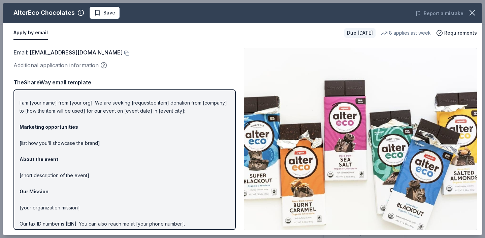
scroll to position [49, 0]
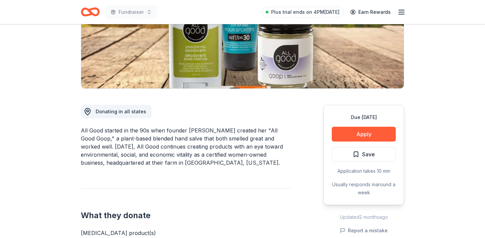
scroll to position [141, 0]
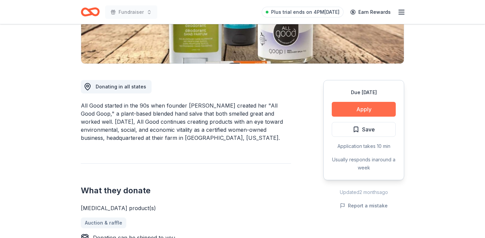
click at [367, 112] on button "Apply" at bounding box center [364, 109] width 64 height 15
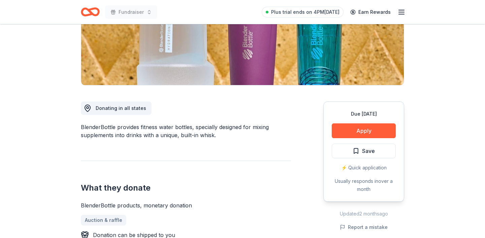
scroll to position [121, 0]
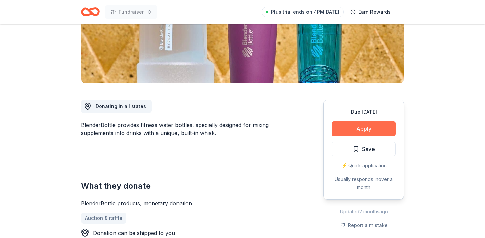
click at [381, 131] on button "Apply" at bounding box center [364, 129] width 64 height 15
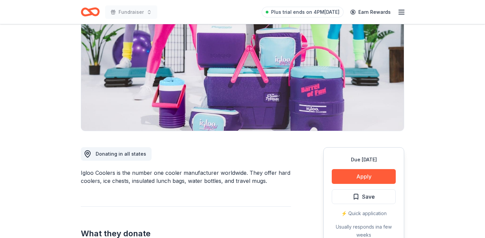
scroll to position [74, 0]
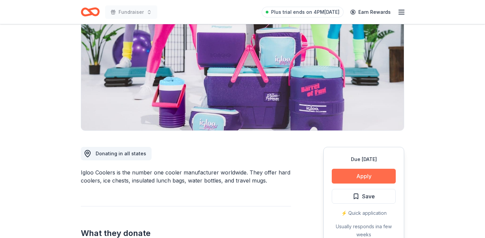
click at [377, 174] on button "Apply" at bounding box center [364, 176] width 64 height 15
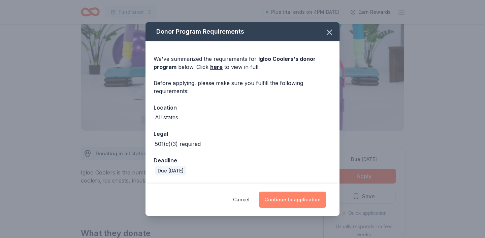
click at [285, 199] on button "Continue to application" at bounding box center [292, 200] width 67 height 16
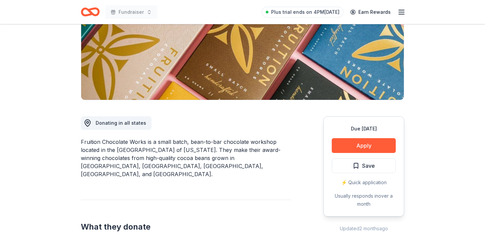
scroll to position [105, 0]
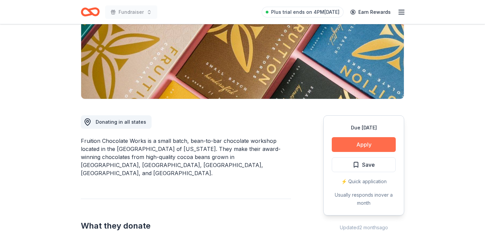
click at [369, 150] on button "Apply" at bounding box center [364, 144] width 64 height 15
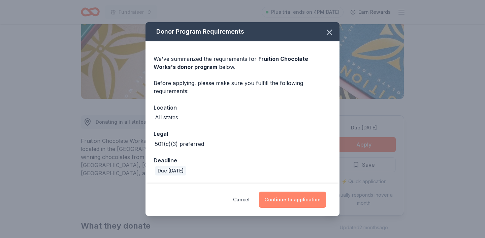
click at [280, 202] on button "Continue to application" at bounding box center [292, 200] width 67 height 16
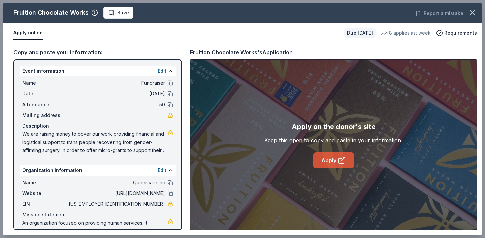
click at [325, 158] on link "Apply" at bounding box center [333, 161] width 41 height 16
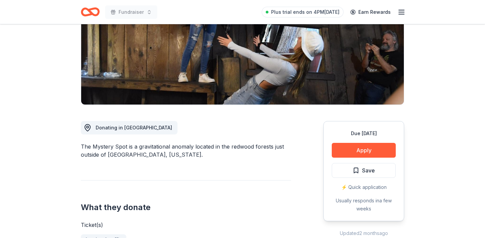
scroll to position [99, 0]
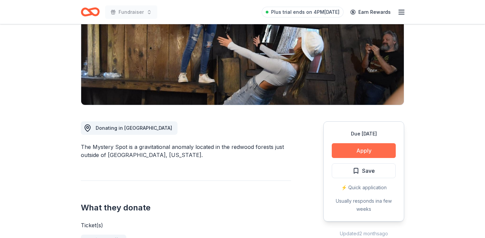
click at [356, 148] on button "Apply" at bounding box center [364, 150] width 64 height 15
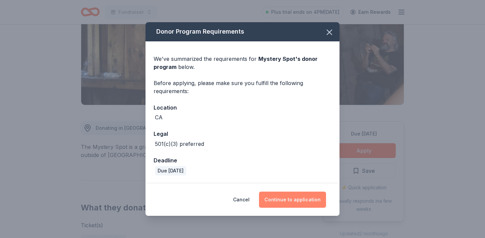
click at [295, 198] on button "Continue to application" at bounding box center [292, 200] width 67 height 16
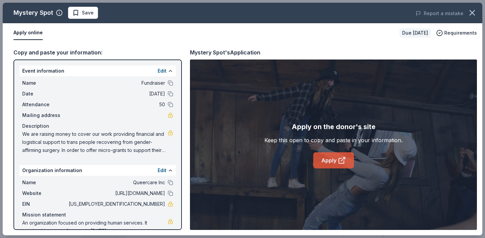
click at [330, 161] on link "Apply" at bounding box center [333, 161] width 41 height 16
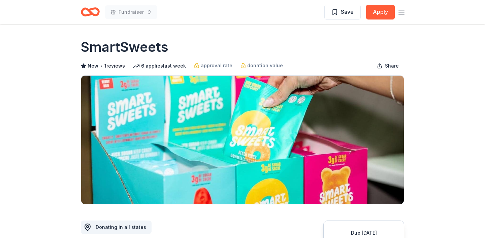
scroll to position [125, 0]
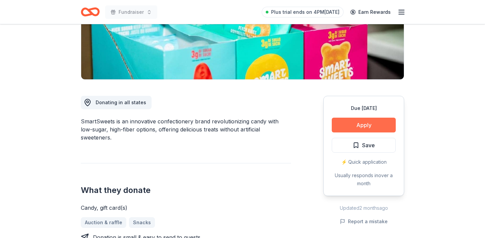
click at [359, 126] on button "Apply" at bounding box center [364, 125] width 64 height 15
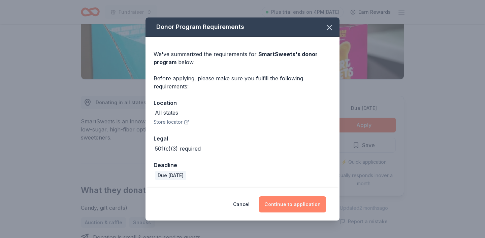
click at [287, 201] on button "Continue to application" at bounding box center [292, 205] width 67 height 16
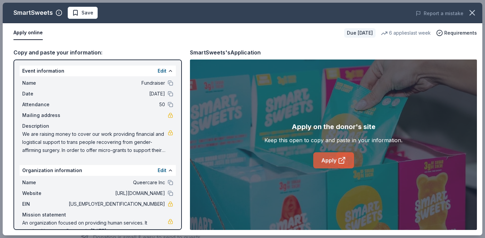
click at [336, 167] on link "Apply" at bounding box center [333, 161] width 41 height 16
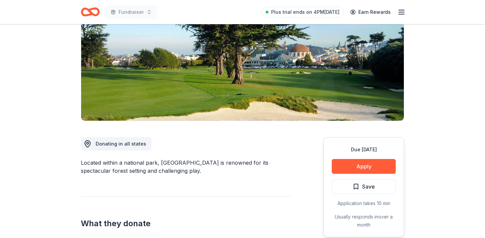
scroll to position [86, 0]
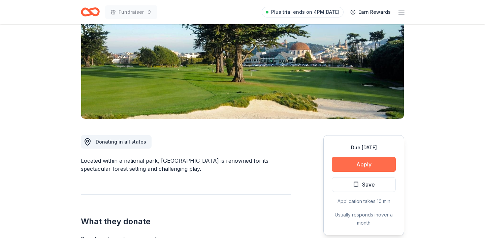
click at [368, 168] on button "Apply" at bounding box center [364, 164] width 64 height 15
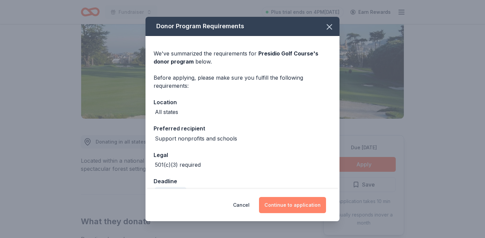
click at [295, 207] on button "Continue to application" at bounding box center [292, 205] width 67 height 16
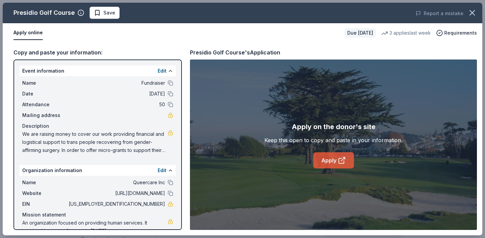
click at [338, 165] on link "Apply" at bounding box center [333, 161] width 41 height 16
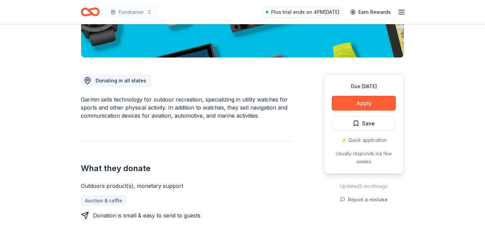
scroll to position [145, 0]
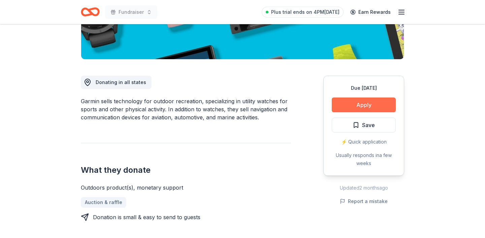
click at [362, 103] on button "Apply" at bounding box center [364, 105] width 64 height 15
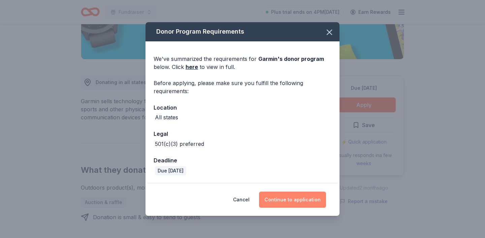
click at [290, 203] on button "Continue to application" at bounding box center [292, 200] width 67 height 16
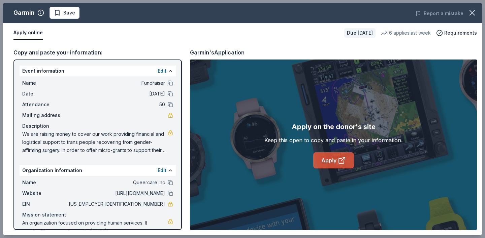
click at [326, 164] on link "Apply" at bounding box center [333, 161] width 41 height 16
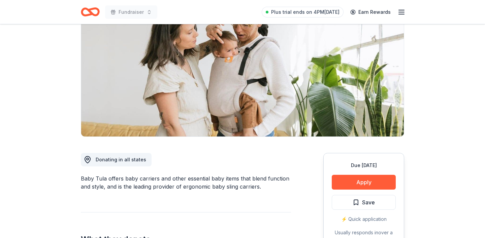
scroll to position [106, 0]
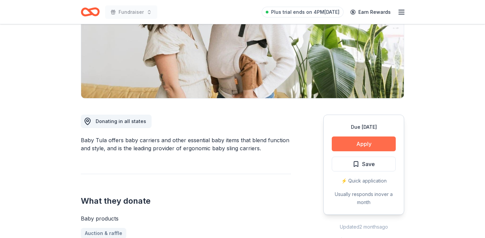
click at [359, 139] on button "Apply" at bounding box center [364, 144] width 64 height 15
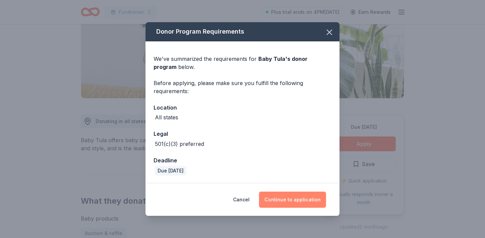
click at [297, 206] on button "Continue to application" at bounding box center [292, 200] width 67 height 16
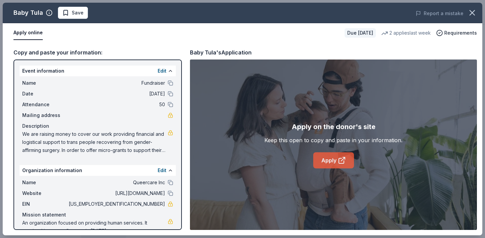
click at [334, 161] on link "Apply" at bounding box center [333, 161] width 41 height 16
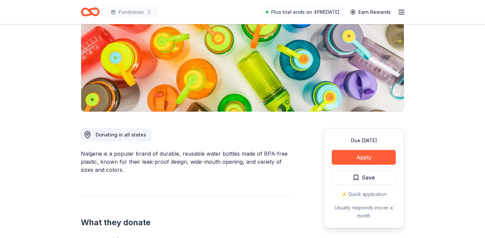
scroll to position [103, 0]
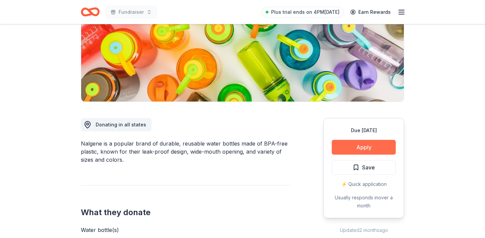
click at [351, 150] on button "Apply" at bounding box center [364, 147] width 64 height 15
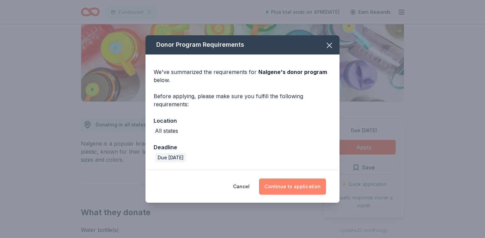
click at [293, 194] on button "Continue to application" at bounding box center [292, 187] width 67 height 16
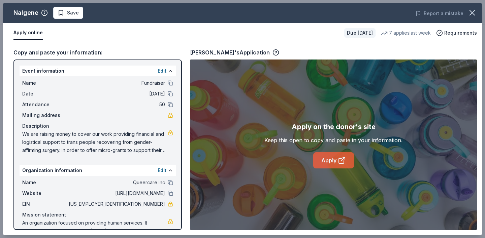
click at [338, 163] on icon at bounding box center [342, 161] width 8 height 8
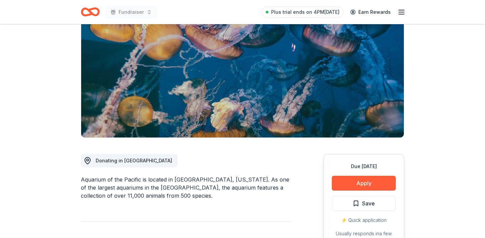
scroll to position [123, 0]
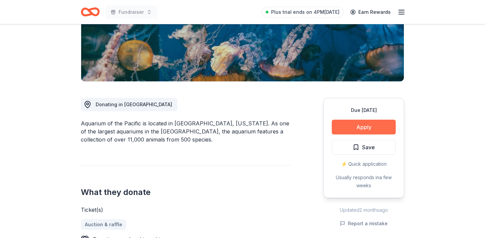
click at [360, 126] on button "Apply" at bounding box center [364, 127] width 64 height 15
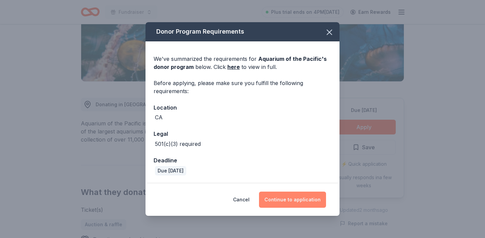
click at [274, 196] on button "Continue to application" at bounding box center [292, 200] width 67 height 16
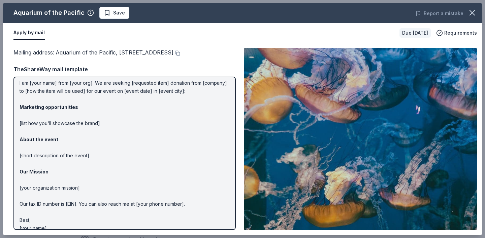
scroll to position [29, 0]
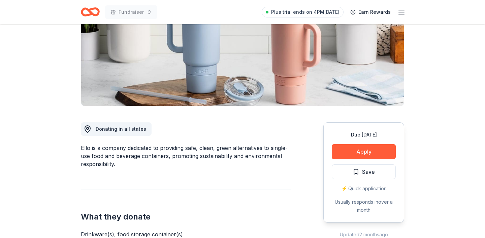
scroll to position [101, 0]
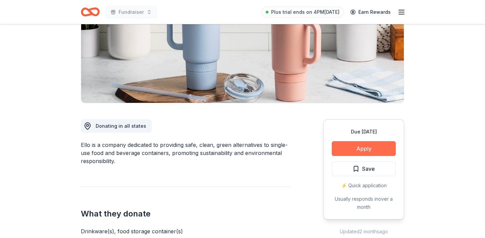
click at [356, 144] on button "Apply" at bounding box center [364, 148] width 64 height 15
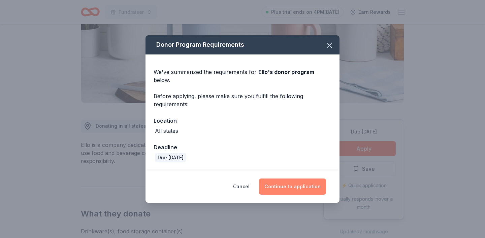
click at [303, 181] on button "Continue to application" at bounding box center [292, 187] width 67 height 16
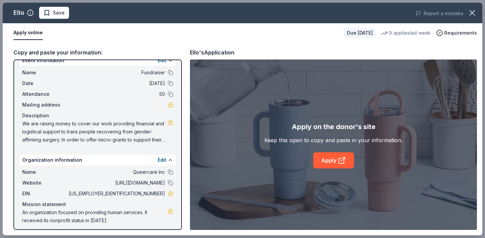
scroll to position [14, 0]
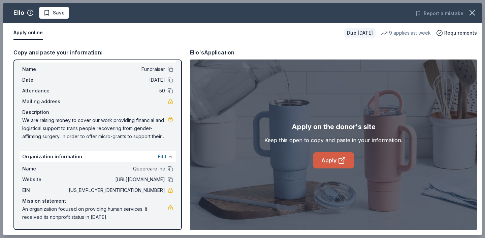
click at [334, 164] on link "Apply" at bounding box center [333, 161] width 41 height 16
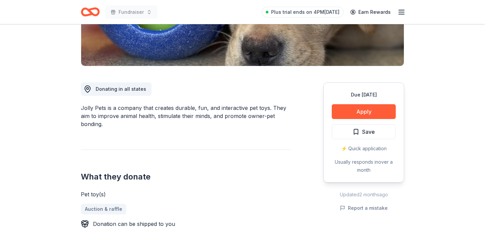
scroll to position [149, 0]
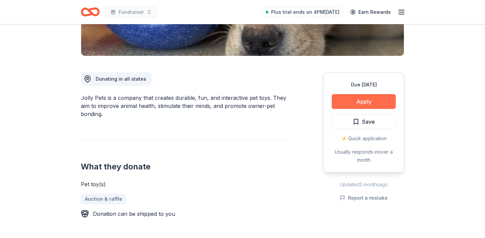
click at [386, 102] on button "Apply" at bounding box center [364, 101] width 64 height 15
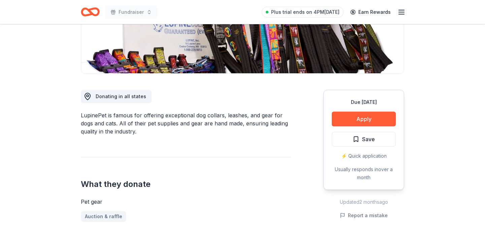
scroll to position [134, 0]
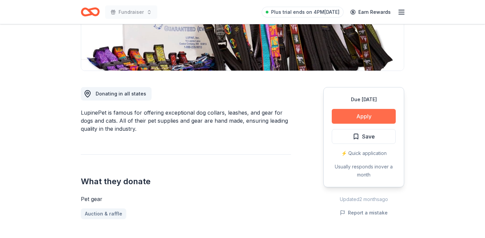
click at [342, 111] on button "Apply" at bounding box center [364, 116] width 64 height 15
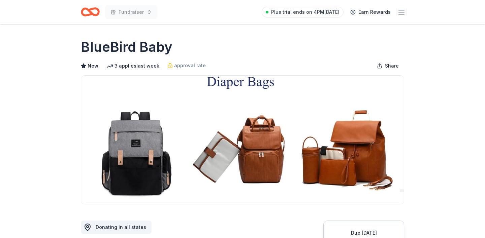
scroll to position [120, 0]
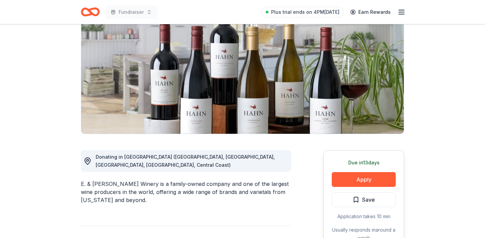
scroll to position [84, 0]
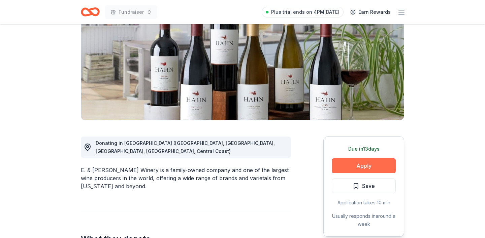
click at [371, 167] on button "Apply" at bounding box center [364, 166] width 64 height 15
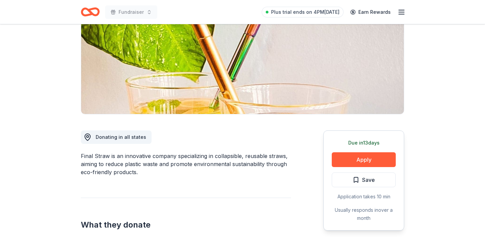
scroll to position [119, 0]
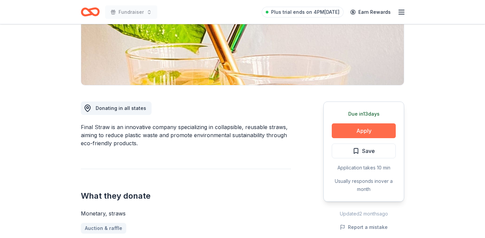
click at [383, 130] on button "Apply" at bounding box center [364, 131] width 64 height 15
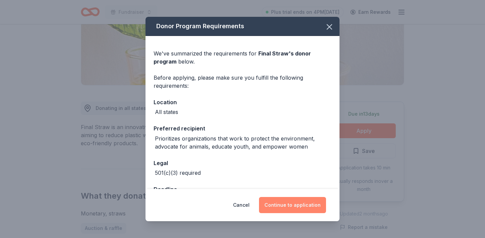
click at [302, 204] on button "Continue to application" at bounding box center [292, 205] width 67 height 16
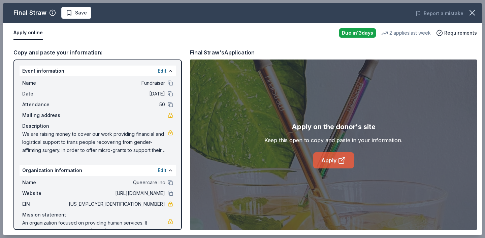
click at [333, 157] on link "Apply" at bounding box center [333, 161] width 41 height 16
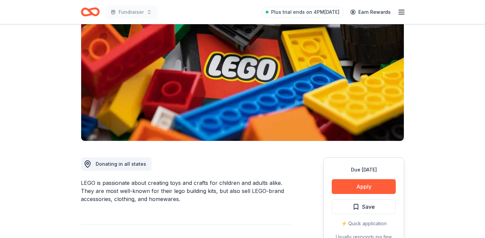
scroll to position [65, 0]
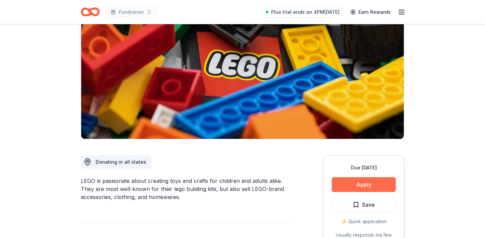
click at [358, 184] on button "Apply" at bounding box center [364, 184] width 64 height 15
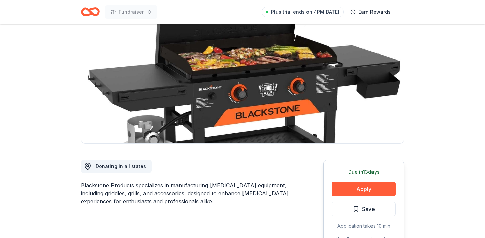
scroll to position [75, 0]
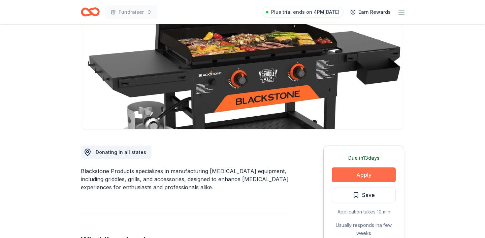
click at [352, 176] on button "Apply" at bounding box center [364, 175] width 64 height 15
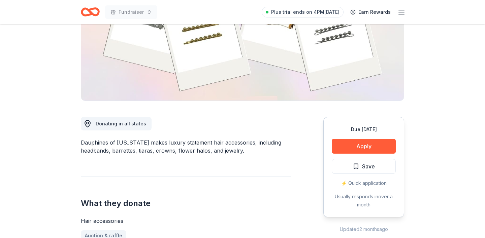
scroll to position [117, 0]
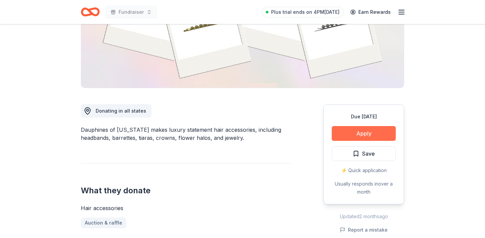
click at [370, 130] on button "Apply" at bounding box center [364, 133] width 64 height 15
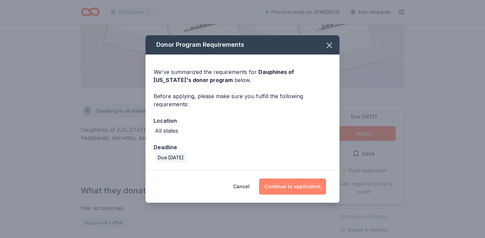
click at [303, 184] on button "Continue to application" at bounding box center [292, 187] width 67 height 16
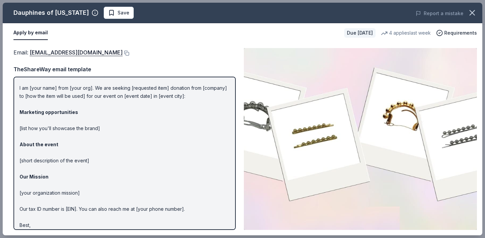
scroll to position [0, 0]
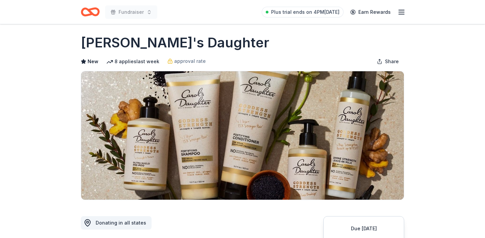
scroll to position [102, 0]
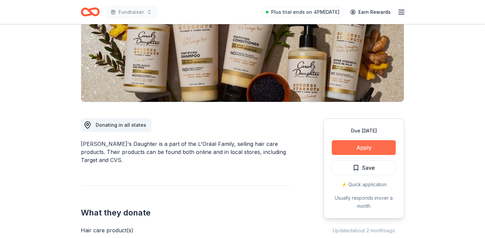
click at [367, 150] on button "Apply" at bounding box center [364, 147] width 64 height 15
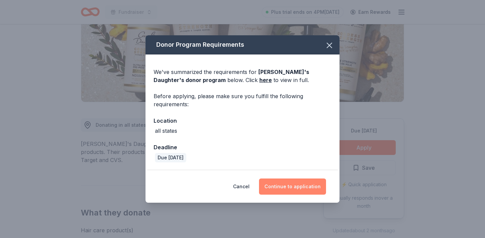
click at [286, 188] on button "Continue to application" at bounding box center [292, 187] width 67 height 16
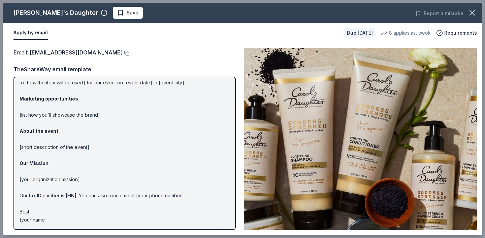
scroll to position [0, 0]
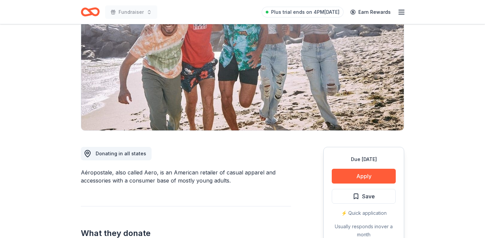
scroll to position [116, 0]
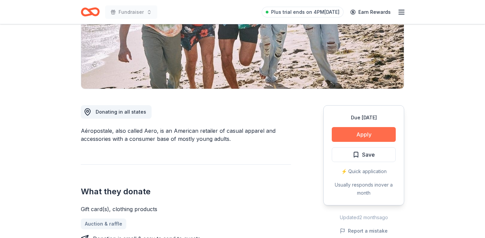
click at [369, 139] on button "Apply" at bounding box center [364, 134] width 64 height 15
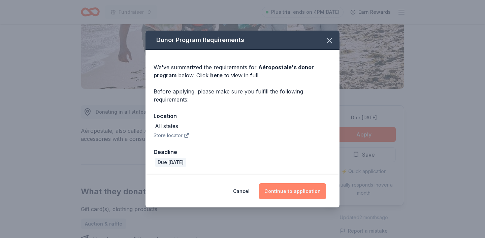
click at [295, 190] on button "Continue to application" at bounding box center [292, 192] width 67 height 16
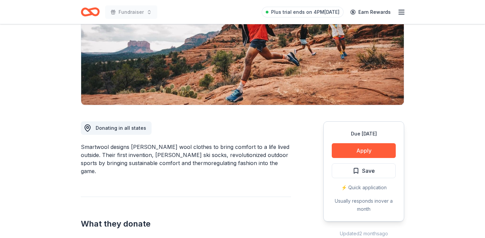
scroll to position [126, 0]
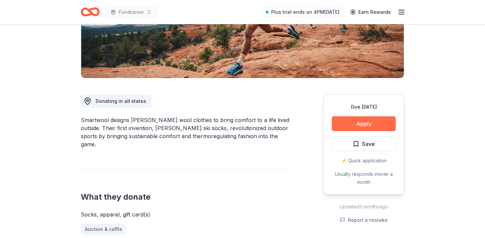
click at [384, 127] on button "Apply" at bounding box center [364, 124] width 64 height 15
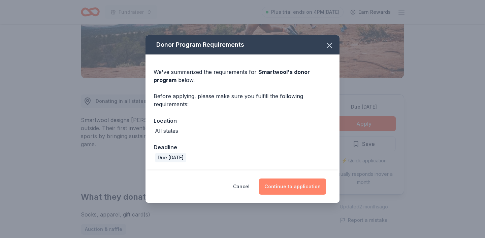
click at [300, 191] on button "Continue to application" at bounding box center [292, 187] width 67 height 16
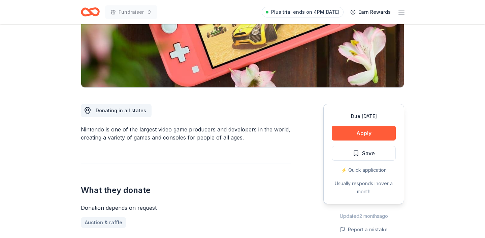
scroll to position [128, 0]
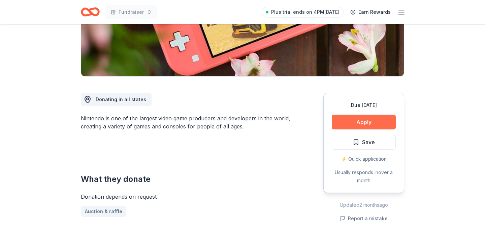
click at [364, 129] on button "Apply" at bounding box center [364, 122] width 64 height 15
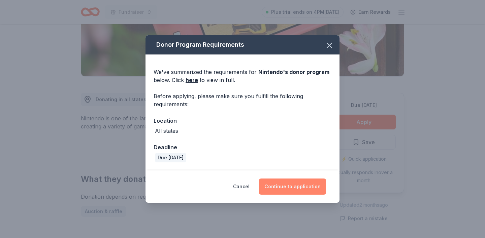
click at [293, 189] on button "Continue to application" at bounding box center [292, 187] width 67 height 16
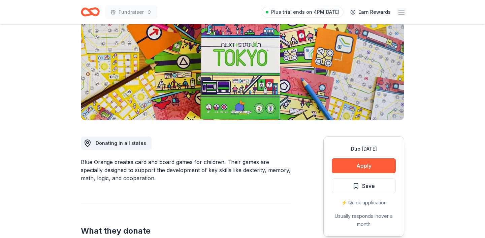
scroll to position [100, 0]
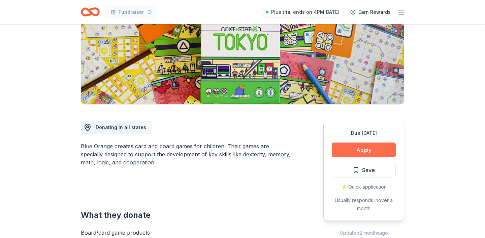
click at [365, 155] on button "Apply" at bounding box center [364, 150] width 64 height 15
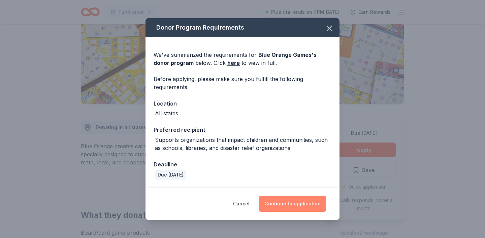
click at [307, 212] on button "Continue to application" at bounding box center [292, 204] width 67 height 16
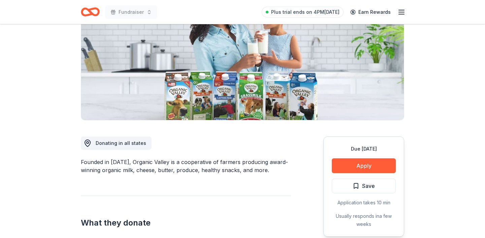
scroll to position [96, 0]
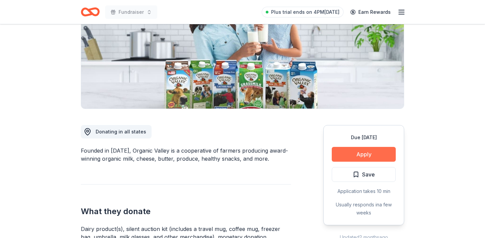
click at [364, 160] on button "Apply" at bounding box center [364, 154] width 64 height 15
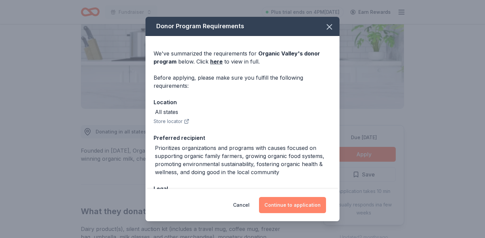
click at [294, 208] on button "Continue to application" at bounding box center [292, 205] width 67 height 16
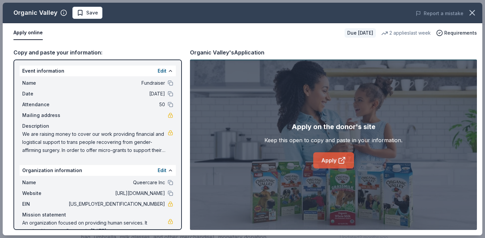
click at [327, 160] on link "Apply" at bounding box center [333, 161] width 41 height 16
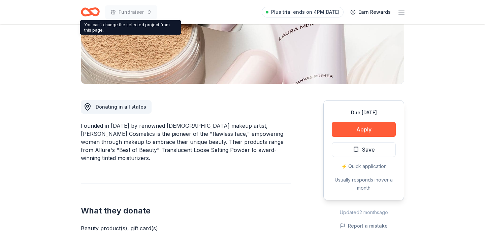
scroll to position [157, 0]
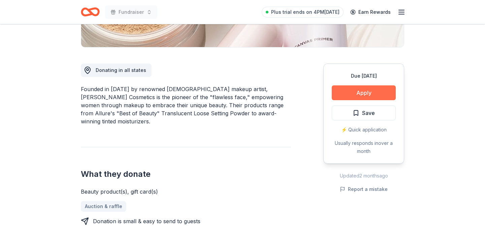
click at [354, 94] on button "Apply" at bounding box center [364, 93] width 64 height 15
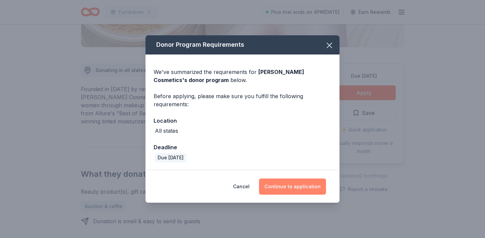
click at [282, 185] on button "Continue to application" at bounding box center [292, 187] width 67 height 16
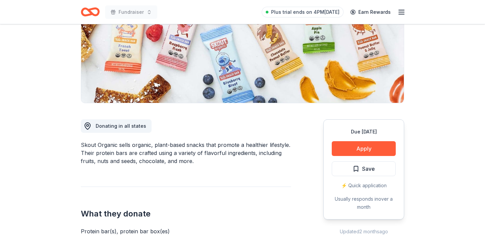
scroll to position [113, 0]
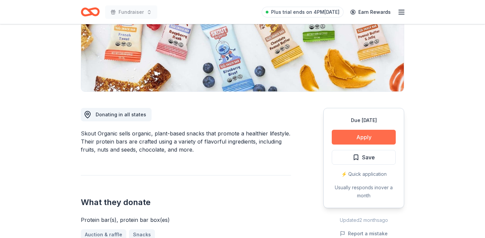
click at [353, 137] on button "Apply" at bounding box center [364, 137] width 64 height 15
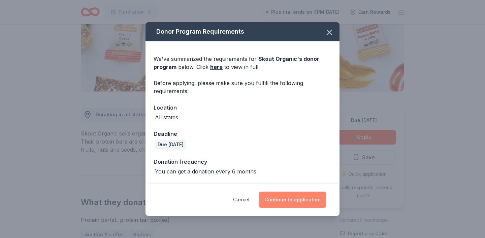
click at [285, 204] on button "Continue to application" at bounding box center [292, 200] width 67 height 16
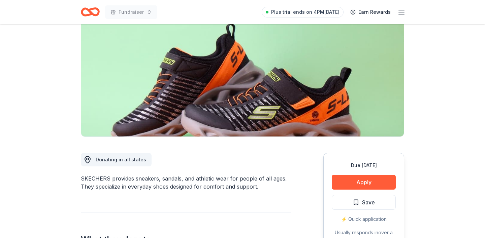
scroll to position [99, 0]
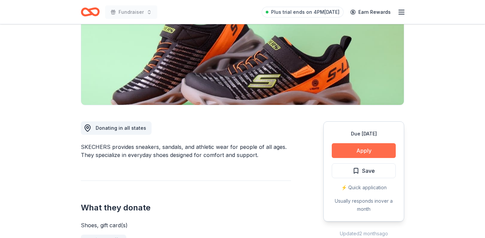
click at [354, 150] on button "Apply" at bounding box center [364, 150] width 64 height 15
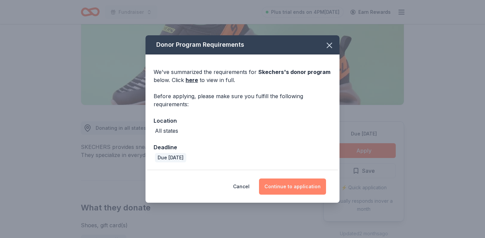
click at [293, 179] on button "Continue to application" at bounding box center [292, 187] width 67 height 16
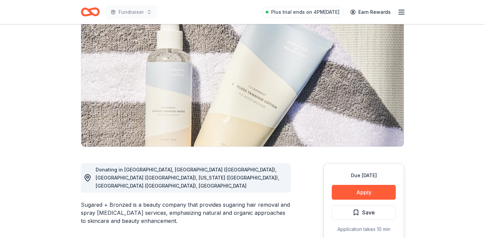
scroll to position [64, 0]
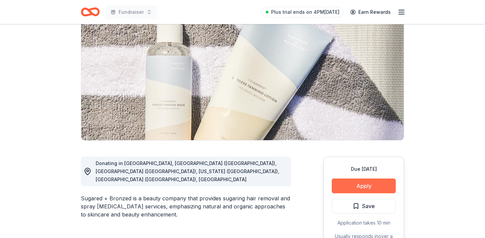
click at [356, 190] on button "Apply" at bounding box center [364, 186] width 64 height 15
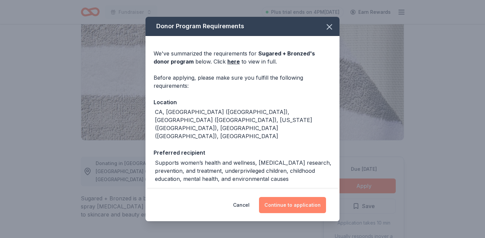
click at [293, 207] on button "Continue to application" at bounding box center [292, 205] width 67 height 16
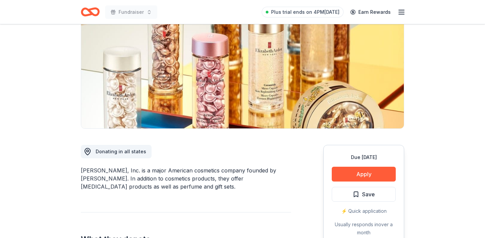
scroll to position [100, 0]
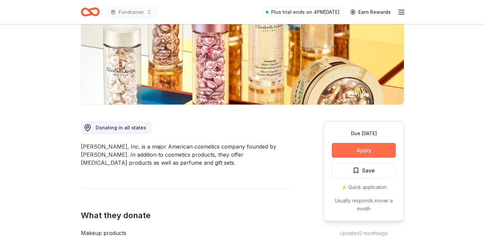
click at [353, 150] on button "Apply" at bounding box center [364, 150] width 64 height 15
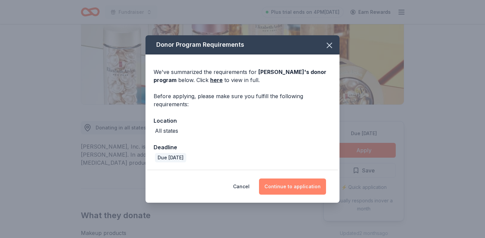
click at [282, 191] on button "Continue to application" at bounding box center [292, 187] width 67 height 16
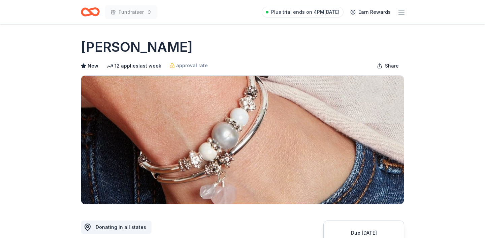
scroll to position [101, 0]
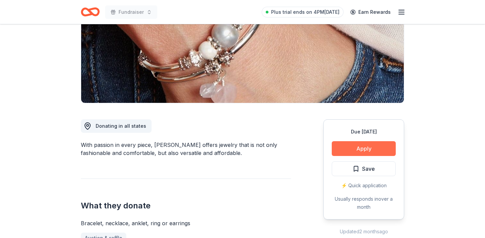
click at [370, 155] on button "Apply" at bounding box center [364, 148] width 64 height 15
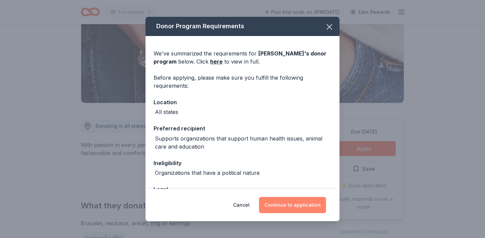
click at [292, 206] on button "Continue to application" at bounding box center [292, 205] width 67 height 16
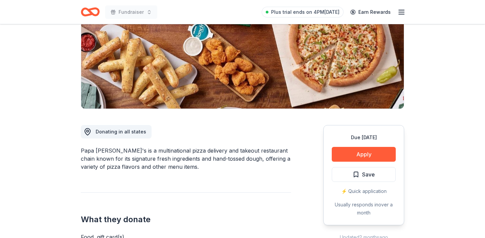
scroll to position [100, 0]
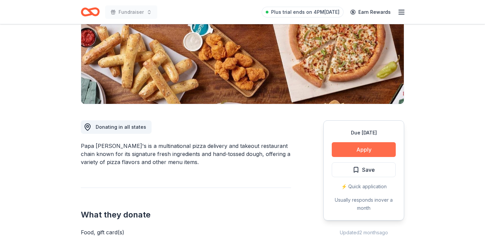
click at [364, 151] on button "Apply" at bounding box center [364, 149] width 64 height 15
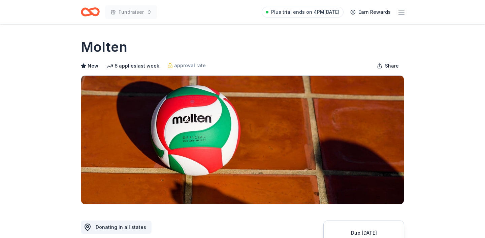
scroll to position [105, 0]
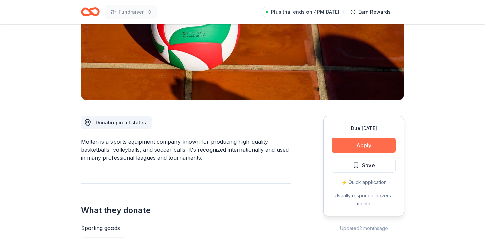
click at [364, 148] on button "Apply" at bounding box center [364, 145] width 64 height 15
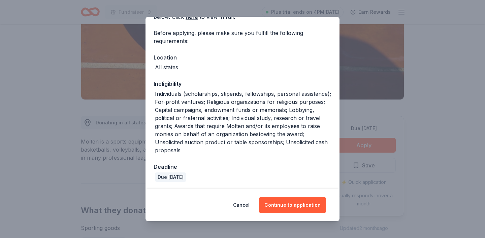
scroll to position [45, 0]
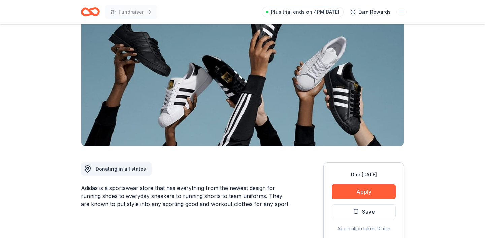
scroll to position [95, 0]
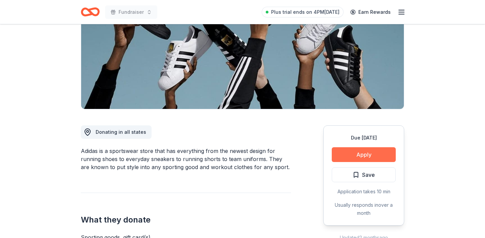
click at [378, 157] on button "Apply" at bounding box center [364, 155] width 64 height 15
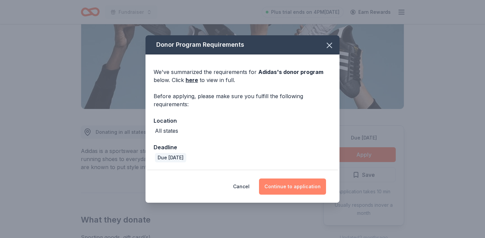
click at [292, 184] on button "Continue to application" at bounding box center [292, 187] width 67 height 16
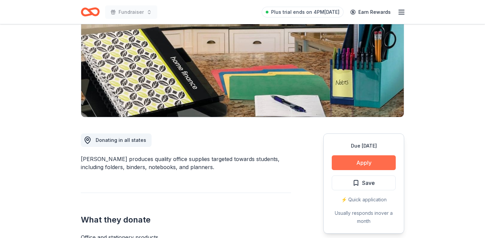
scroll to position [87, 0]
click at [347, 162] on button "Apply" at bounding box center [364, 163] width 64 height 15
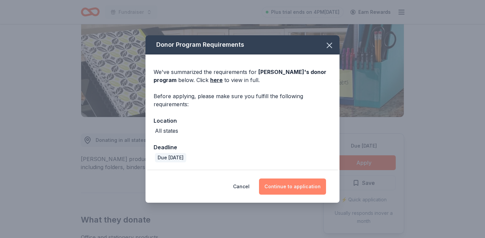
click at [281, 188] on button "Continue to application" at bounding box center [292, 187] width 67 height 16
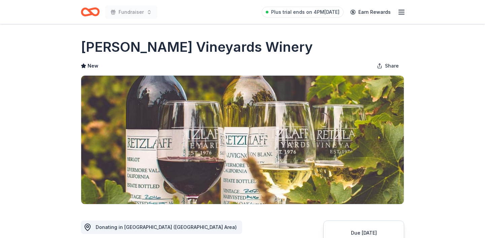
scroll to position [106, 0]
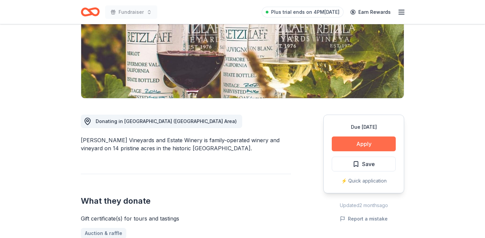
click at [366, 142] on button "Apply" at bounding box center [364, 144] width 64 height 15
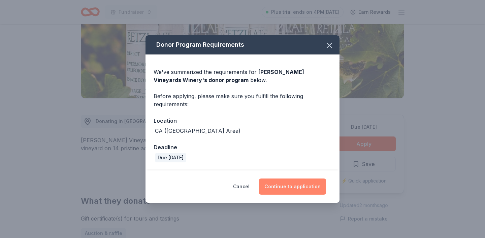
click at [287, 183] on button "Continue to application" at bounding box center [292, 187] width 67 height 16
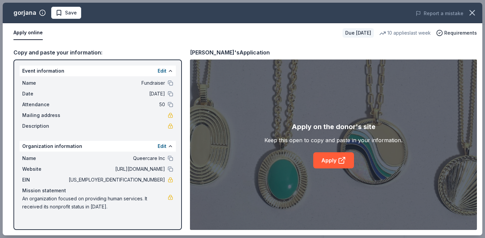
scroll to position [117, 0]
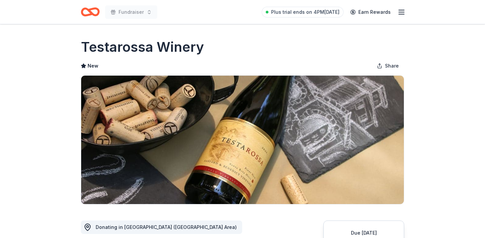
scroll to position [172, 0]
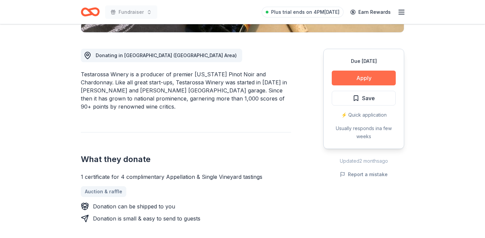
click at [366, 81] on button "Apply" at bounding box center [364, 78] width 64 height 15
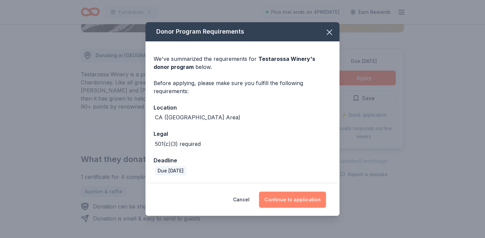
click at [306, 198] on button "Continue to application" at bounding box center [292, 200] width 67 height 16
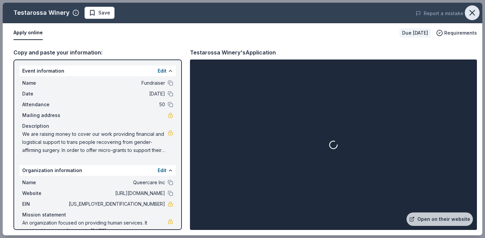
click at [470, 12] on icon "button" at bounding box center [471, 12] width 9 height 9
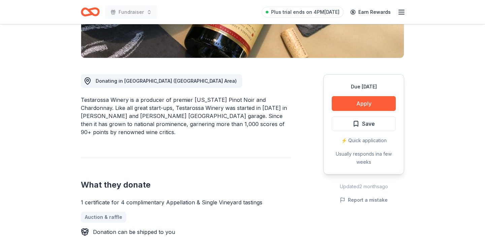
scroll to position [149, 0]
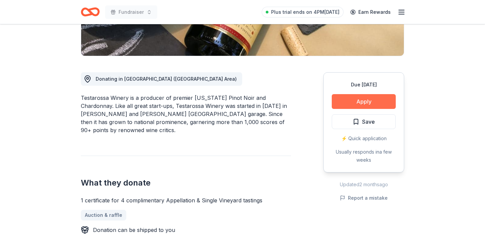
click at [361, 101] on button "Apply" at bounding box center [364, 101] width 64 height 15
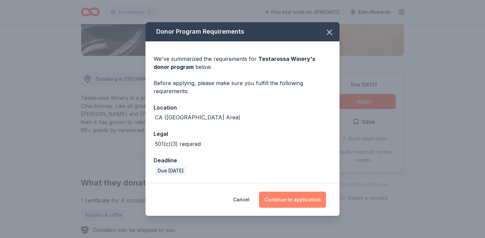
click at [290, 197] on button "Continue to application" at bounding box center [292, 200] width 67 height 16
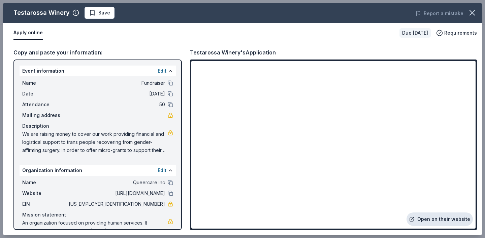
click at [427, 220] on link "Open on their website" at bounding box center [440, 219] width 66 height 13
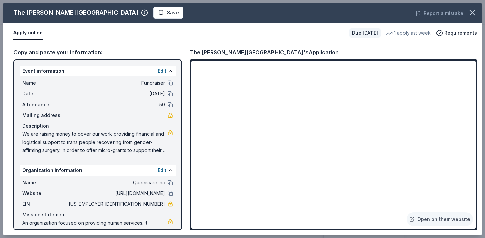
scroll to position [172, 0]
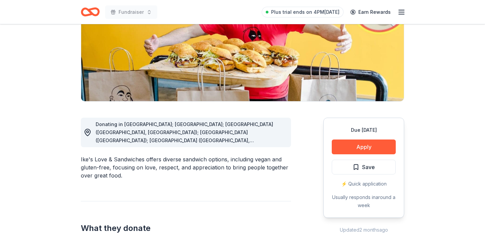
scroll to position [107, 0]
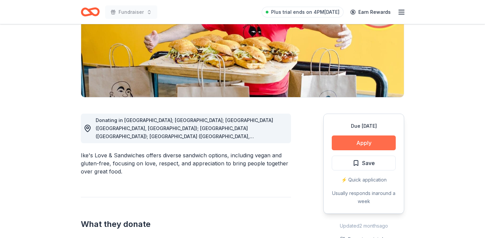
click at [372, 141] on button "Apply" at bounding box center [364, 143] width 64 height 15
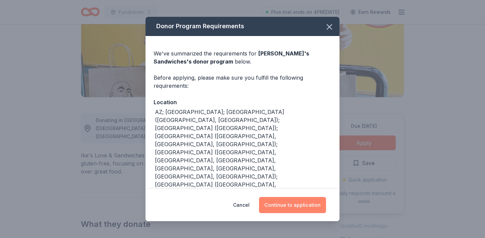
click at [300, 204] on button "Continue to application" at bounding box center [292, 205] width 67 height 16
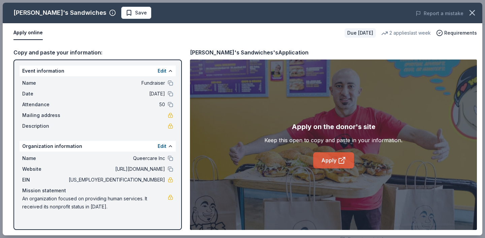
click at [337, 163] on link "Apply" at bounding box center [333, 161] width 41 height 16
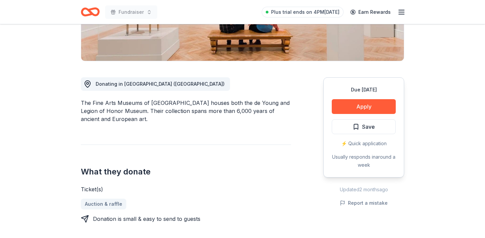
scroll to position [143, 0]
click at [361, 109] on button "Apply" at bounding box center [364, 107] width 64 height 15
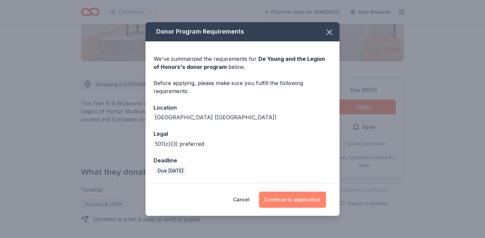
click at [292, 201] on button "Continue to application" at bounding box center [292, 200] width 67 height 16
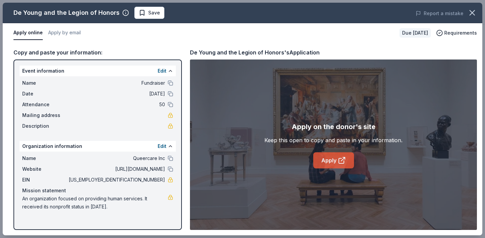
click at [335, 164] on link "Apply" at bounding box center [333, 161] width 41 height 16
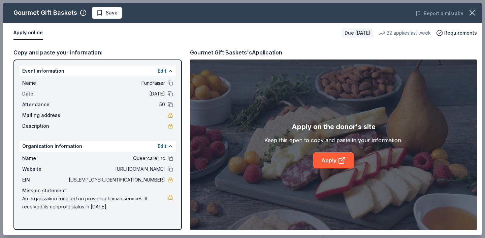
scroll to position [140, 0]
click at [333, 163] on link "Apply" at bounding box center [333, 161] width 41 height 16
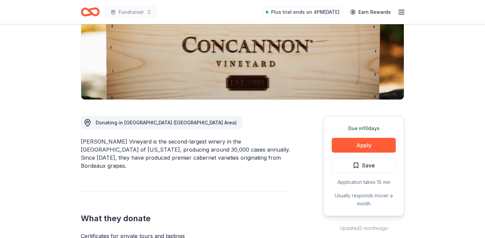
scroll to position [138, 0]
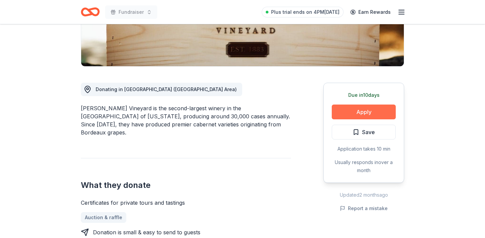
click at [364, 113] on button "Apply" at bounding box center [364, 112] width 64 height 15
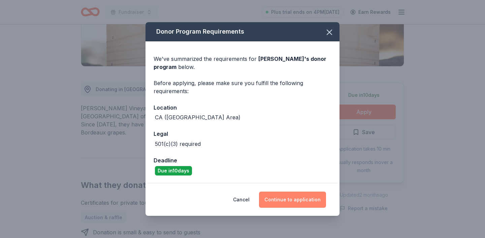
click at [290, 200] on button "Continue to application" at bounding box center [292, 200] width 67 height 16
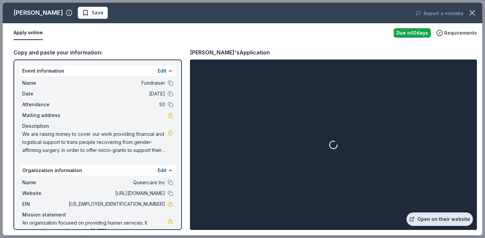
click at [431, 220] on link "Open on their website" at bounding box center [440, 219] width 66 height 13
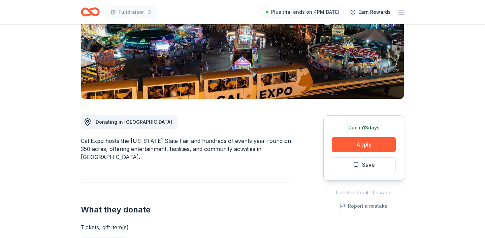
scroll to position [108, 0]
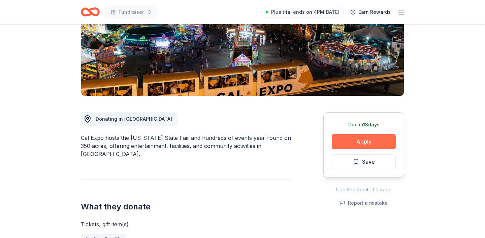
click at [355, 141] on button "Apply" at bounding box center [364, 141] width 64 height 15
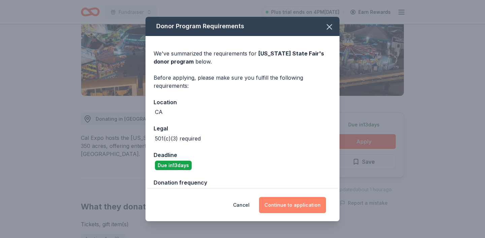
click at [311, 206] on button "Continue to application" at bounding box center [292, 205] width 67 height 16
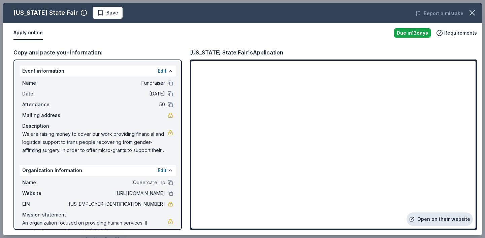
click at [450, 223] on link "Open on their website" at bounding box center [440, 219] width 66 height 13
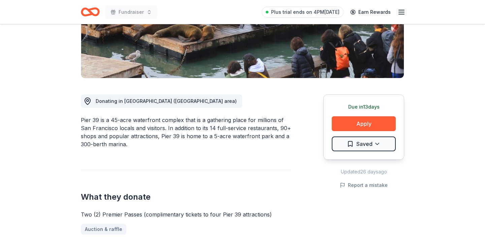
scroll to position [183, 0]
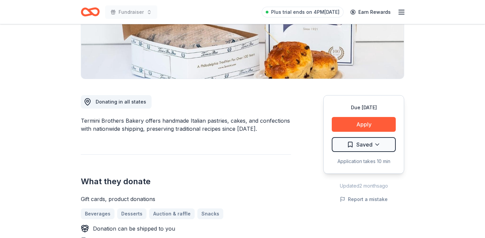
scroll to position [130, 0]
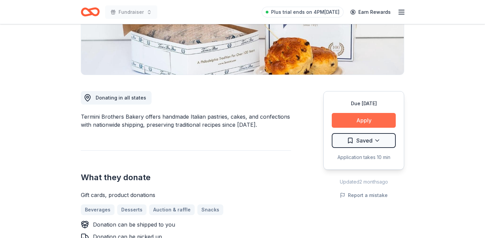
click at [348, 123] on button "Apply" at bounding box center [364, 120] width 64 height 15
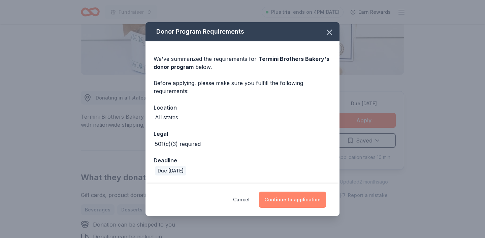
click at [282, 196] on button "Continue to application" at bounding box center [292, 200] width 67 height 16
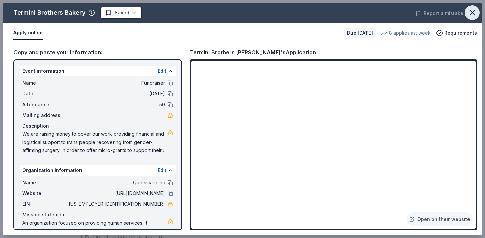
click at [472, 14] on icon "button" at bounding box center [471, 12] width 9 height 9
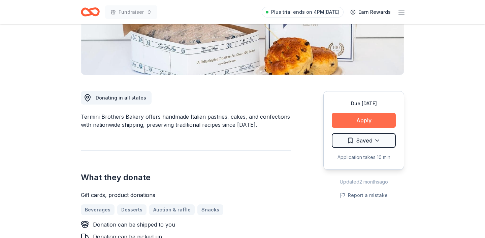
click at [352, 126] on button "Apply" at bounding box center [364, 120] width 64 height 15
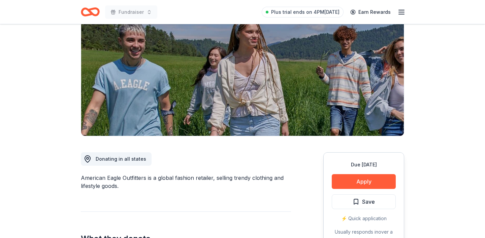
scroll to position [90, 0]
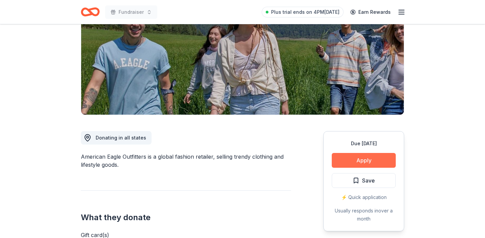
click at [351, 159] on button "Apply" at bounding box center [364, 160] width 64 height 15
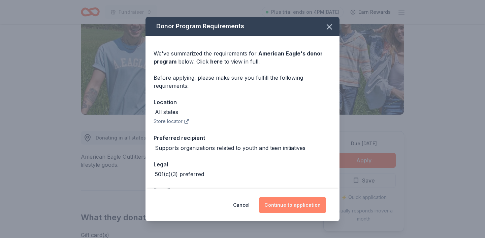
click at [293, 203] on button "Continue to application" at bounding box center [292, 205] width 67 height 16
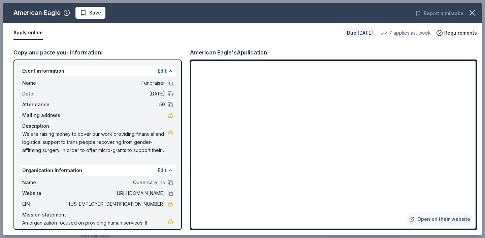
drag, startPoint x: 341, startPoint y: 28, endPoint x: 354, endPoint y: 19, distance: 15.9
click at [353, 22] on div "American Eagle Save Report a mistake Apply online Due in 25 days 7 applies last…" at bounding box center [243, 119] width 480 height 233
click at [472, 15] on icon "button" at bounding box center [471, 12] width 9 height 9
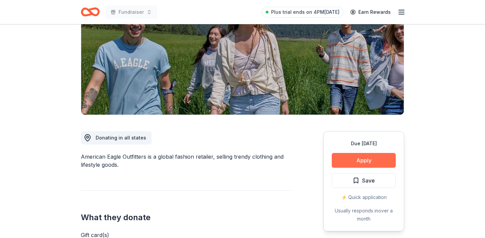
click at [374, 156] on button "Apply" at bounding box center [364, 160] width 64 height 15
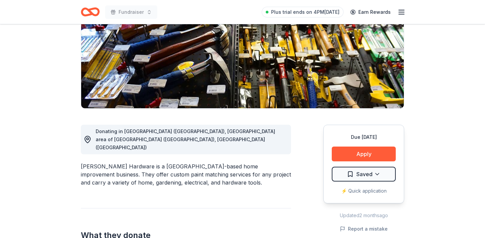
scroll to position [131, 0]
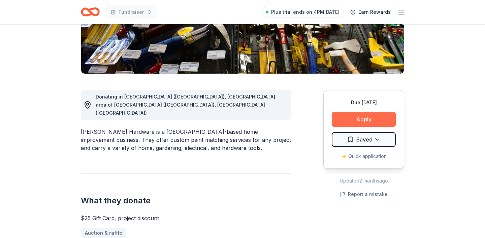
click at [370, 123] on button "Apply" at bounding box center [364, 119] width 64 height 15
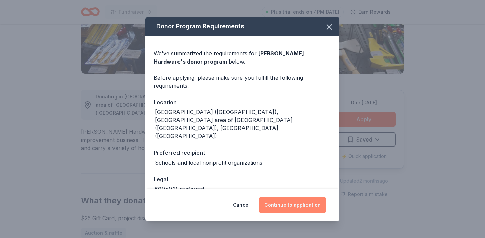
click at [283, 201] on button "Continue to application" at bounding box center [292, 205] width 67 height 16
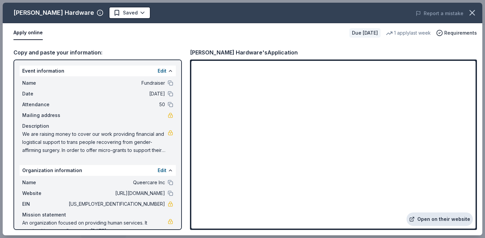
click at [457, 216] on link "Open on their website" at bounding box center [440, 219] width 66 height 13
